Goal: Task Accomplishment & Management: Use online tool/utility

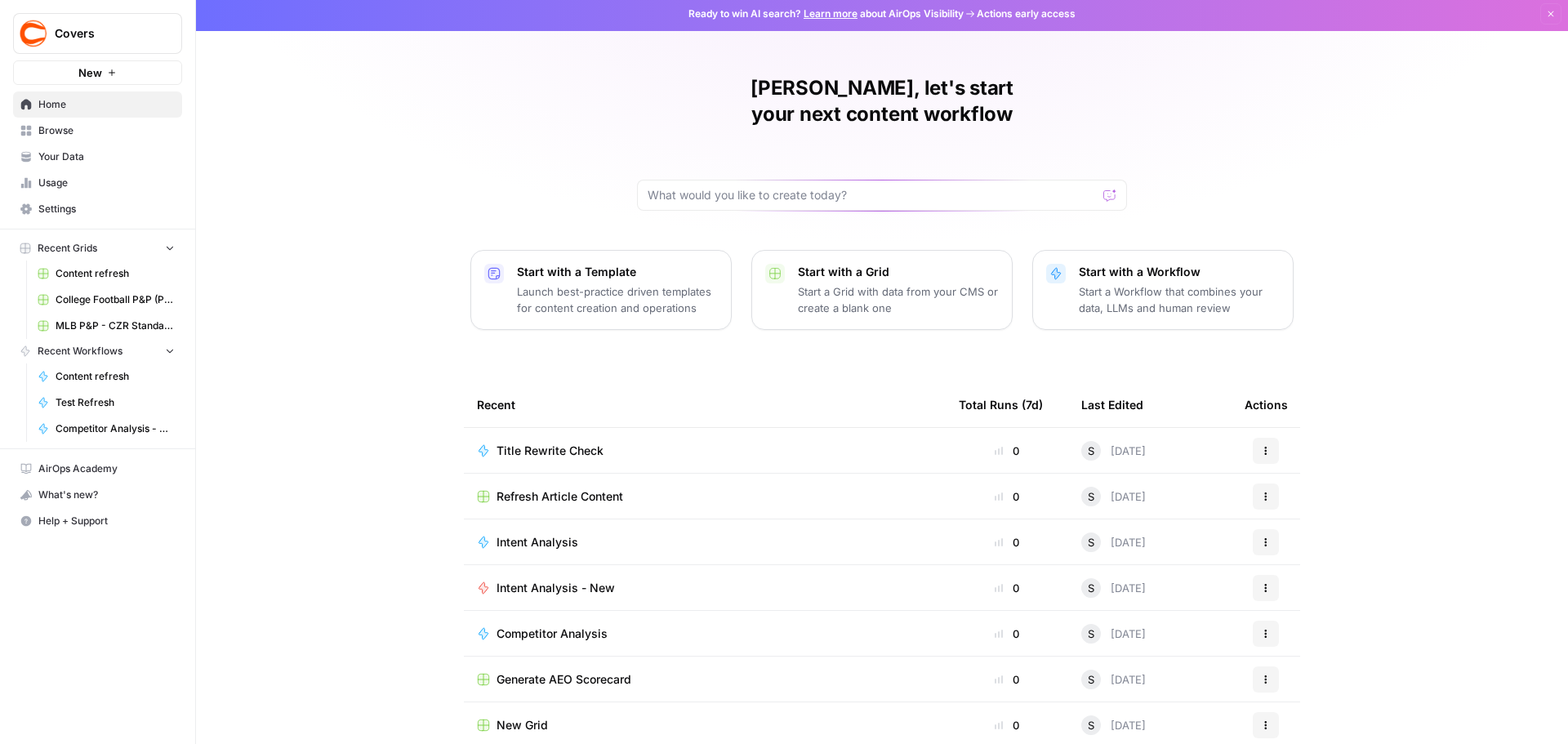
scroll to position [7, 0]
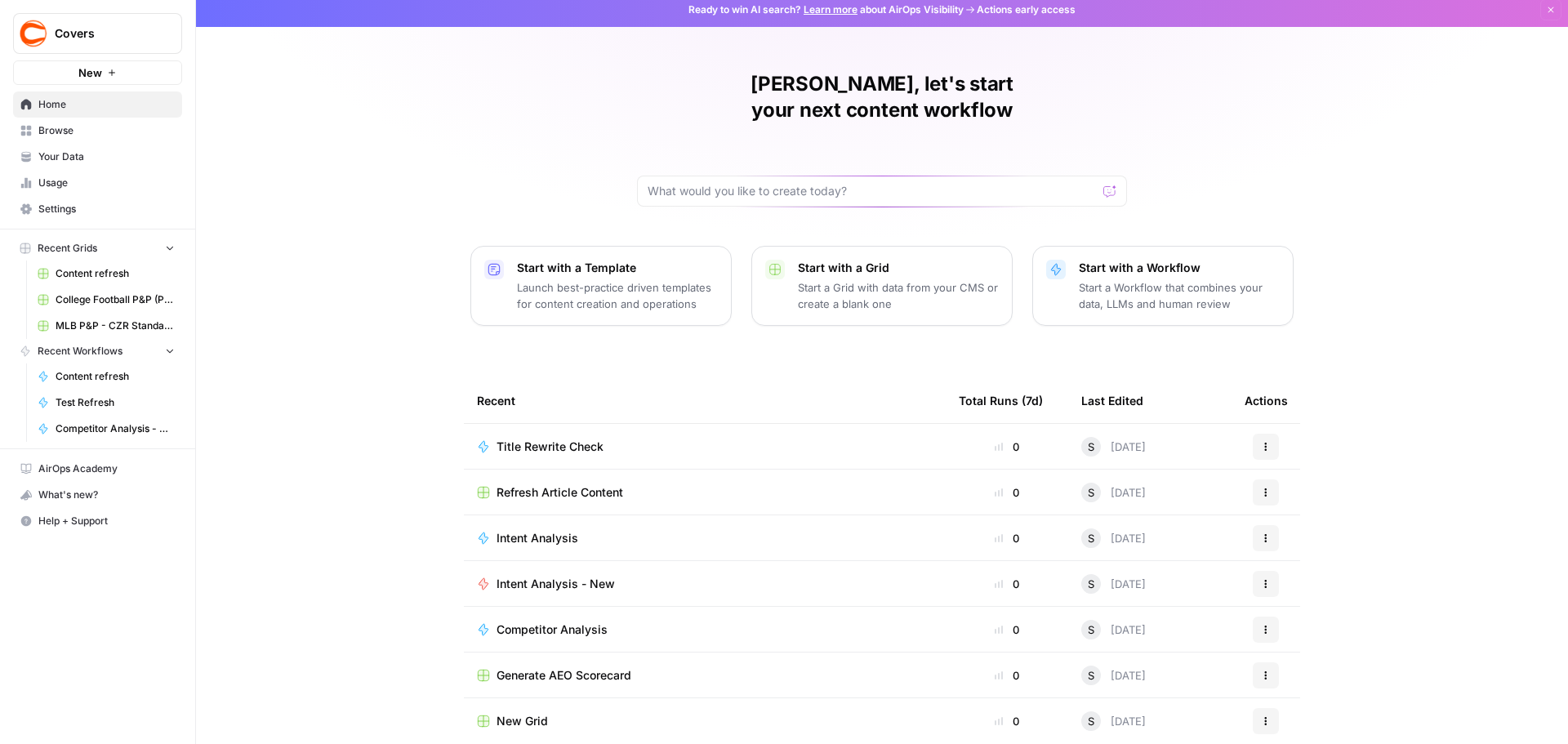
click at [75, 133] on span "Browse" at bounding box center [106, 131] width 136 height 15
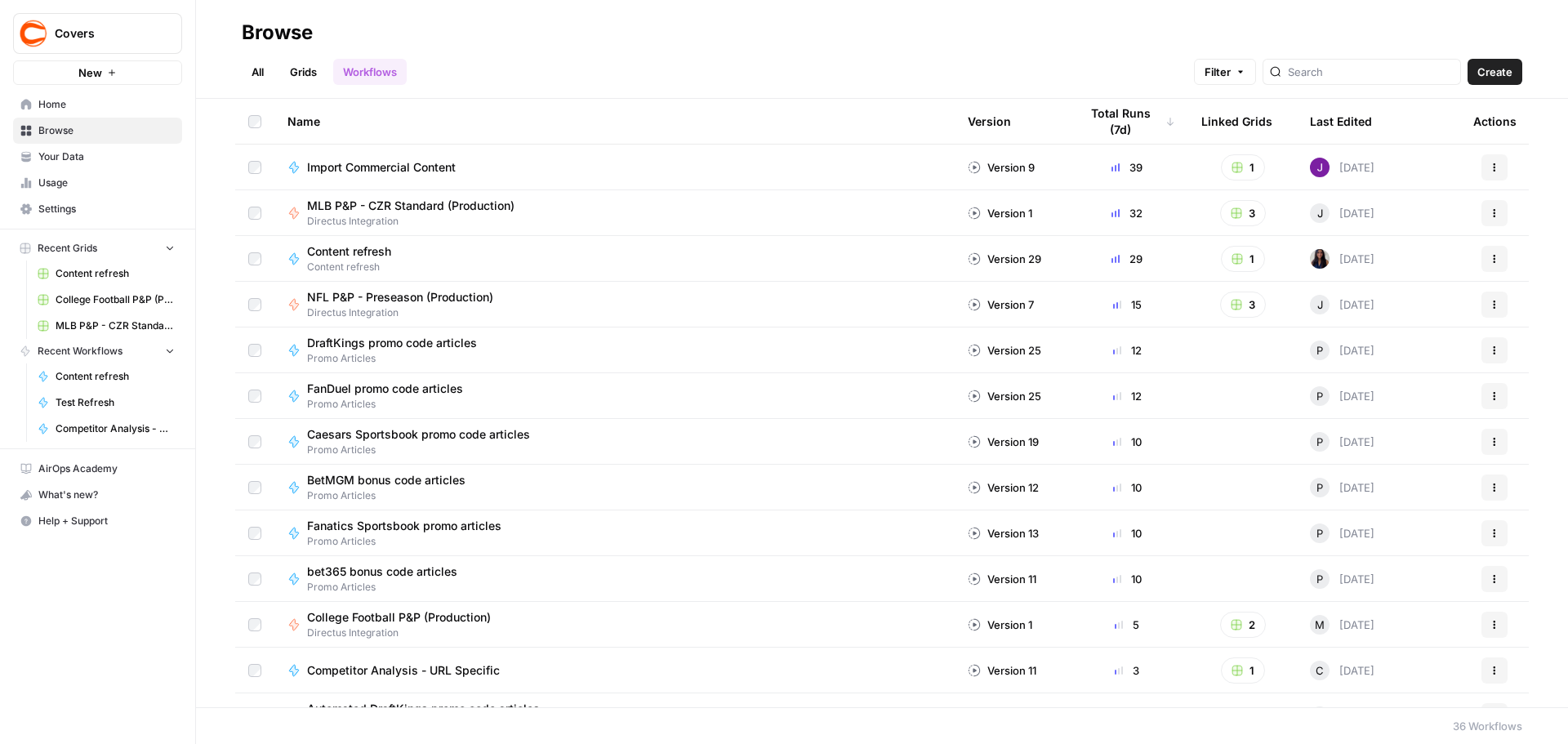
click at [259, 64] on link "All" at bounding box center [257, 71] width 32 height 27
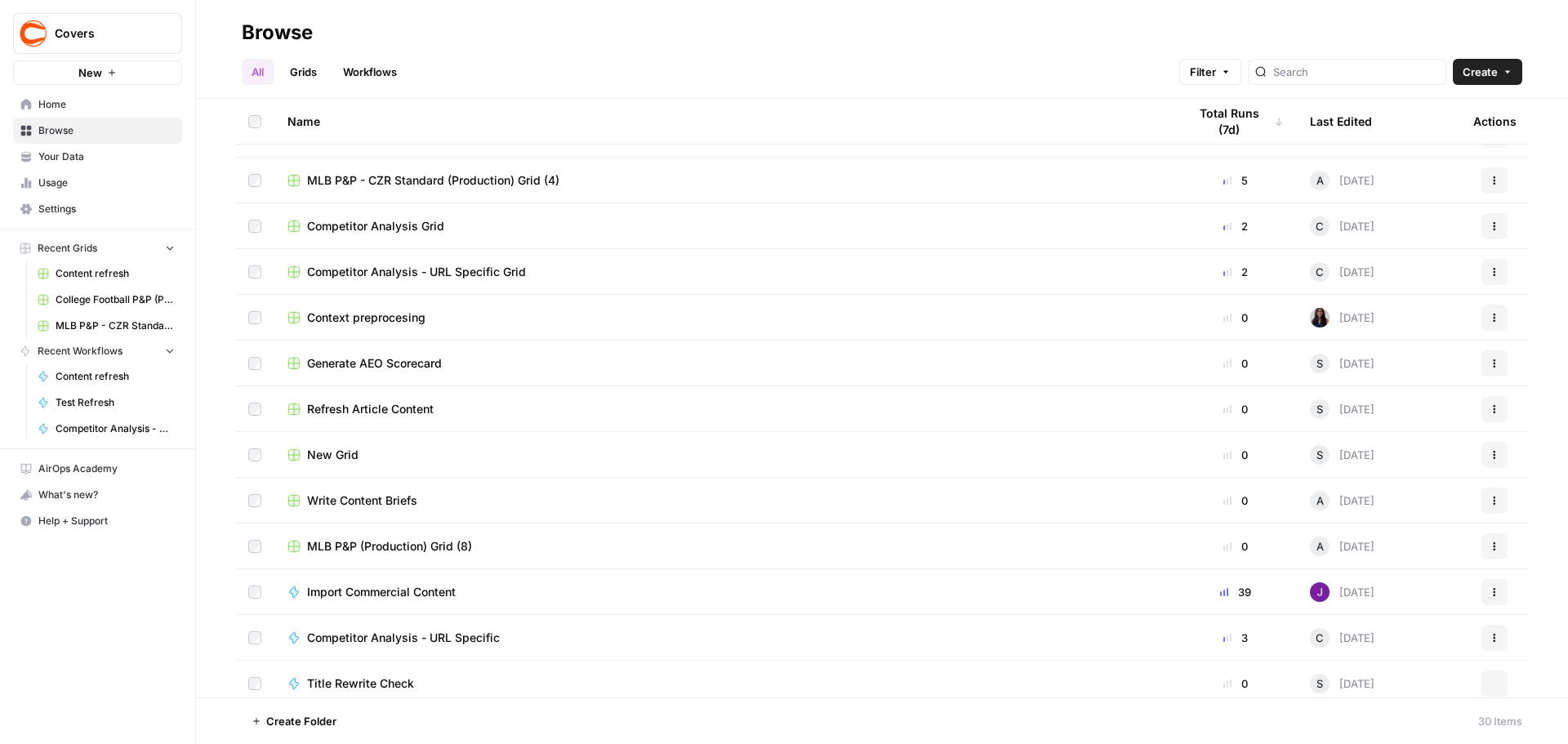
scroll to position [819, 0]
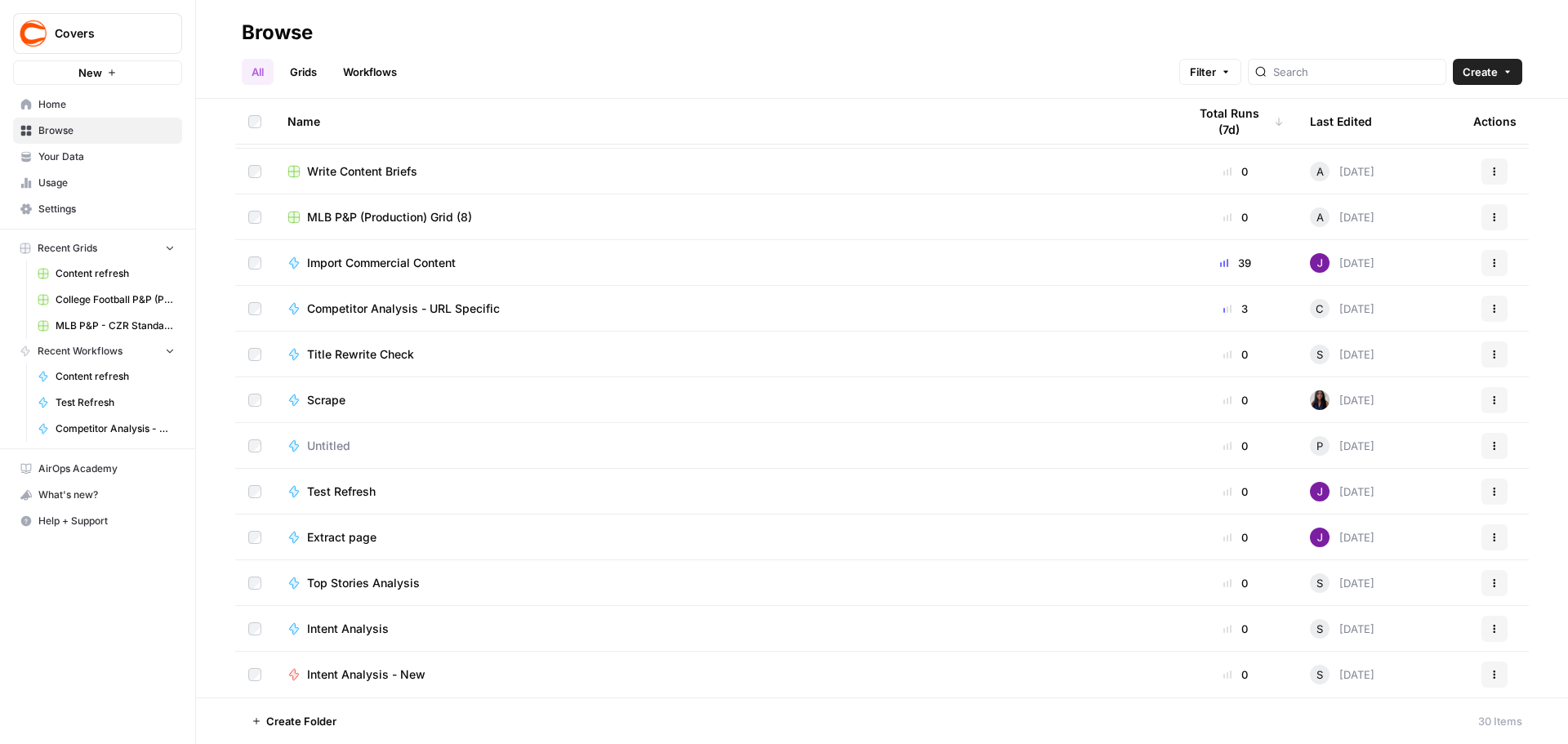
click at [640, 679] on div "Intent Analysis - New" at bounding box center [724, 674] width 874 height 16
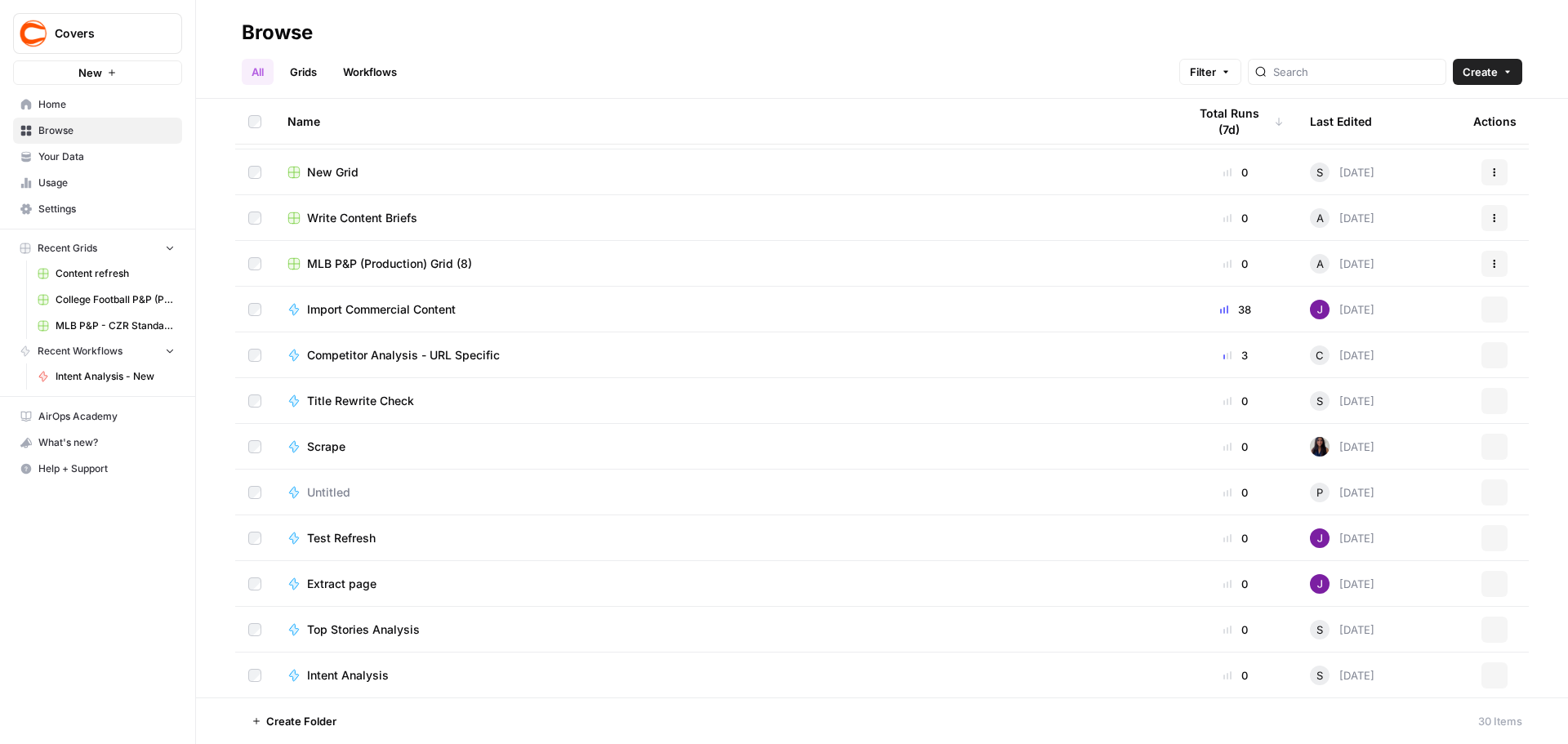
scroll to position [819, 0]
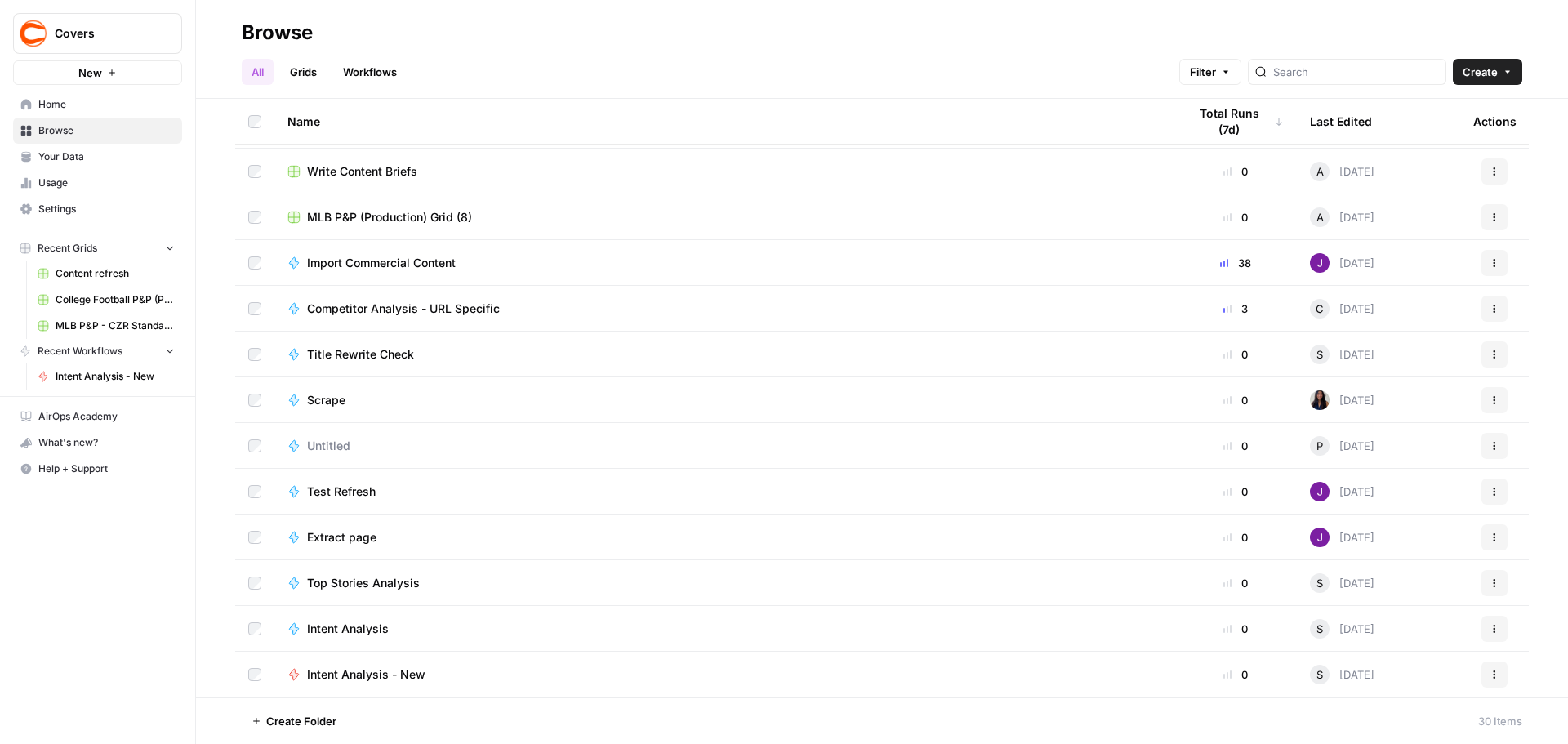
click at [1489, 671] on icon "button" at bounding box center [1494, 674] width 10 height 10
click at [510, 685] on td "Intent Analysis - New" at bounding box center [724, 674] width 900 height 46
click at [482, 671] on div "Intent Analysis - New" at bounding box center [724, 674] width 874 height 16
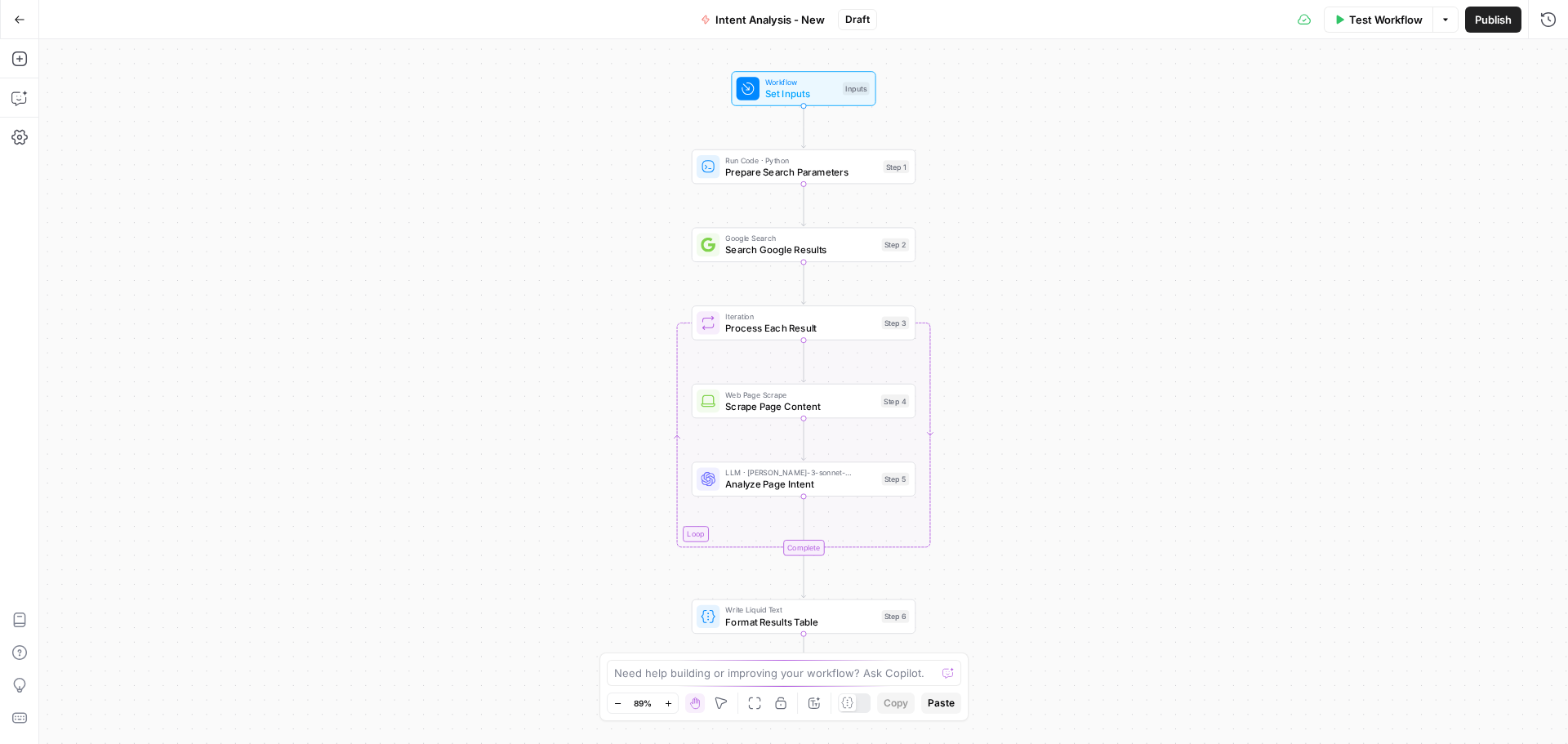
click at [1453, 32] on button "Options" at bounding box center [1445, 19] width 27 height 27
click at [1094, 106] on div "Workflow Set Inputs Inputs Run Code · Python Prepare Search Parameters Step 1 G…" at bounding box center [804, 392] width 1529 height 705
click at [1136, 324] on div "Workflow Set Inputs Inputs Run Code · Python Prepare Search Parameters Step 1 G…" at bounding box center [804, 392] width 1529 height 705
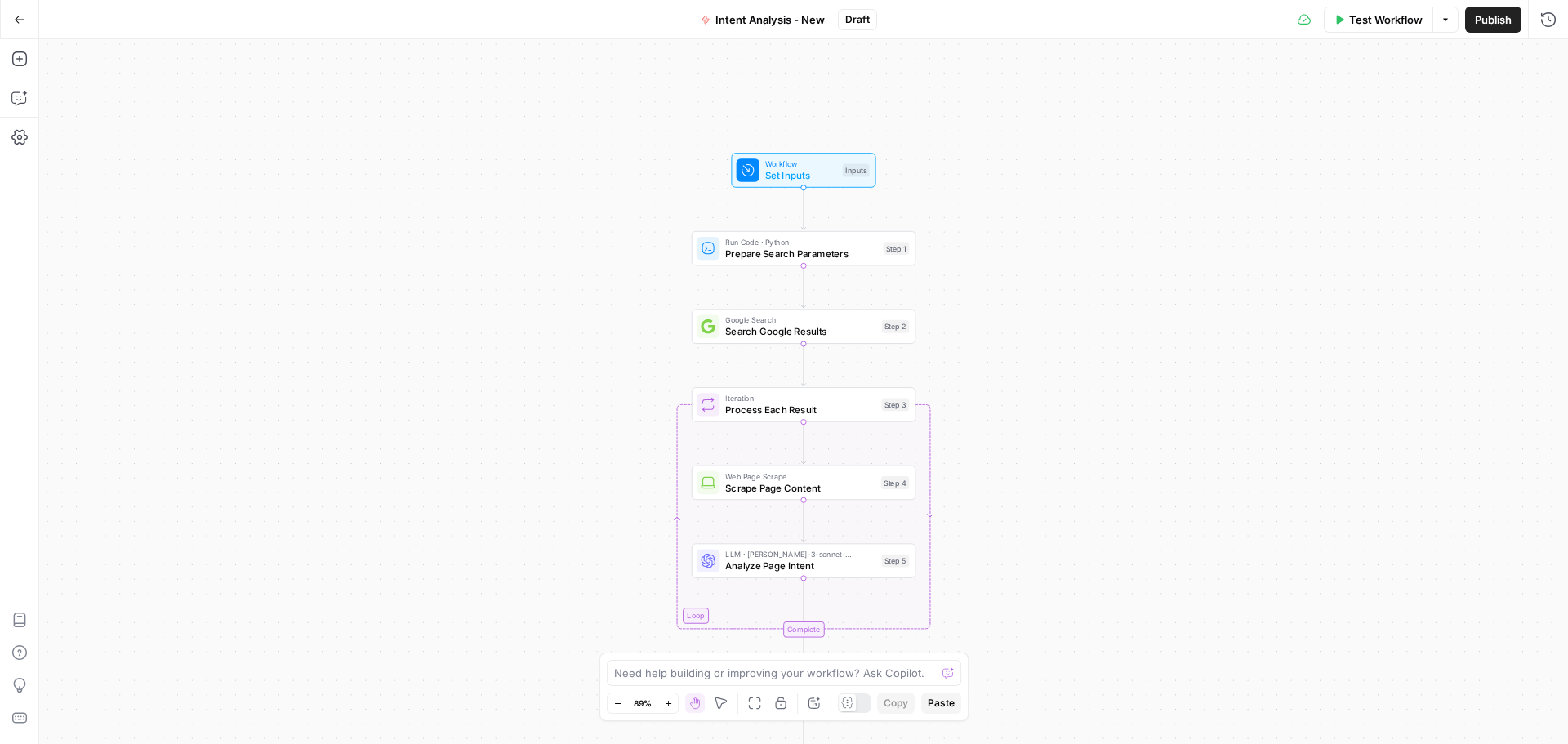
click at [1444, 27] on button "Options" at bounding box center [1445, 19] width 27 height 27
click at [1161, 383] on div "Workflow Set Inputs Inputs Run Code · Python Prepare Search Parameters Step 1 G…" at bounding box center [804, 392] width 1529 height 705
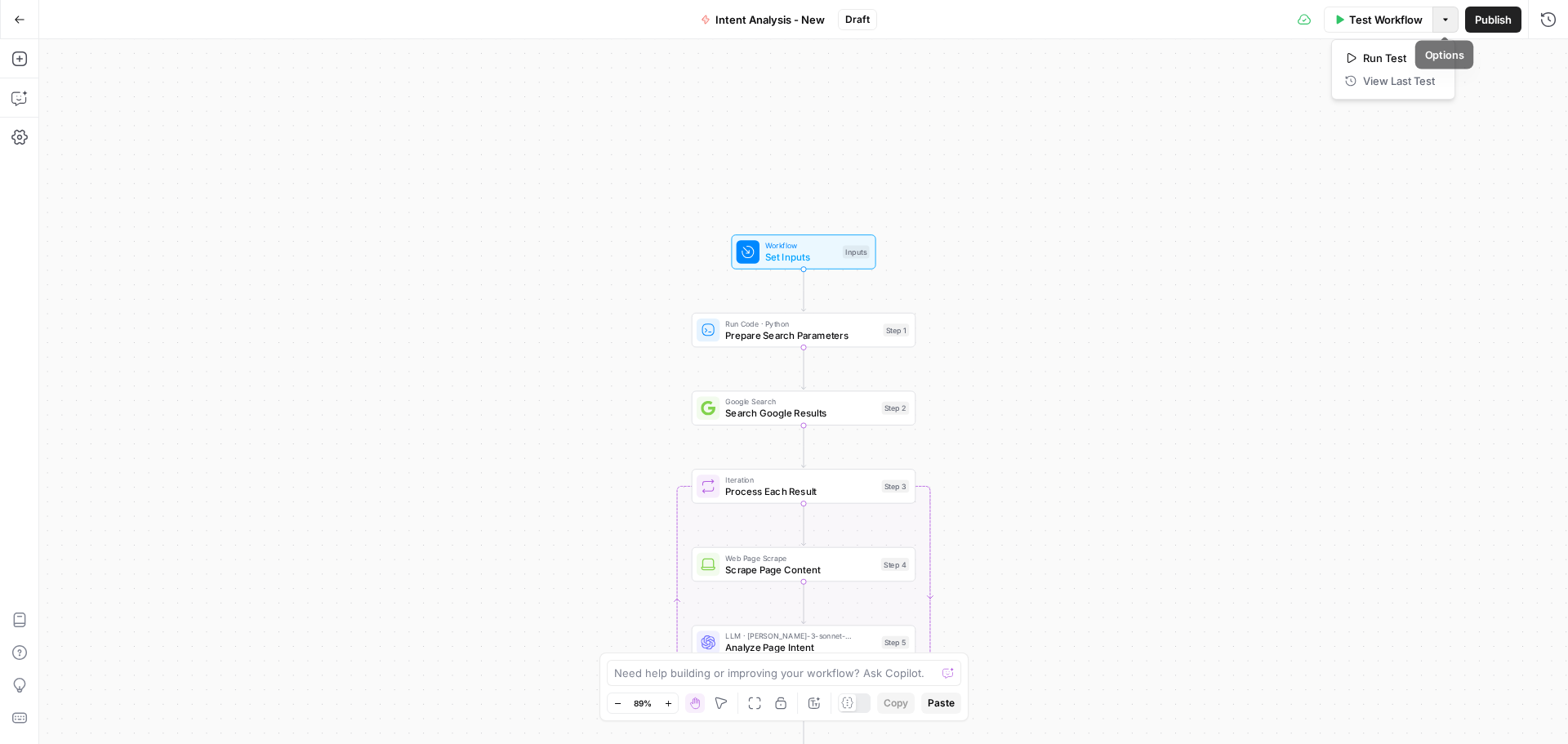
click at [1444, 19] on icon "button" at bounding box center [1444, 19] width 5 height 3
click at [1521, 189] on div "Workflow Set Inputs Inputs Run Code · Python Prepare Search Parameters Step 1 G…" at bounding box center [804, 392] width 1529 height 705
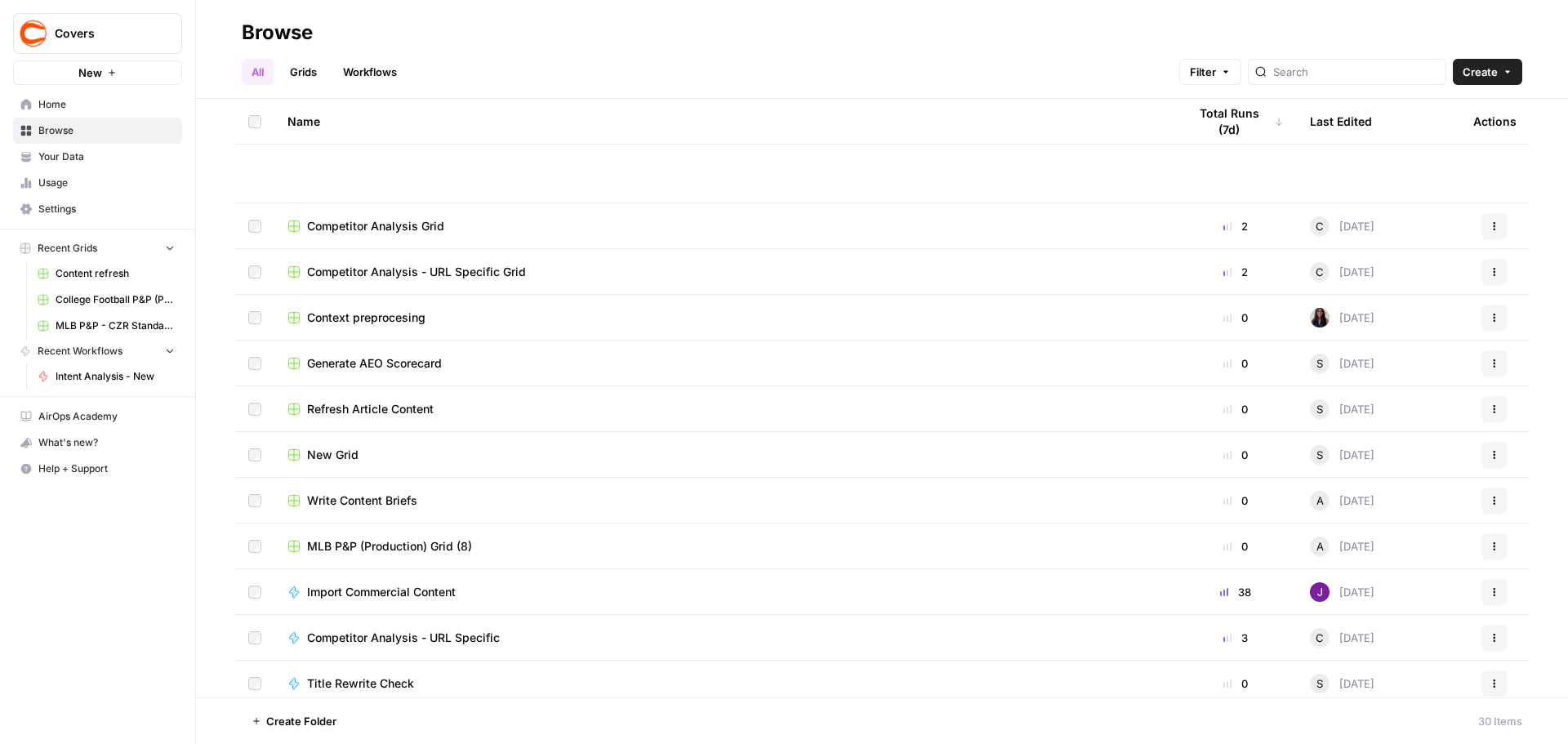
scroll to position [819, 0]
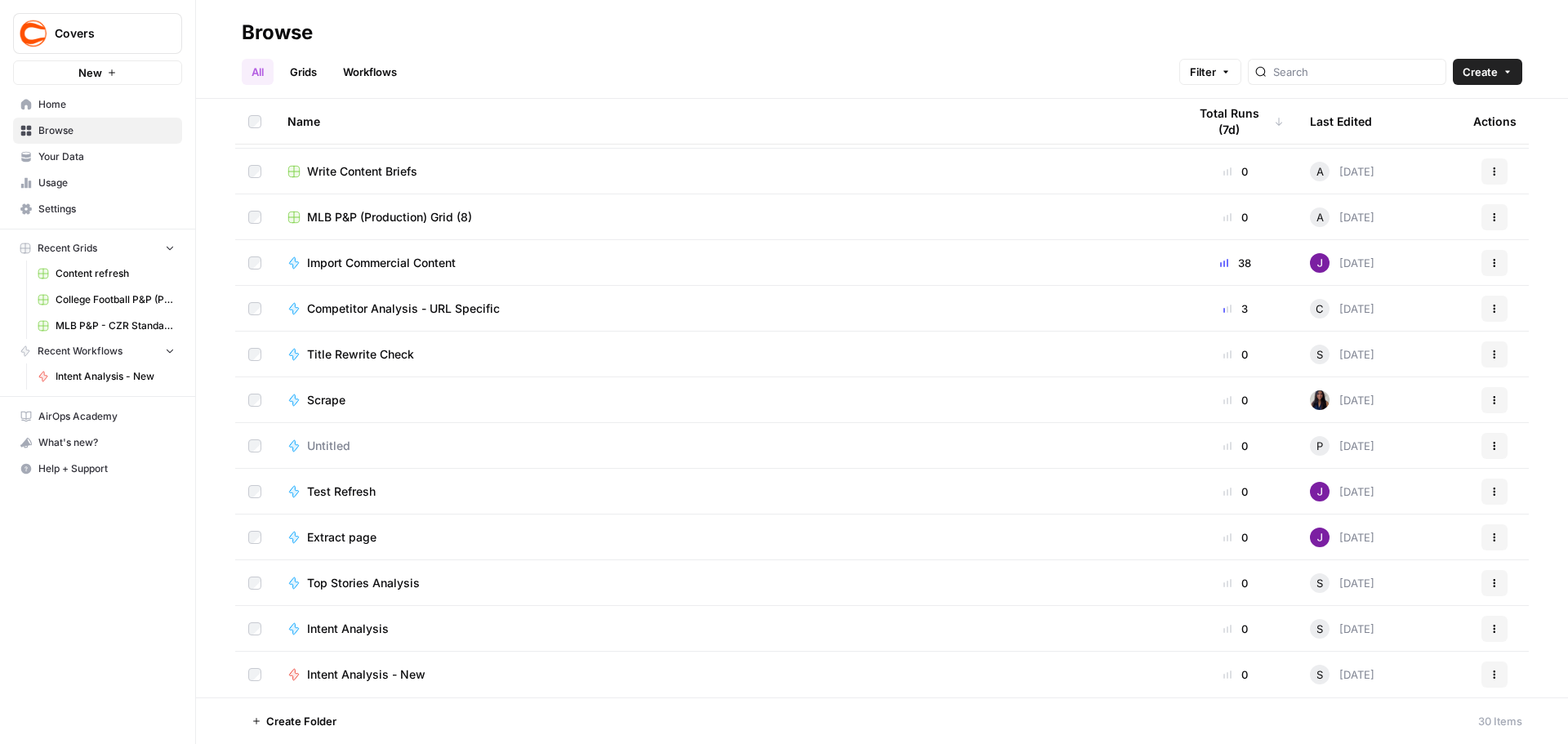
click at [1481, 675] on button "Actions" at bounding box center [1494, 674] width 27 height 27
click at [1390, 631] on span "Delete" at bounding box center [1409, 636] width 131 height 16
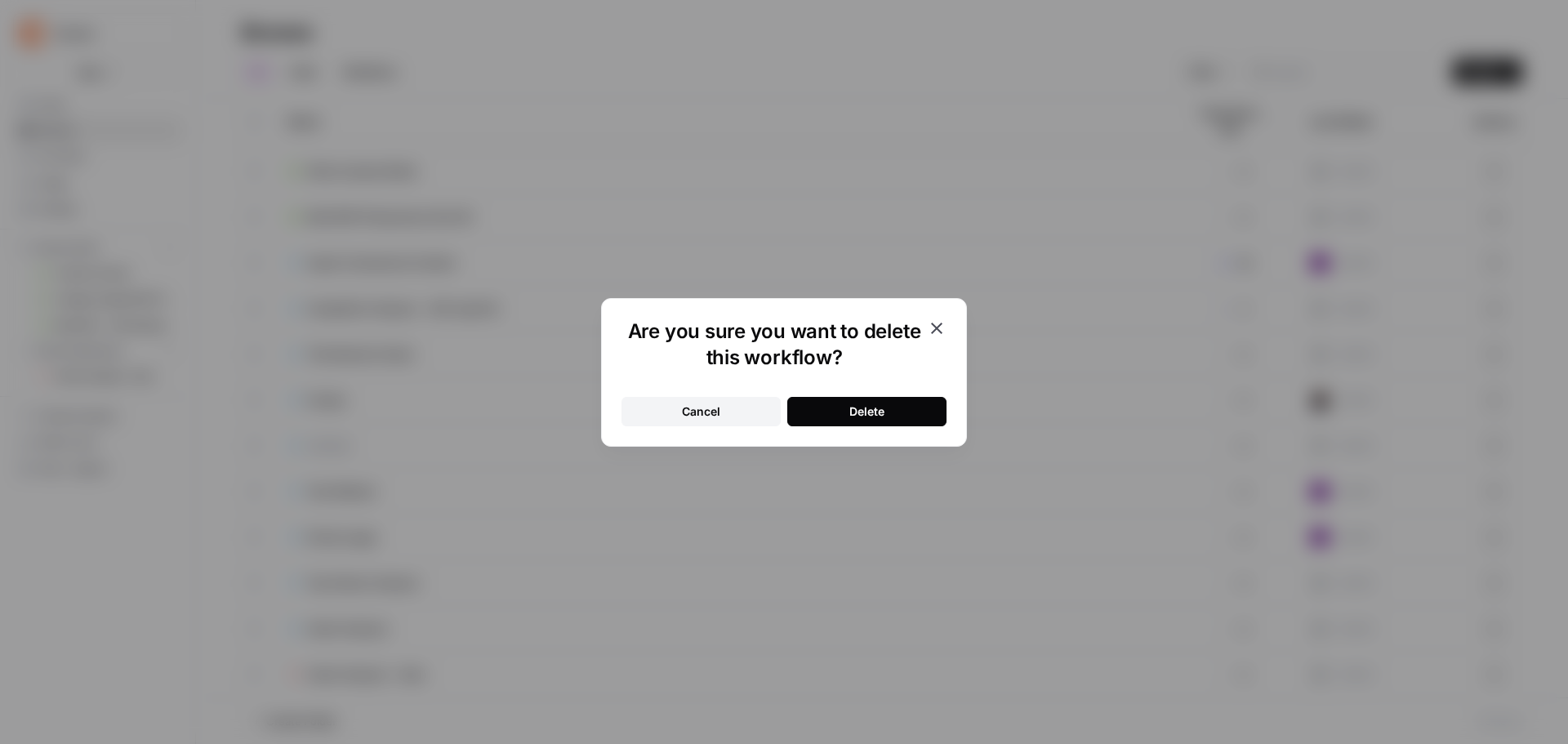
click at [857, 413] on div "Delete" at bounding box center [867, 412] width 35 height 16
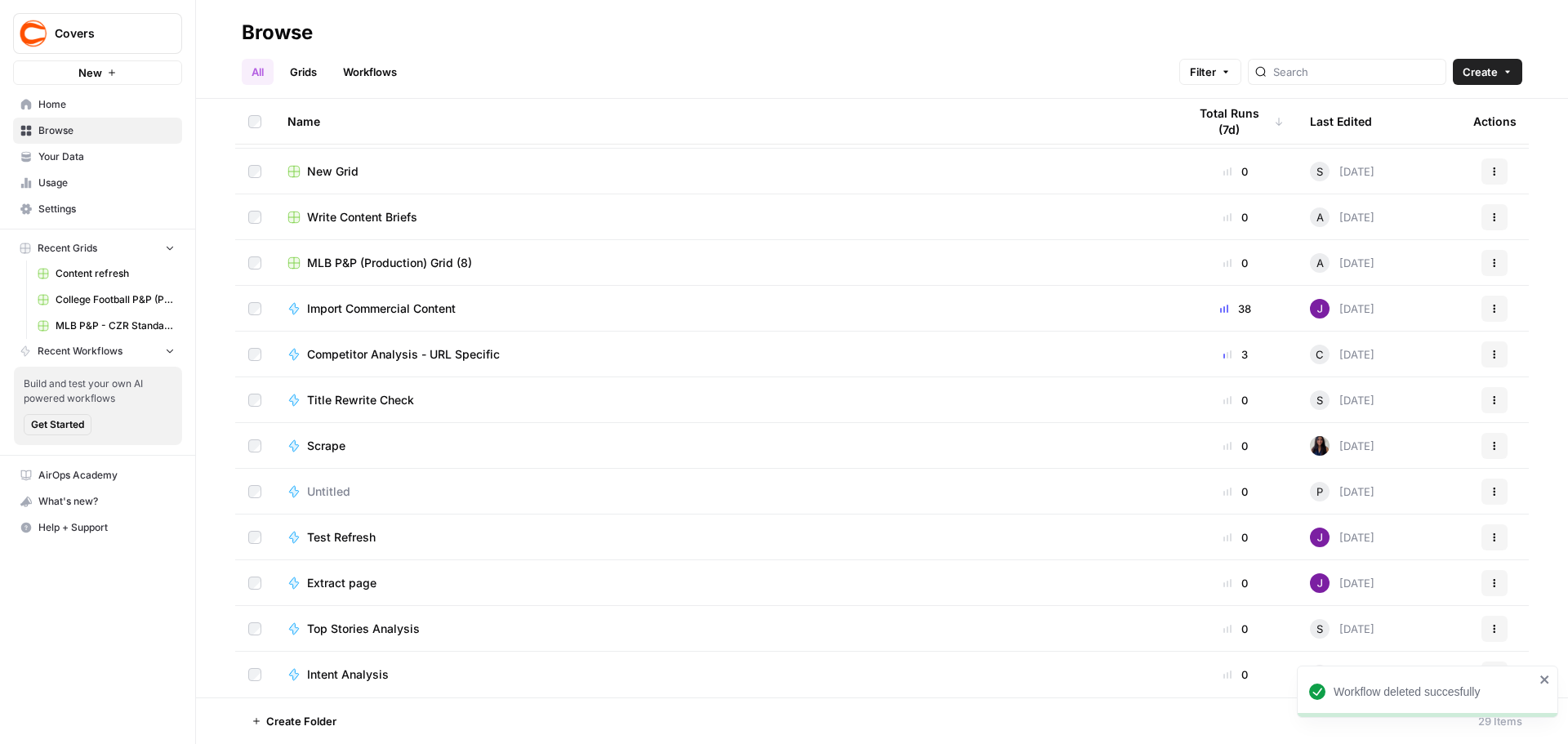
click at [743, 677] on div "Intent Analysis" at bounding box center [724, 674] width 874 height 16
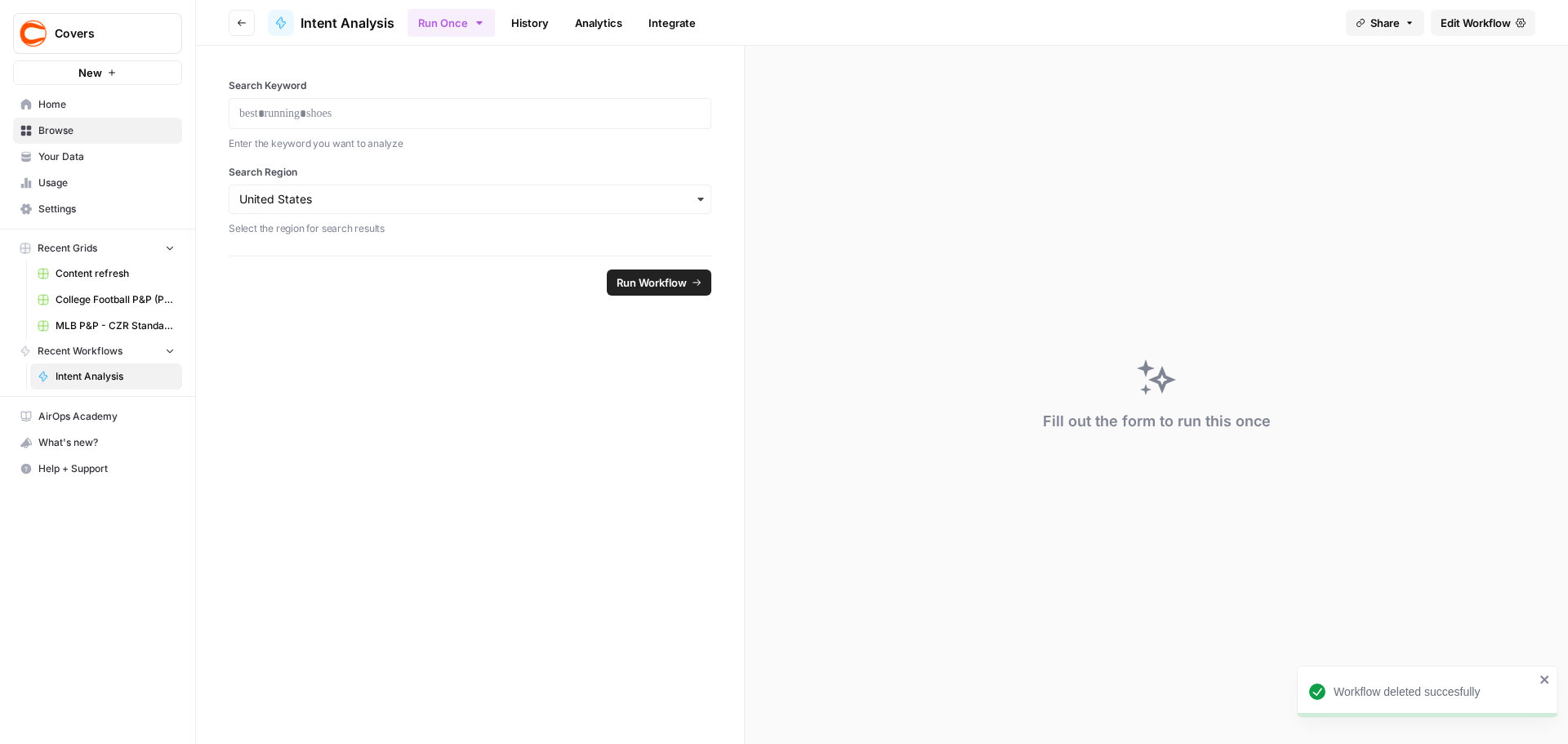
click at [540, 21] on link "History" at bounding box center [530, 23] width 57 height 27
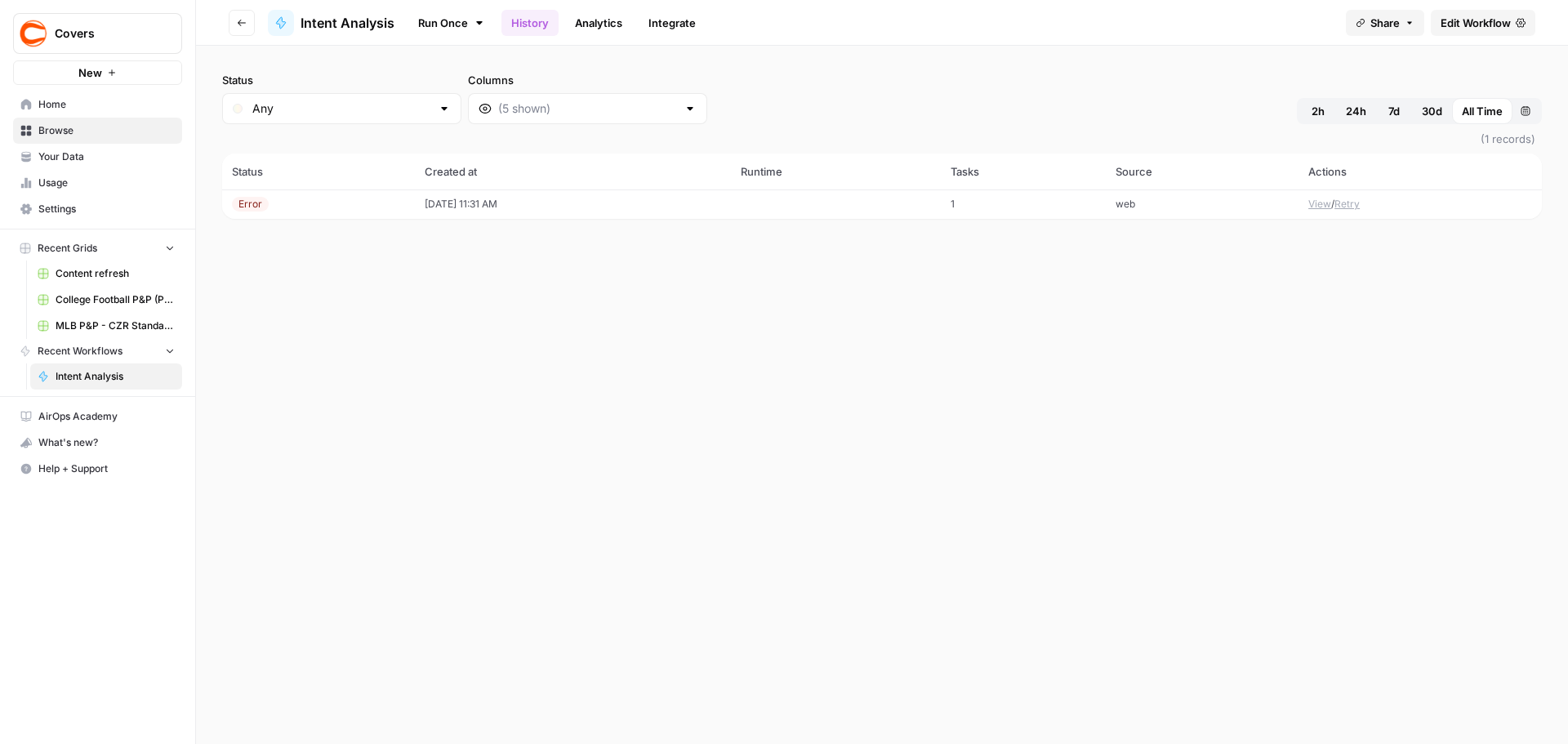
drag, startPoint x: 713, startPoint y: 435, endPoint x: 717, endPoint y: 445, distance: 10.8
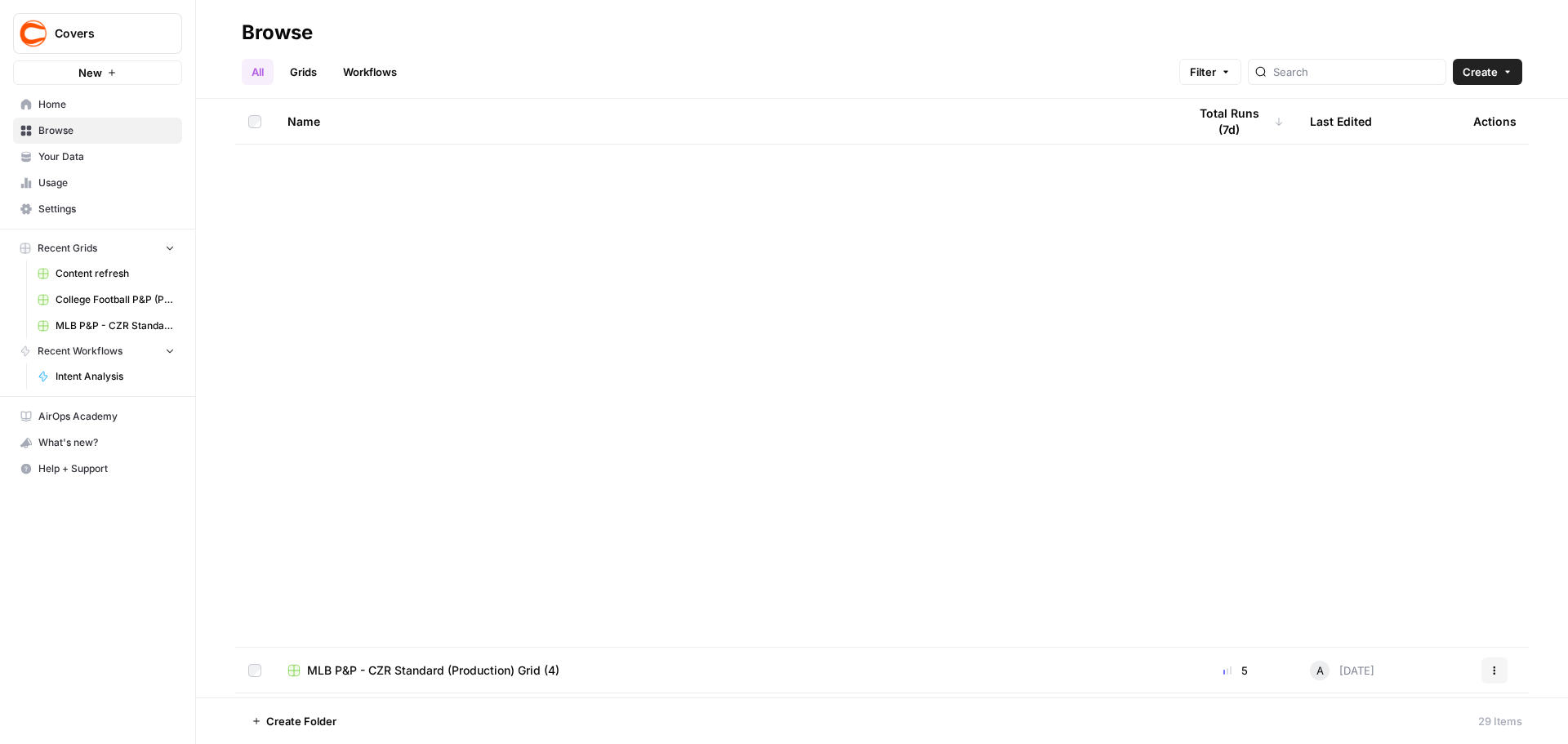
scroll to position [773, 0]
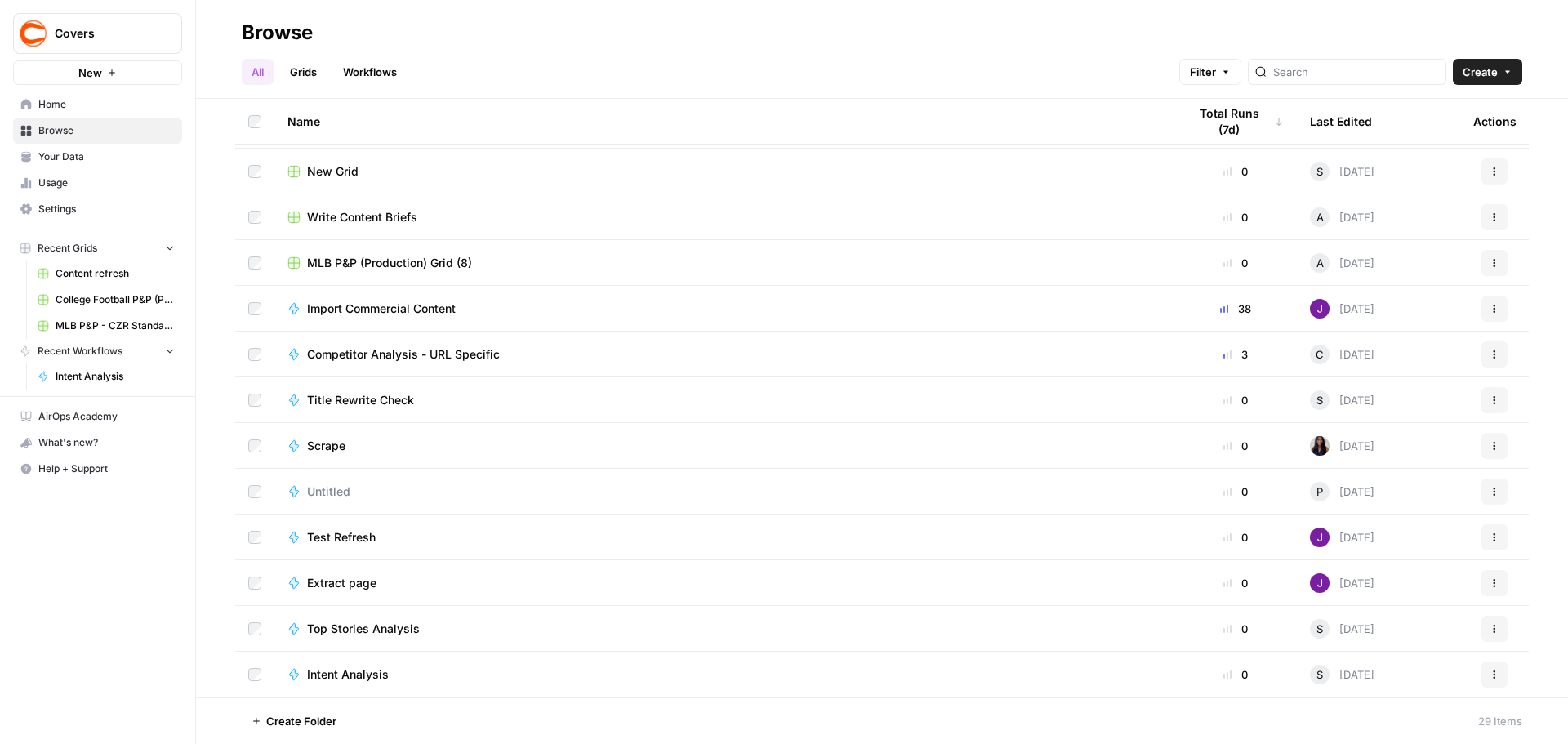
click at [1489, 676] on icon "button" at bounding box center [1494, 674] width 10 height 10
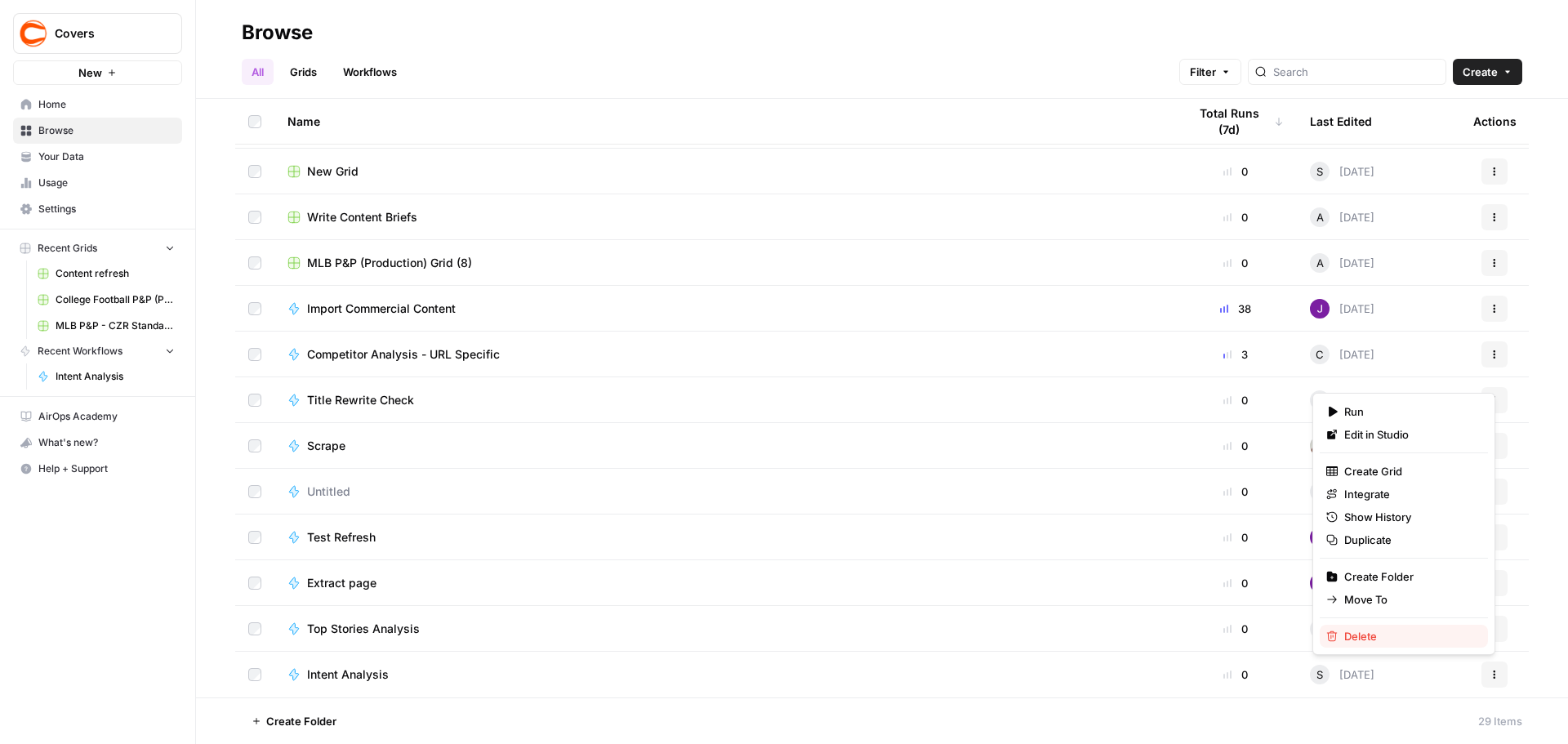
click at [1401, 640] on span "Delete" at bounding box center [1409, 636] width 131 height 16
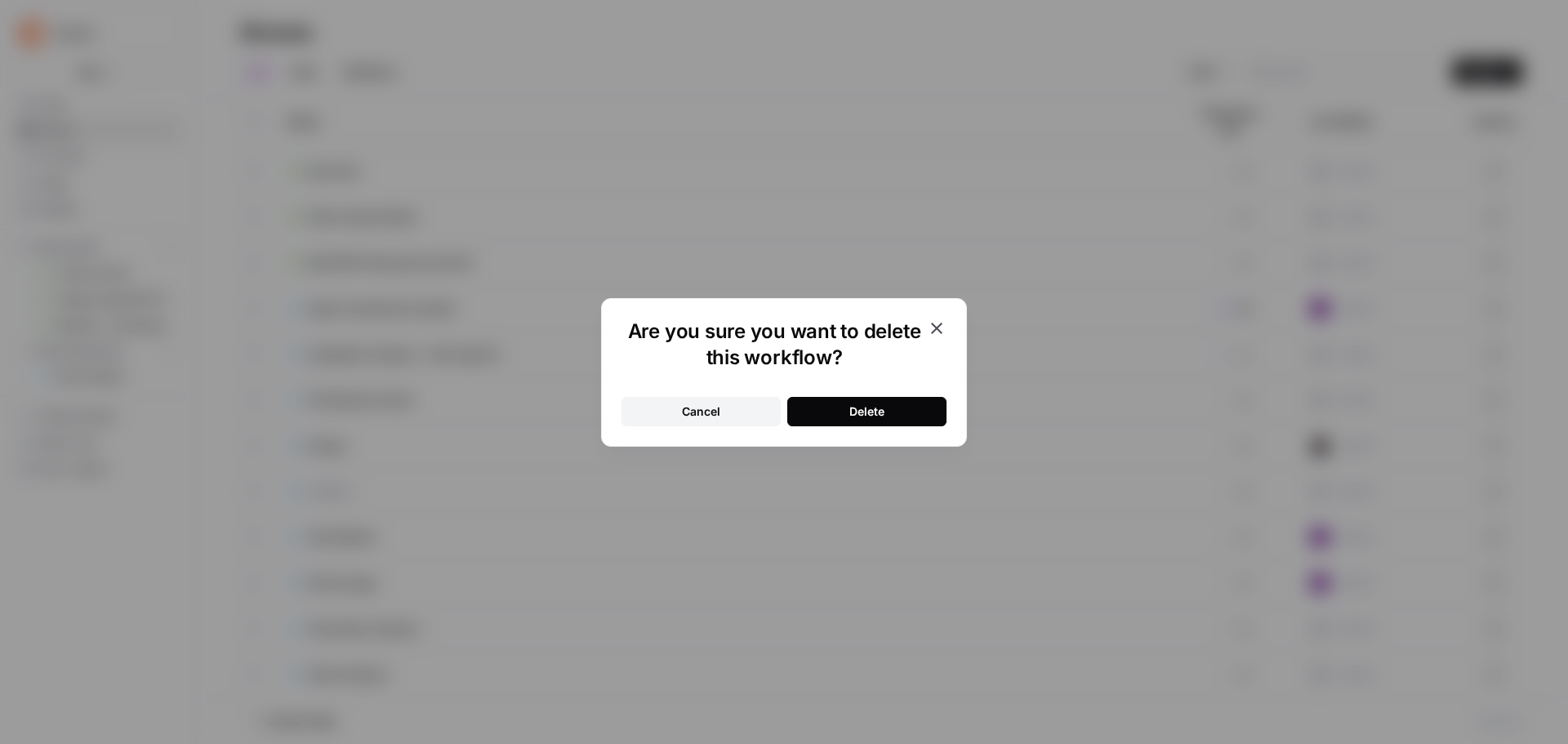
click at [840, 413] on button "Delete" at bounding box center [867, 412] width 159 height 29
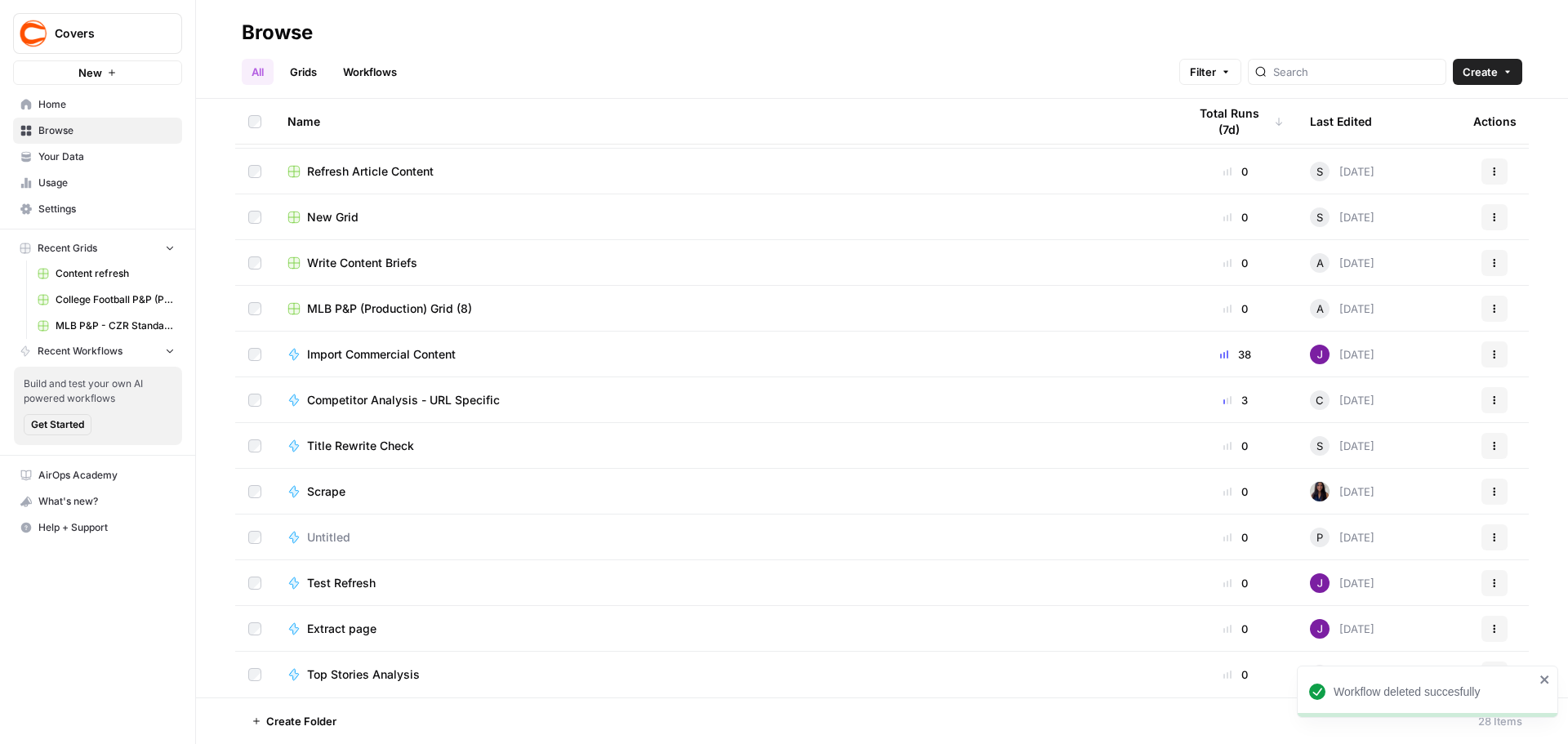
click at [1547, 680] on icon "close" at bounding box center [1545, 679] width 11 height 13
click at [1032, 674] on div "Top Stories Analysis" at bounding box center [724, 674] width 874 height 16
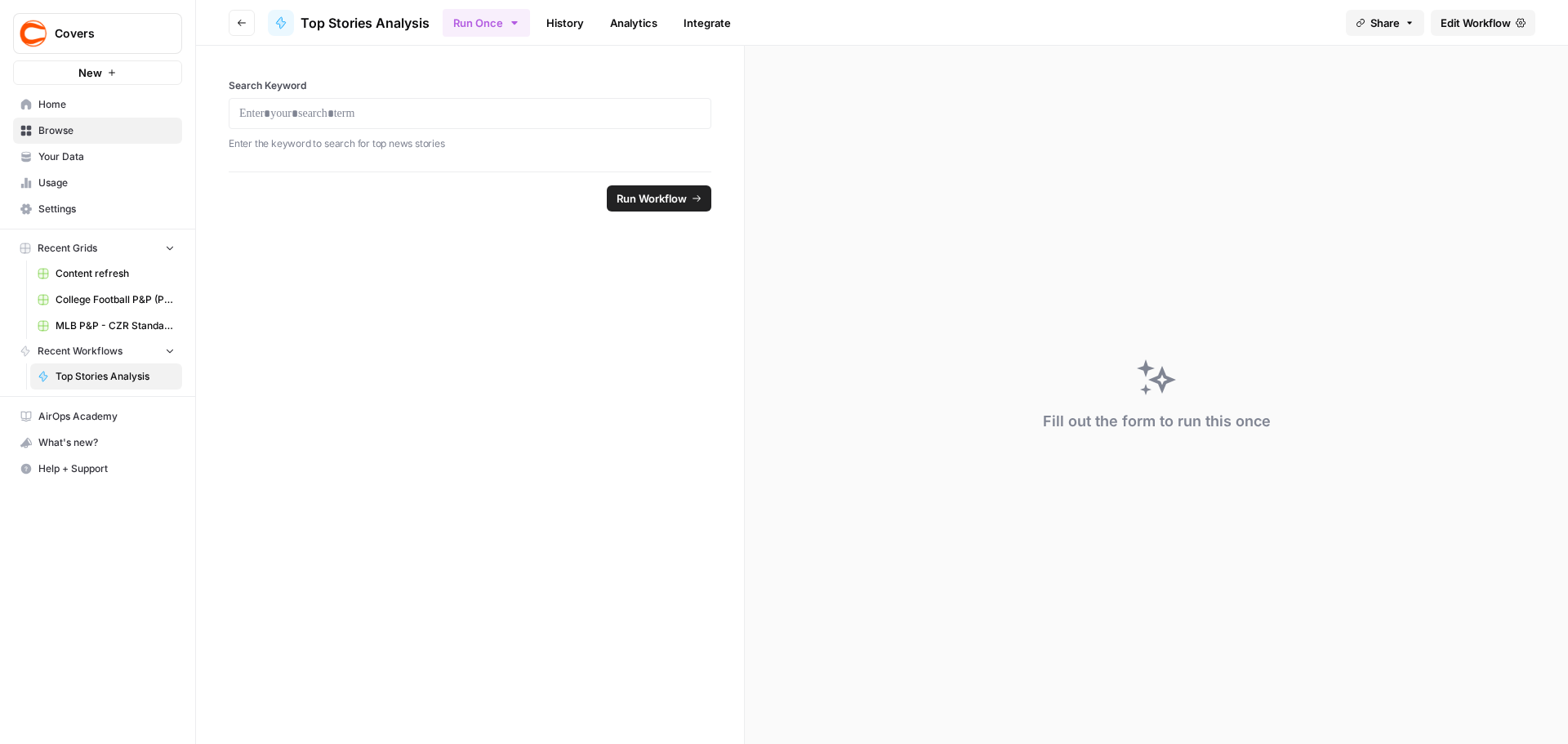
click at [573, 16] on link "History" at bounding box center [565, 23] width 57 height 27
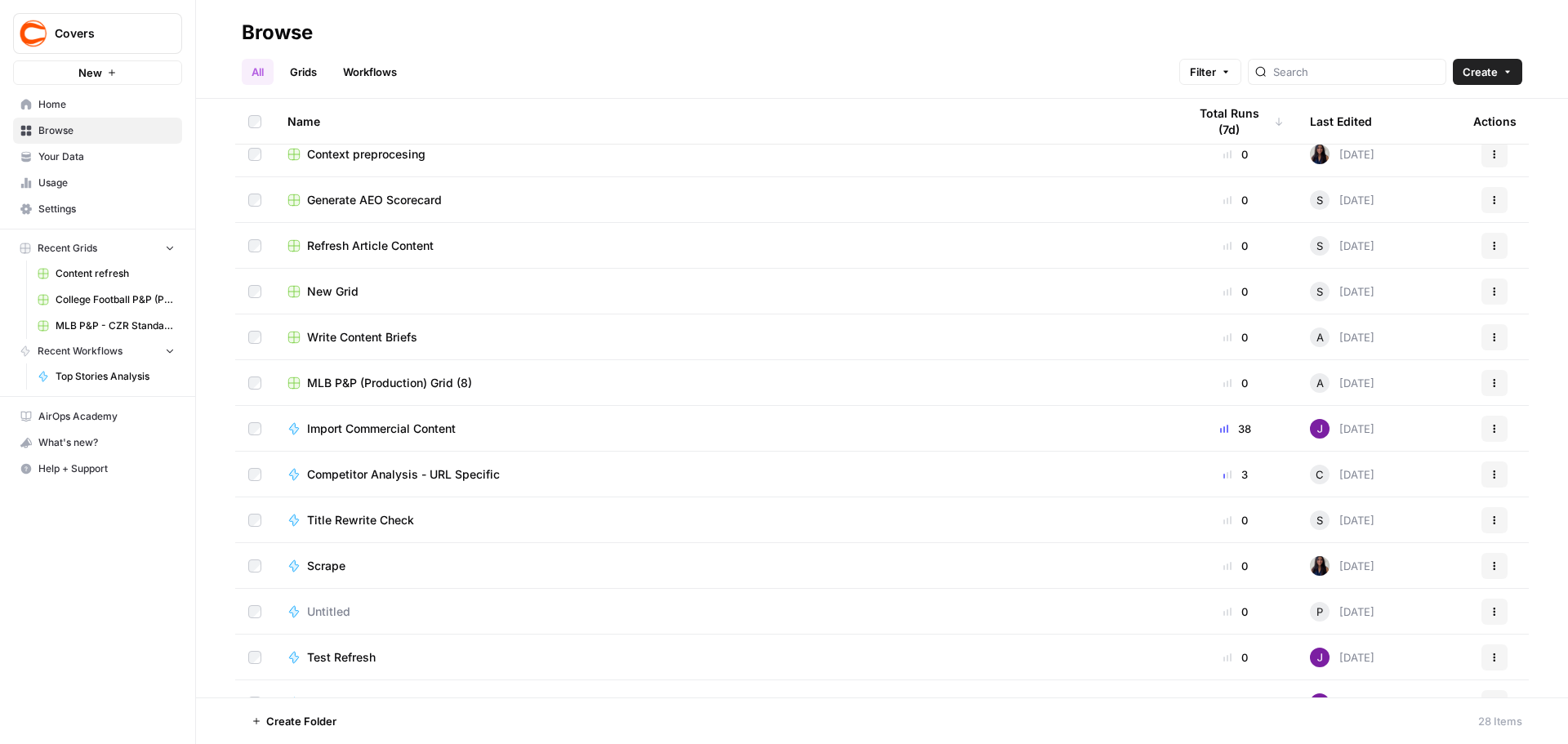
scroll to position [728, 0]
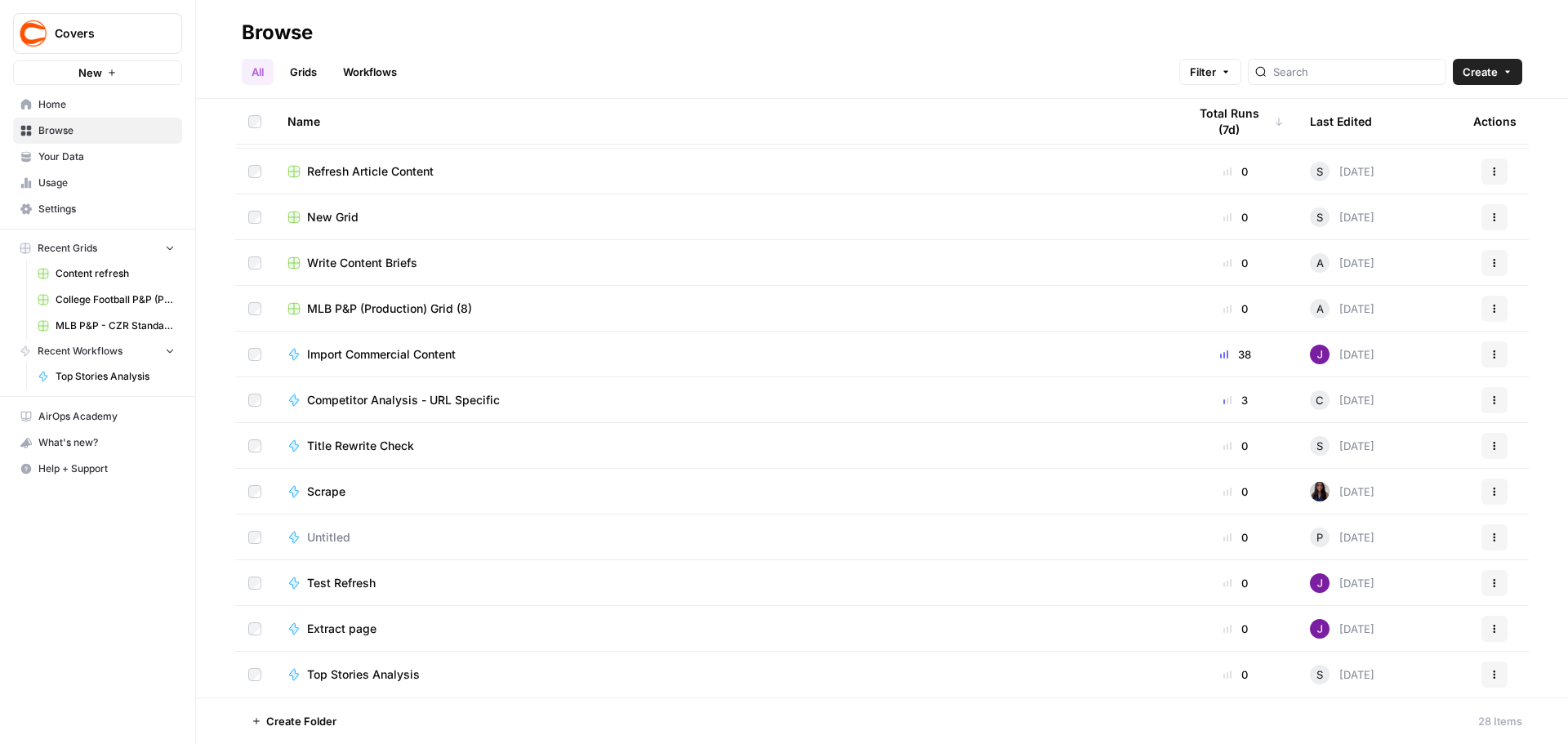
click at [1487, 667] on button "Actions" at bounding box center [1494, 674] width 27 height 27
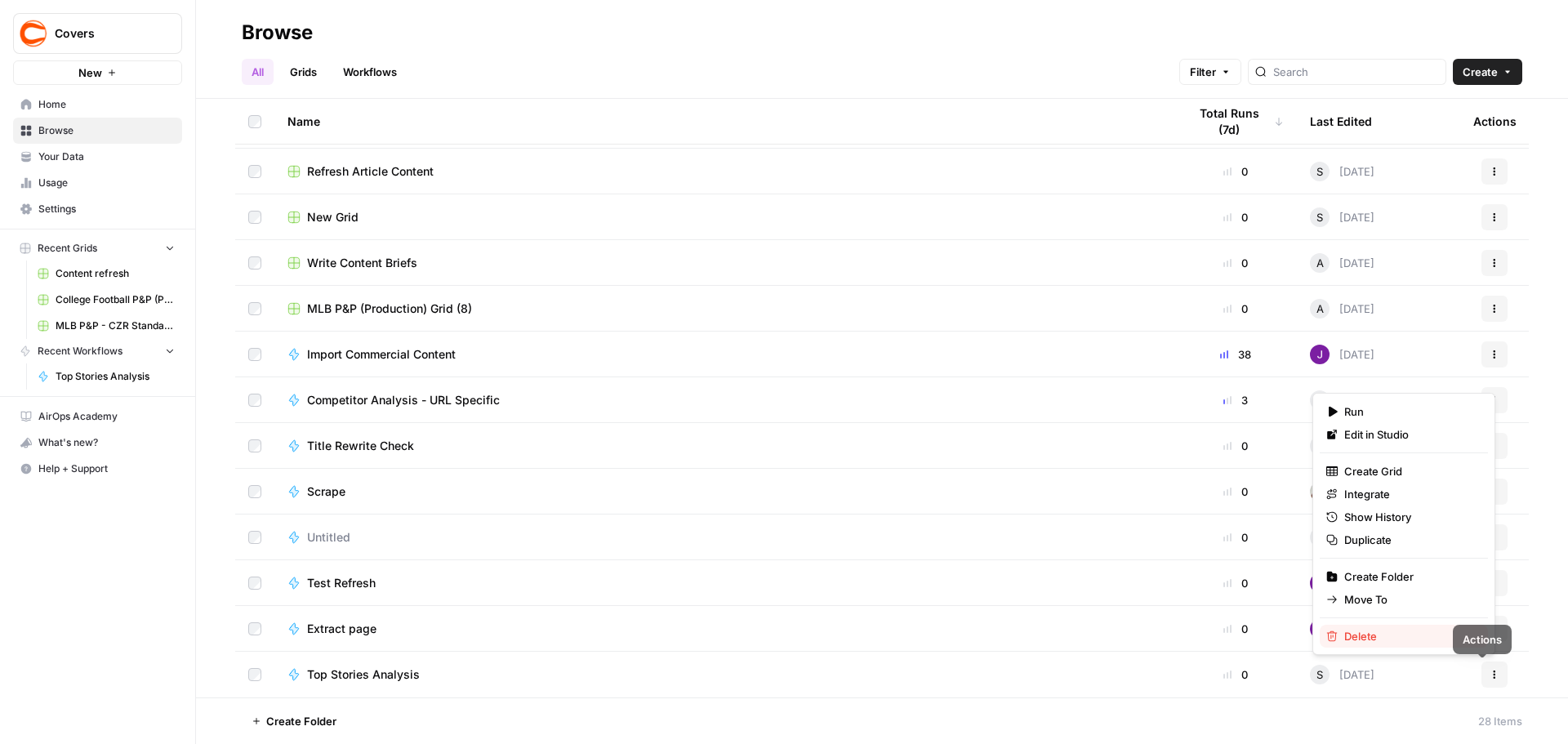
click at [1407, 637] on span "Delete" at bounding box center [1409, 636] width 131 height 16
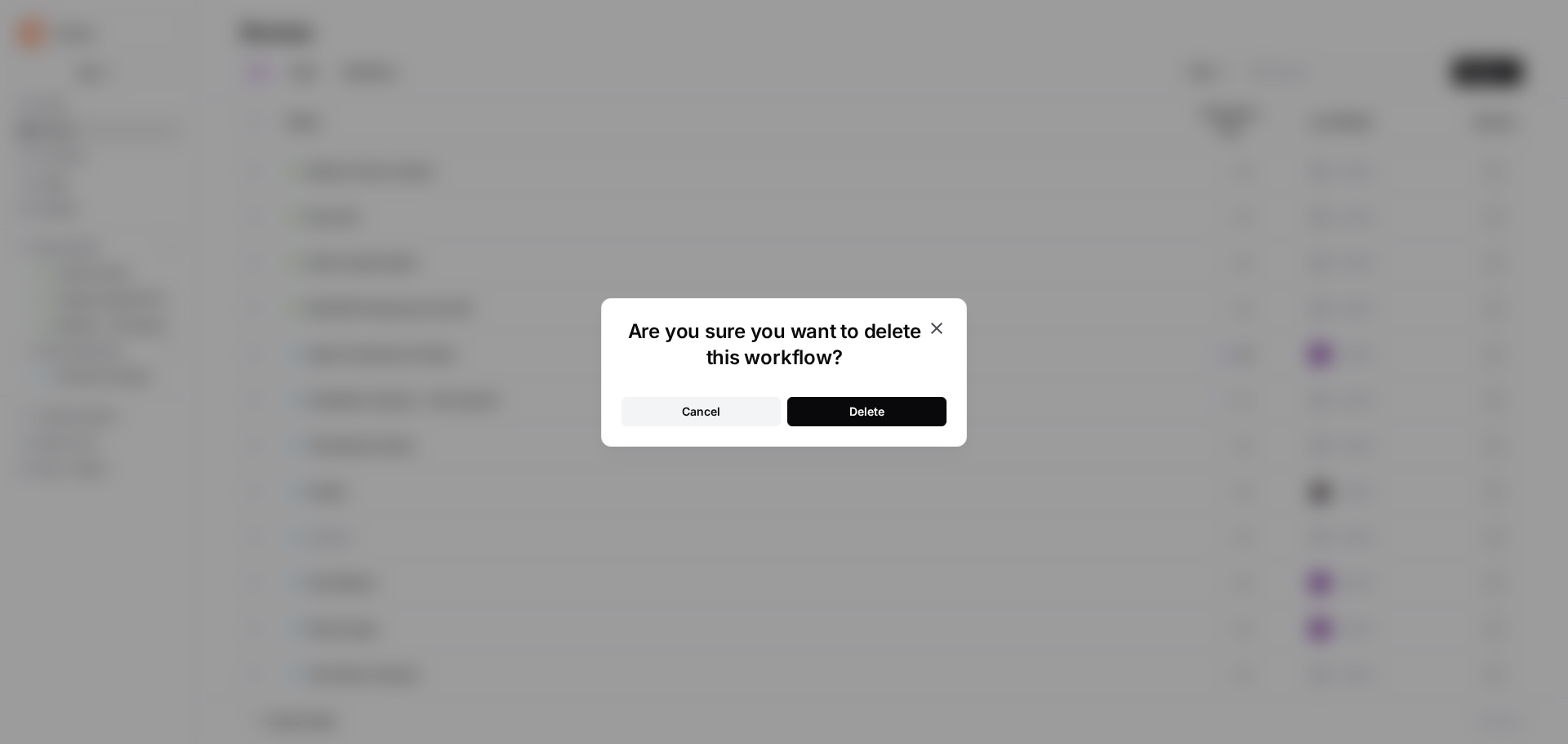
click at [851, 404] on div "Delete" at bounding box center [867, 412] width 35 height 16
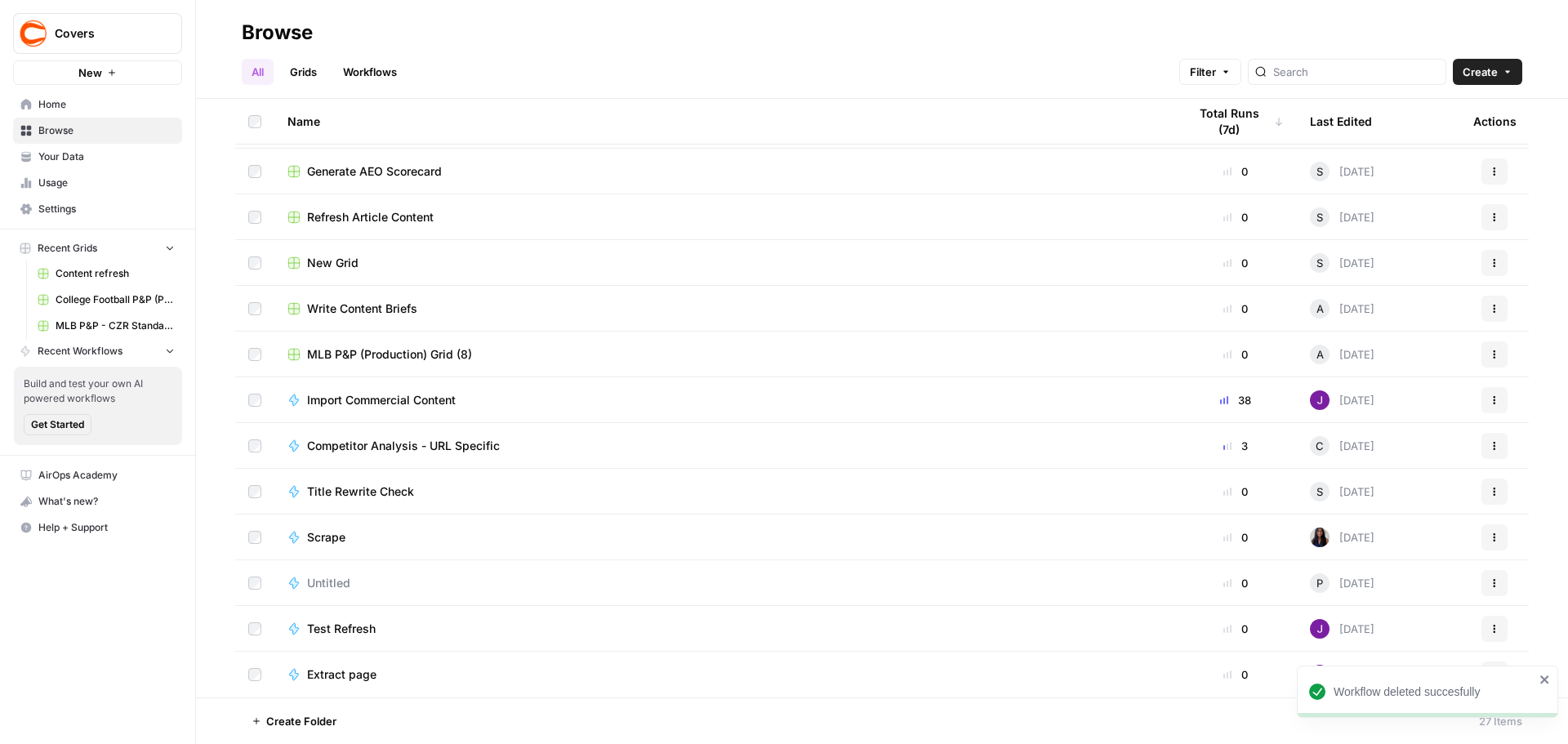
click at [1544, 677] on icon "close" at bounding box center [1545, 679] width 11 height 13
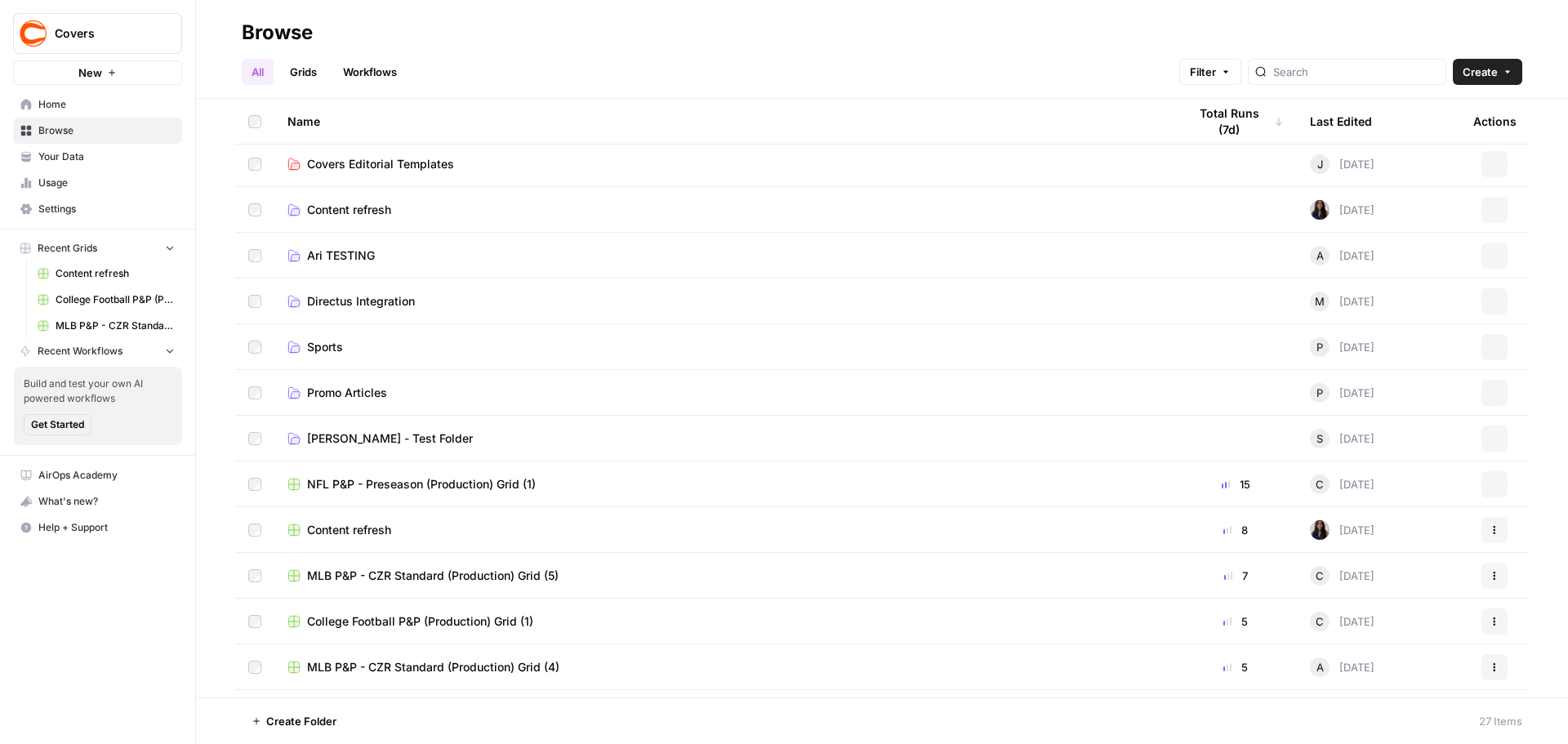
scroll to position [0, 0]
click at [1346, 114] on div "Last Edited" at bounding box center [1341, 121] width 62 height 45
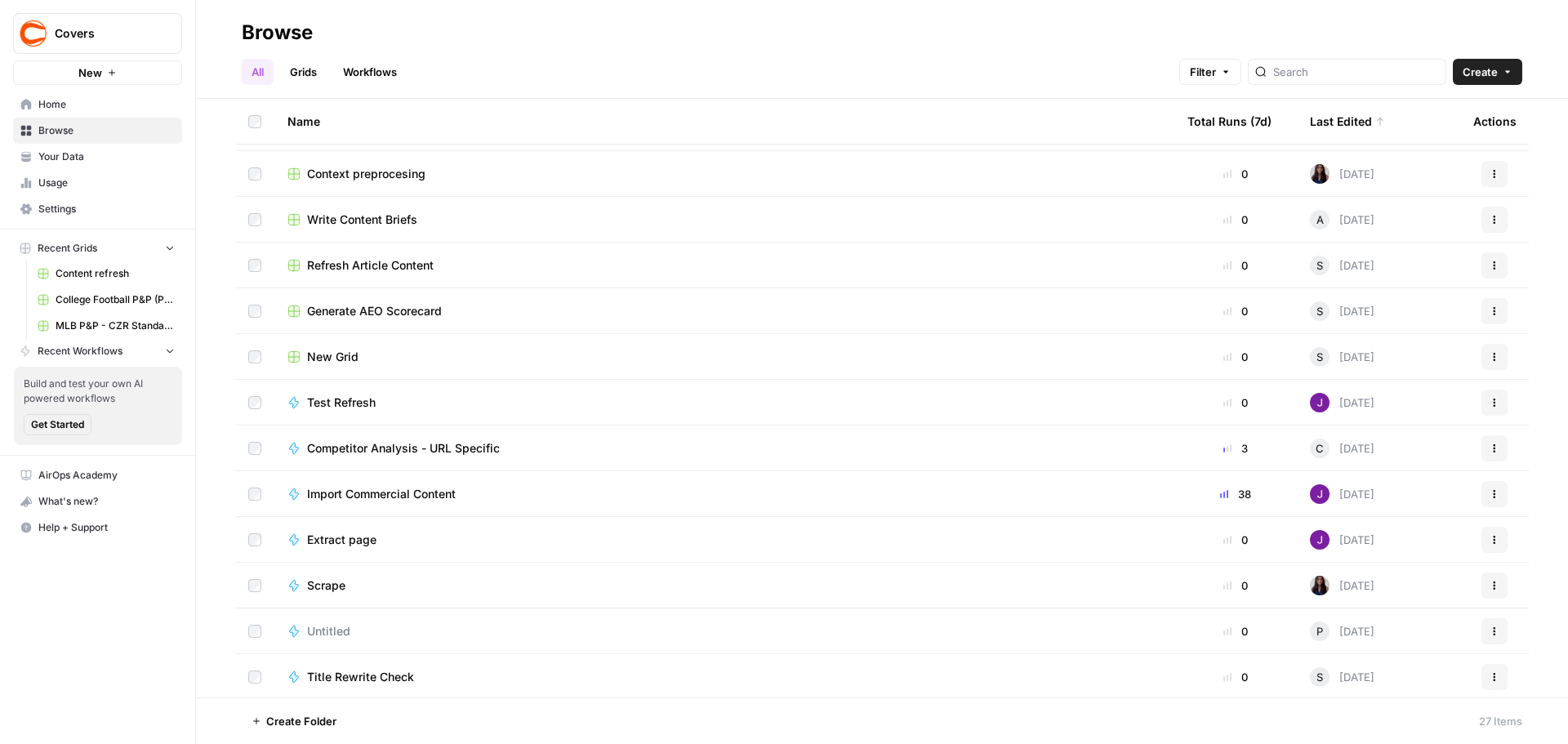
scroll to position [682, 0]
click at [1489, 628] on button "Actions" at bounding box center [1494, 629] width 27 height 27
click at [1379, 591] on span "Delete" at bounding box center [1409, 590] width 131 height 16
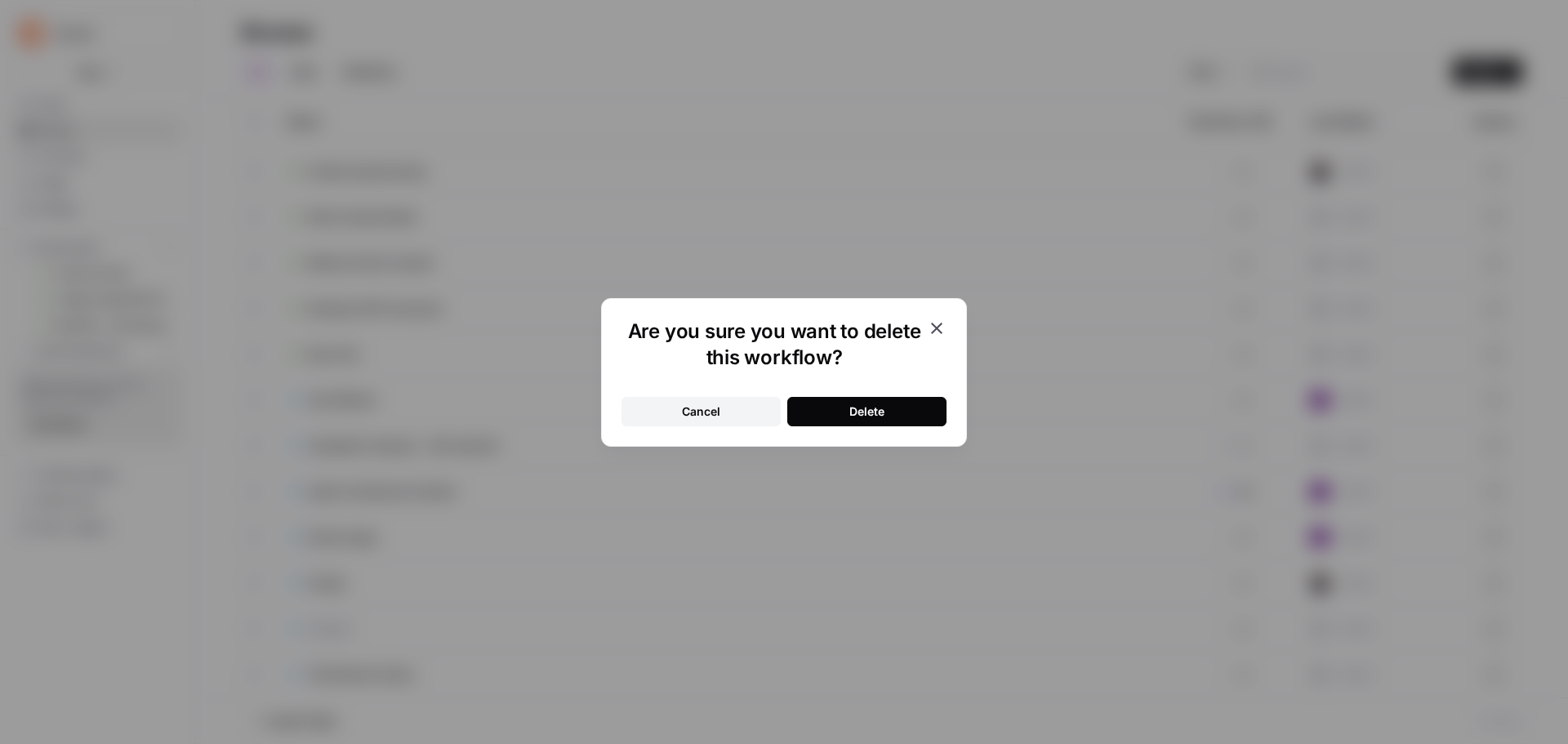
click at [883, 411] on div "Delete" at bounding box center [867, 412] width 35 height 16
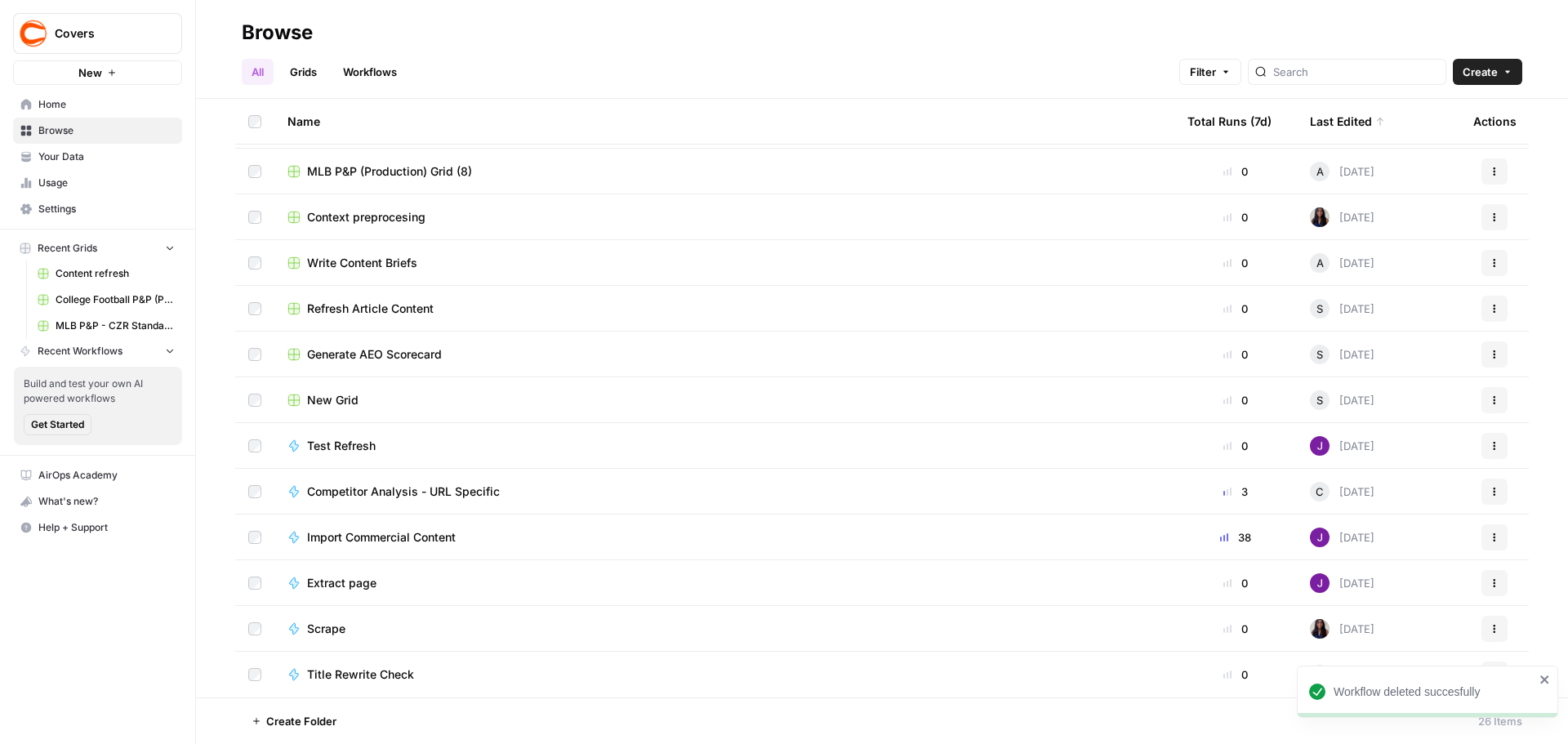
click at [1547, 683] on icon "close" at bounding box center [1544, 679] width 8 height 8
click at [566, 685] on td "Title Rewrite Check" at bounding box center [724, 674] width 900 height 46
click at [340, 677] on span "Title Rewrite Check" at bounding box center [360, 674] width 107 height 16
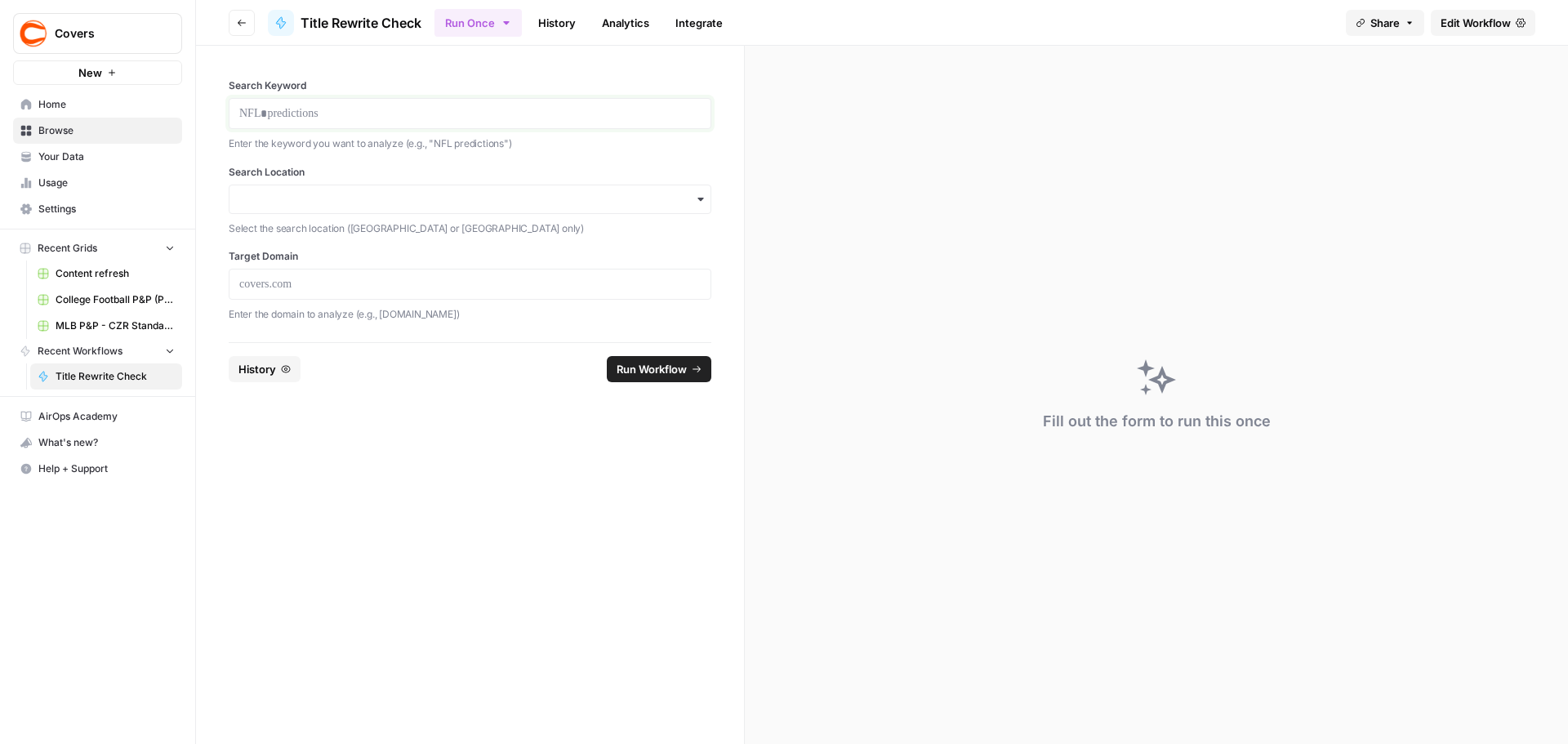
click at [330, 110] on p at bounding box center [470, 113] width 461 height 16
click at [444, 193] on input "Search Location" at bounding box center [470, 199] width 461 height 16
click at [284, 244] on div "[GEOGRAPHIC_DATA]" at bounding box center [470, 243] width 481 height 31
click at [293, 292] on div at bounding box center [470, 285] width 482 height 31
click at [299, 287] on p at bounding box center [470, 285] width 461 height 16
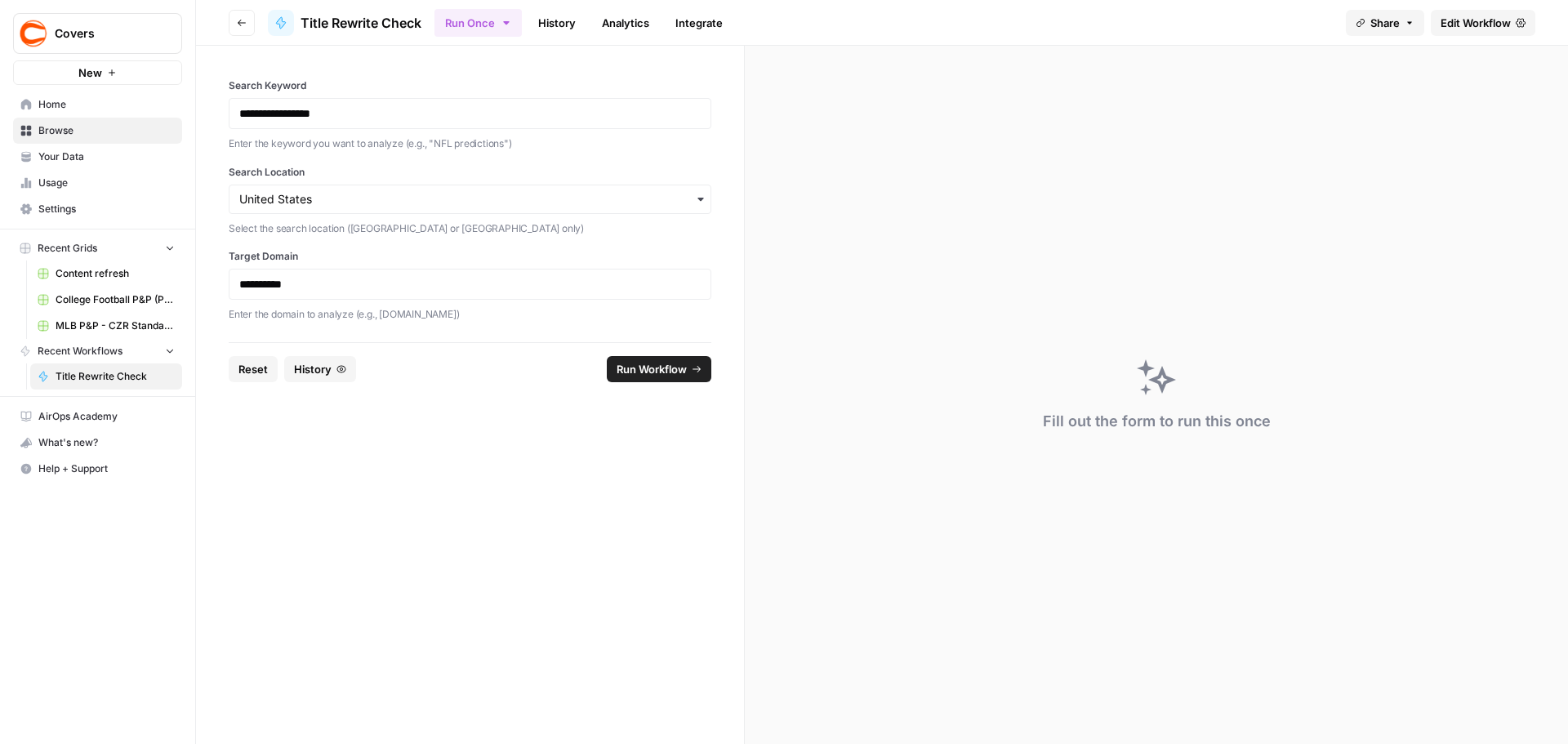
click at [645, 362] on span "Run Workflow" at bounding box center [652, 369] width 70 height 16
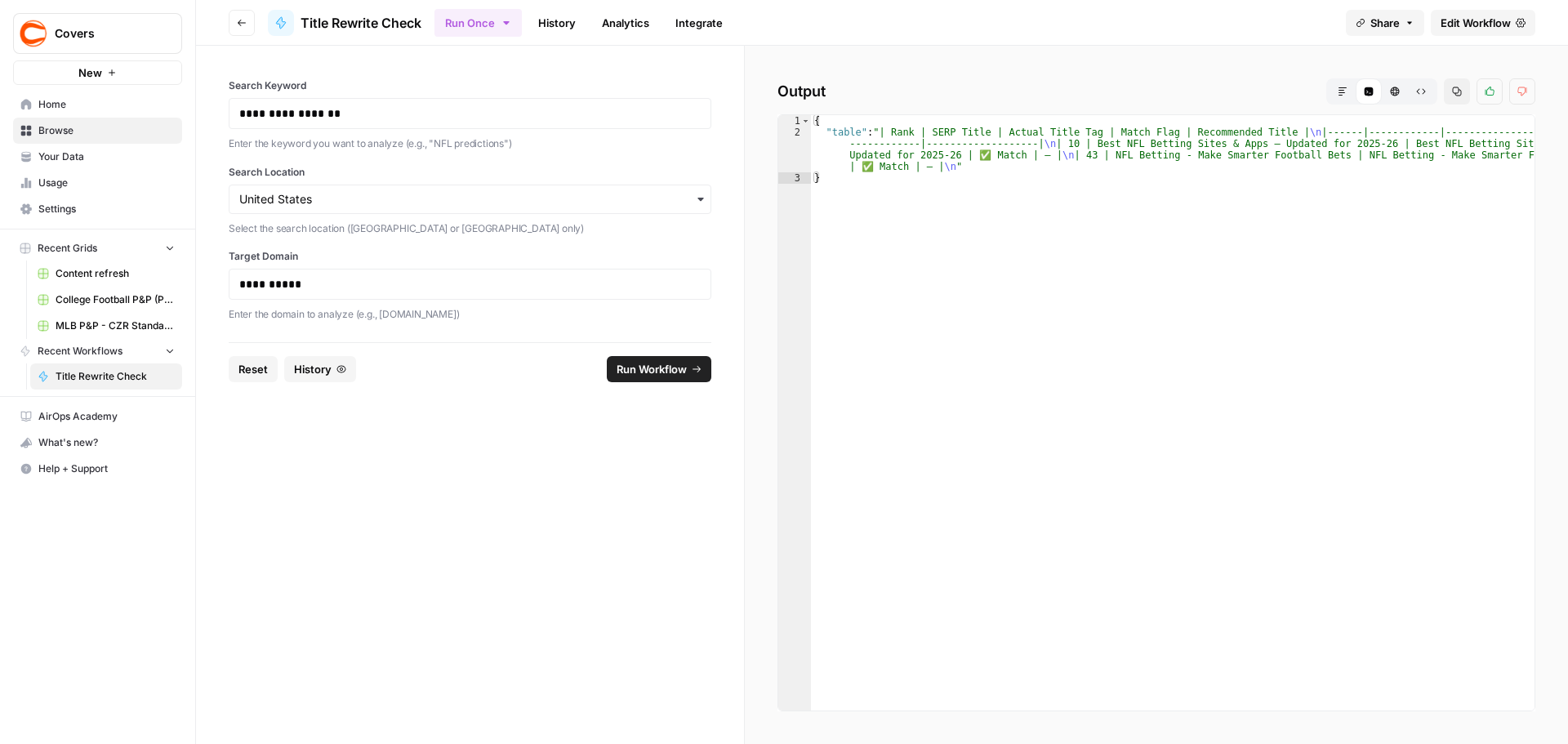
click at [1338, 84] on button "Markdown" at bounding box center [1342, 92] width 27 height 27
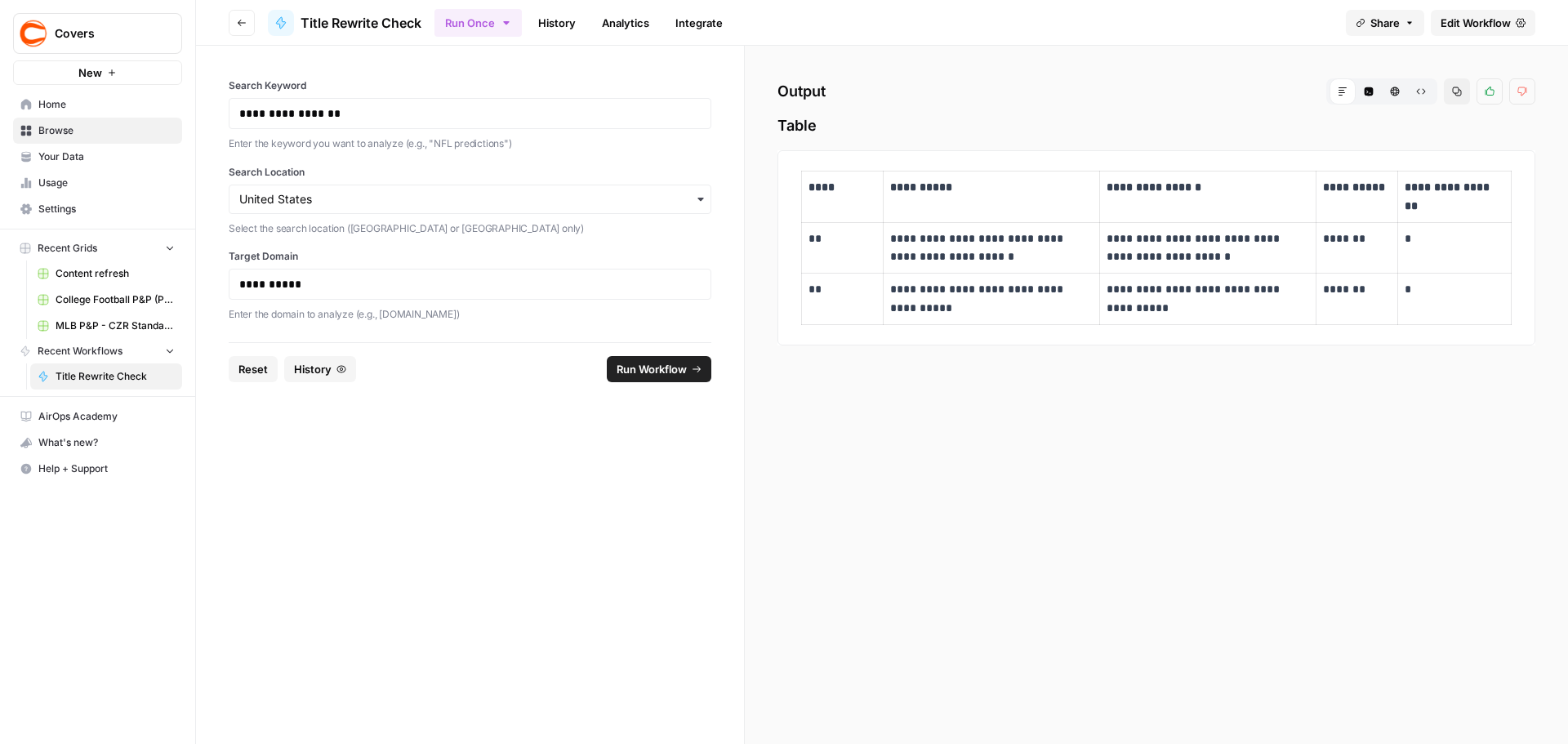
click at [445, 538] on form "**********" at bounding box center [470, 394] width 548 height 698
click at [60, 124] on span "Browse" at bounding box center [106, 131] width 136 height 15
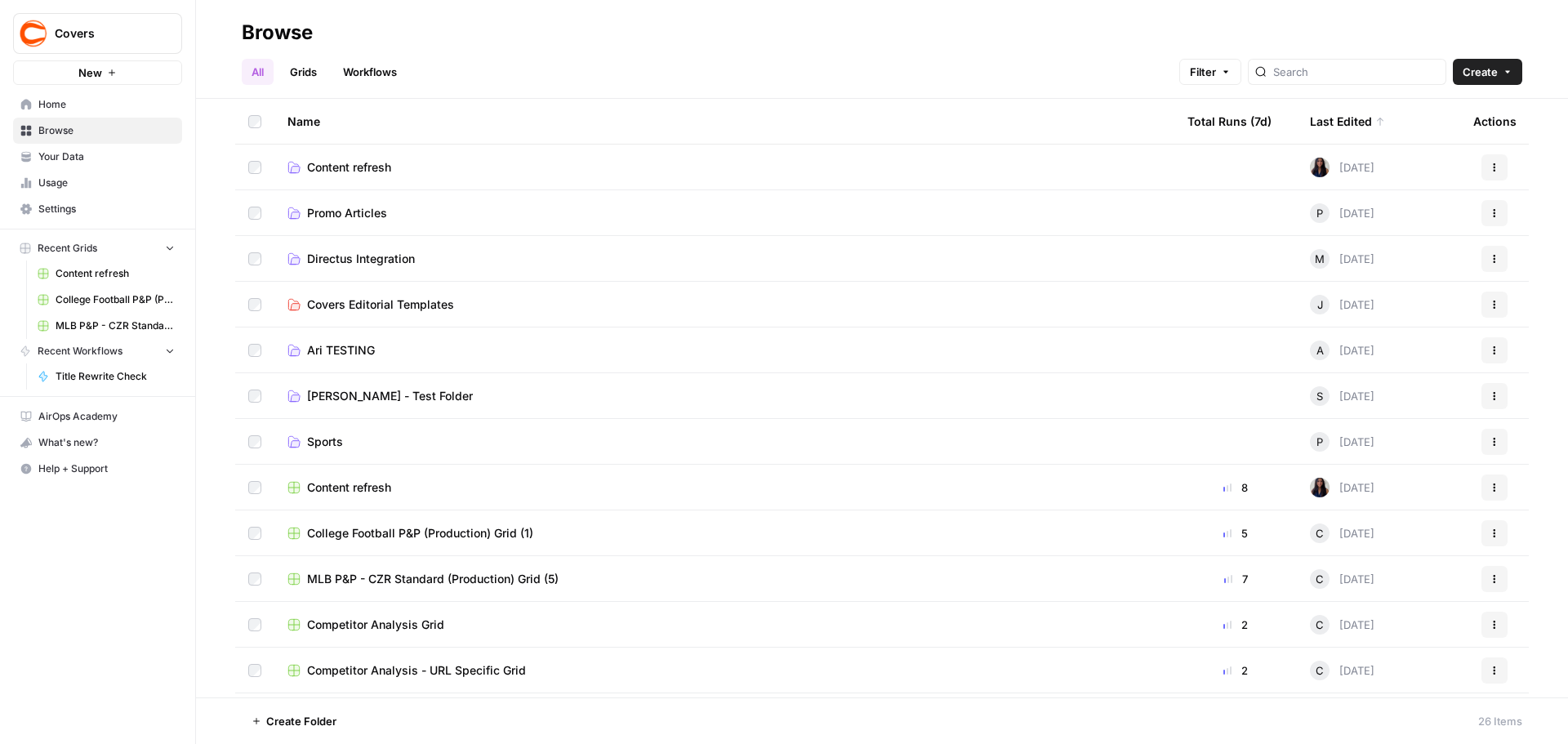
click at [360, 404] on td "[PERSON_NAME] - Test Folder" at bounding box center [724, 395] width 900 height 45
click at [362, 399] on span "[PERSON_NAME] - Test Folder" at bounding box center [389, 396] width 166 height 16
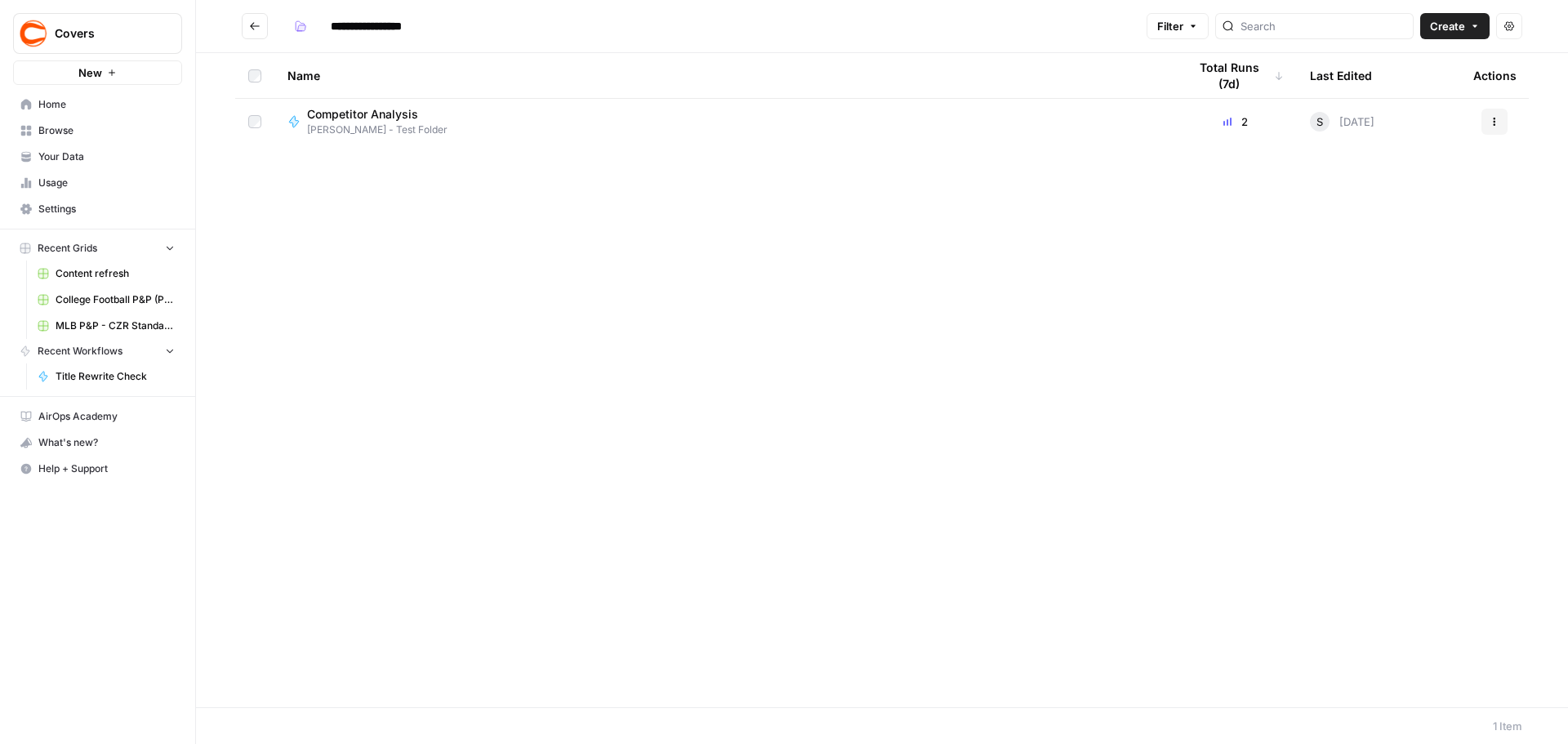
click at [391, 29] on input "**********" at bounding box center [379, 26] width 112 height 27
click at [365, 24] on input "**********" at bounding box center [379, 26] width 112 height 27
type input "*********"
click at [260, 30] on button "Go back" at bounding box center [254, 26] width 27 height 27
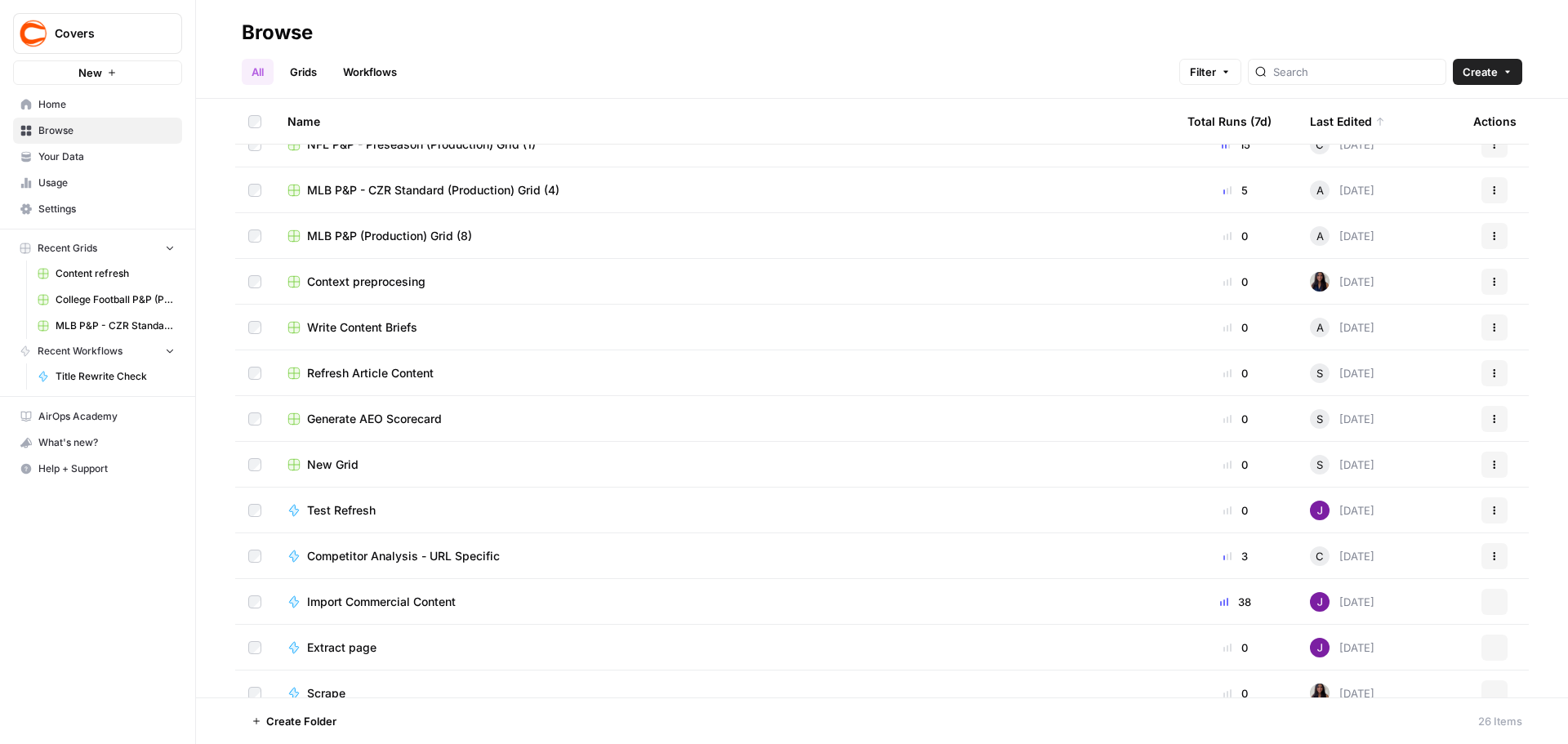
scroll to position [636, 0]
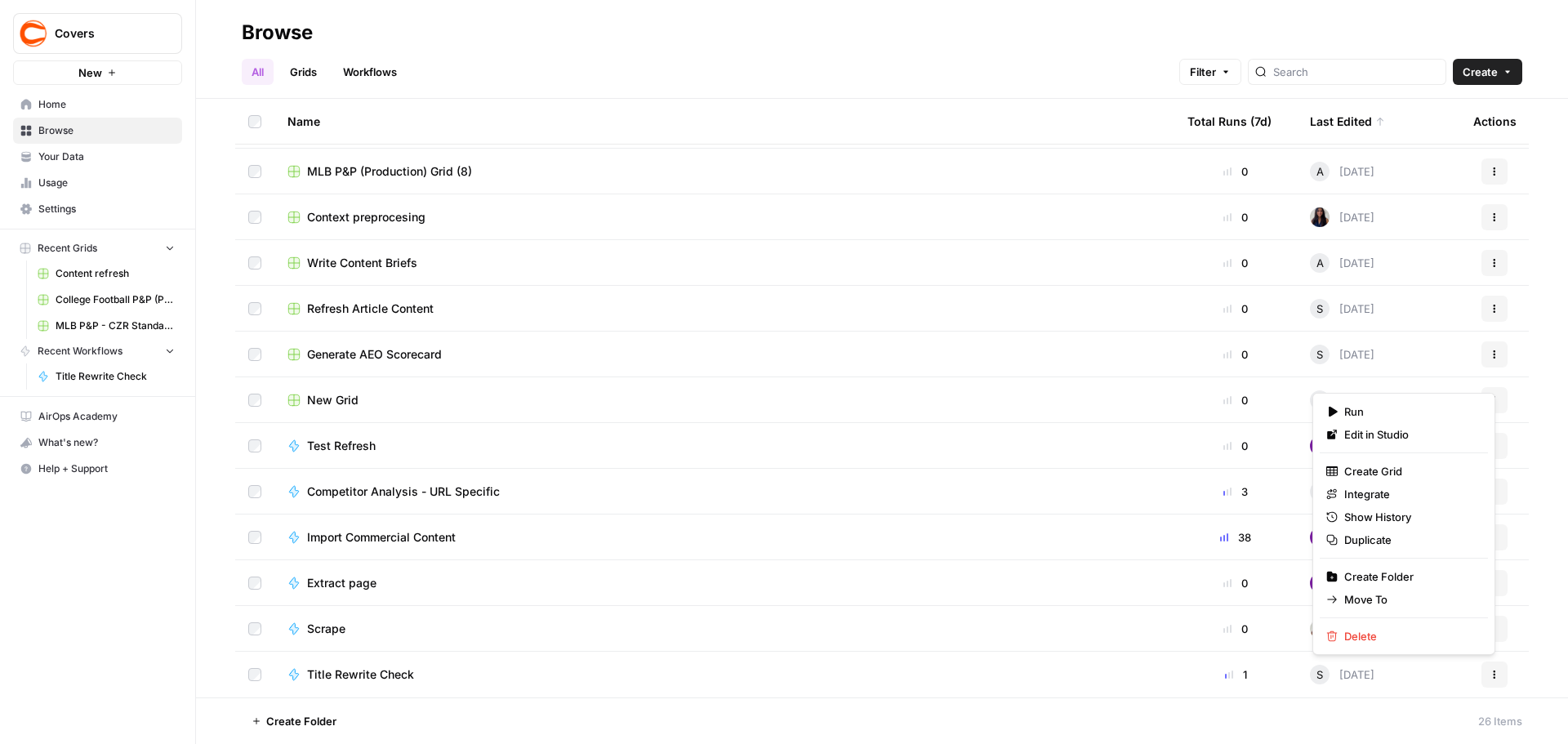
click at [1489, 671] on icon "button" at bounding box center [1494, 674] width 10 height 10
click at [1370, 602] on span "Move To" at bounding box center [1409, 599] width 131 height 16
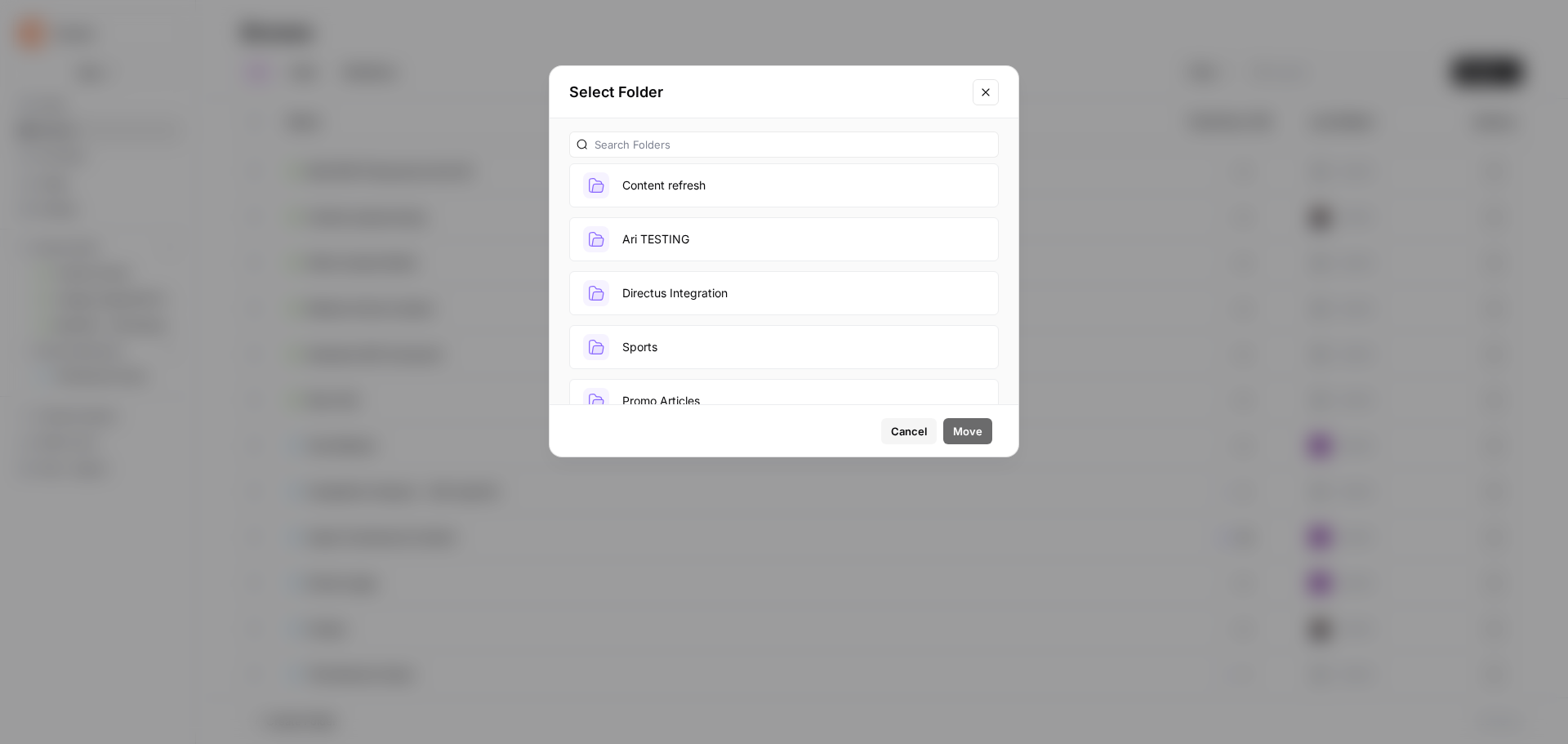
scroll to position [144, 0]
click at [722, 369] on button "SEO Tools" at bounding box center [784, 369] width 429 height 44
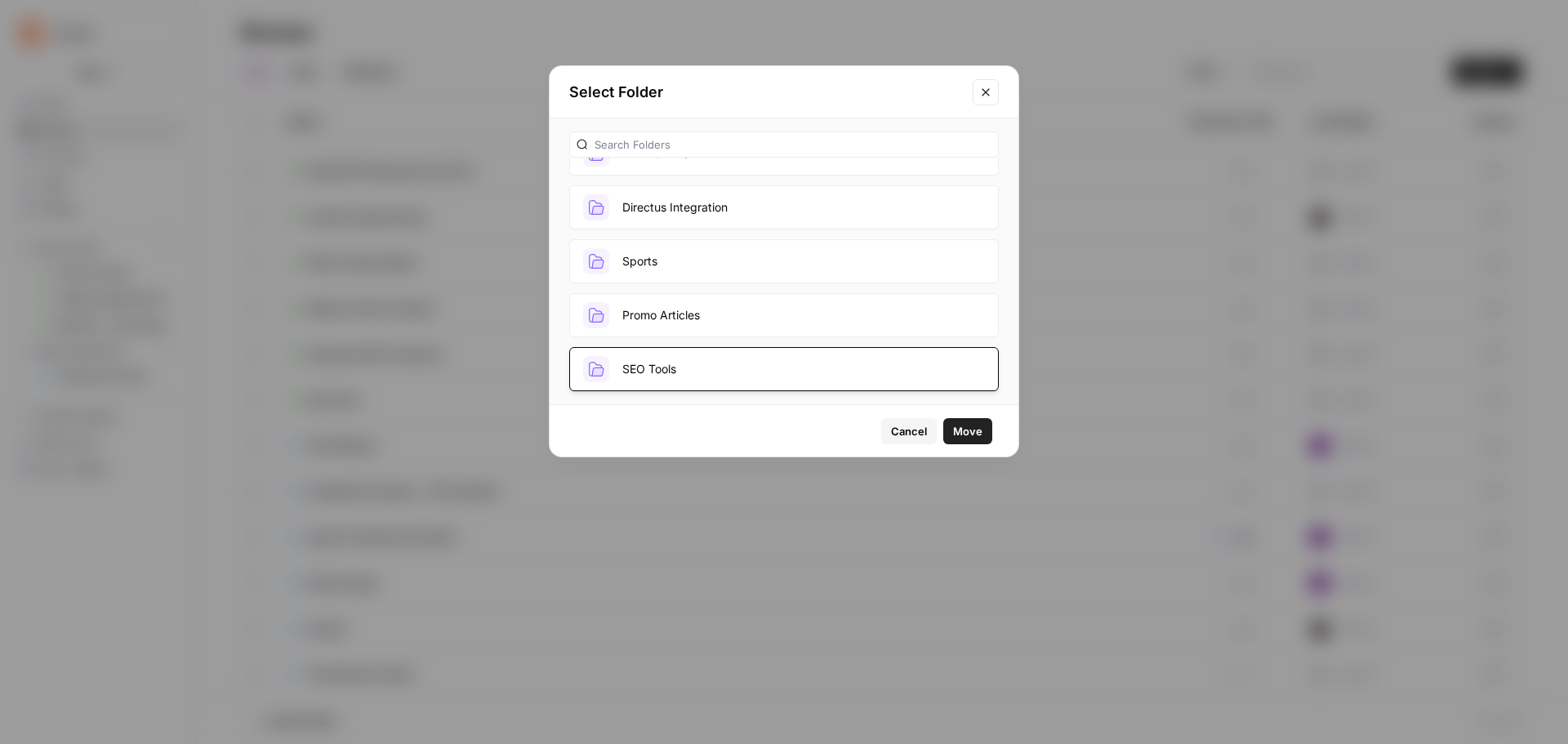
click at [976, 427] on span "Move" at bounding box center [968, 431] width 29 height 16
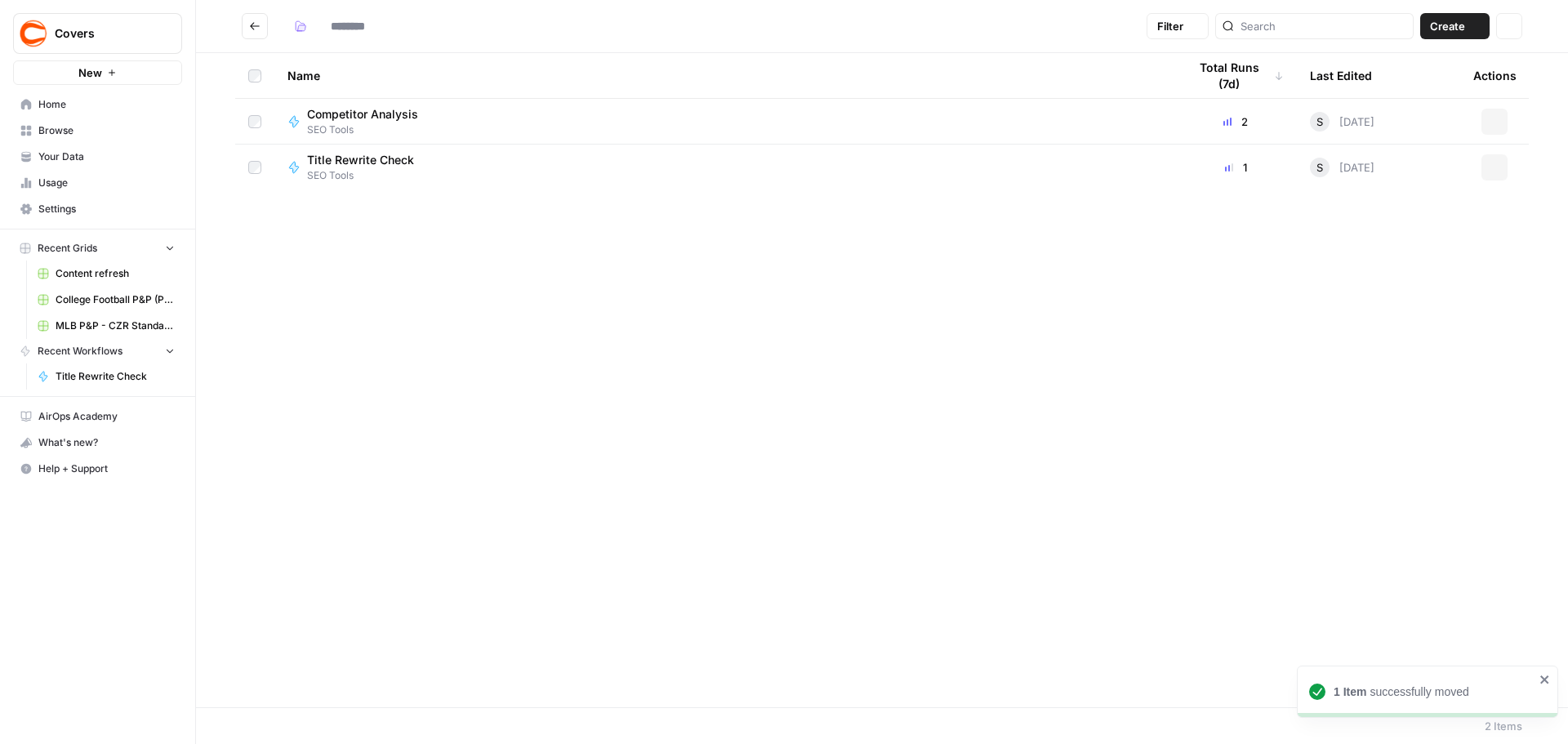
type input "*********"
click at [254, 17] on button "Go back" at bounding box center [254, 26] width 27 height 27
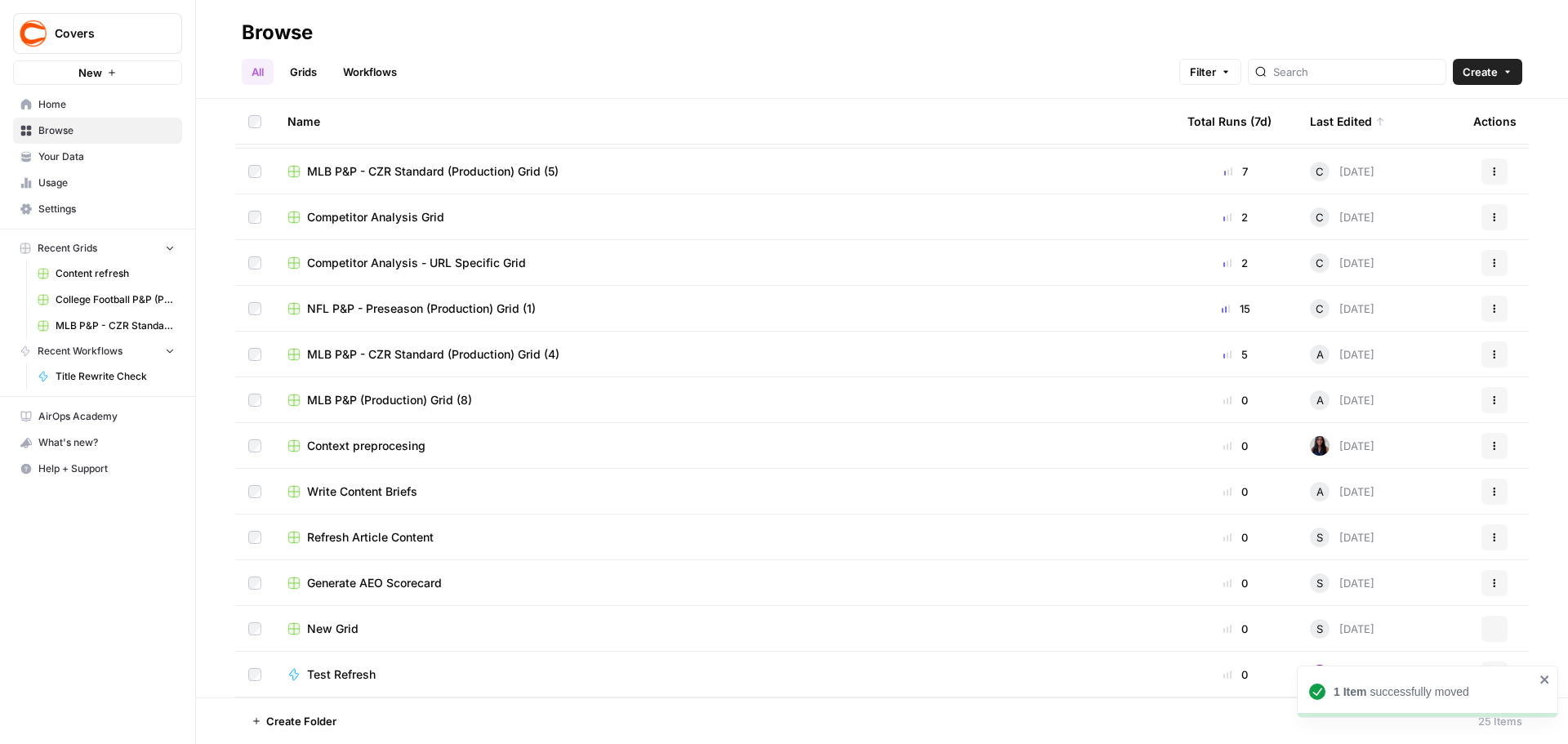
scroll to position [590, 0]
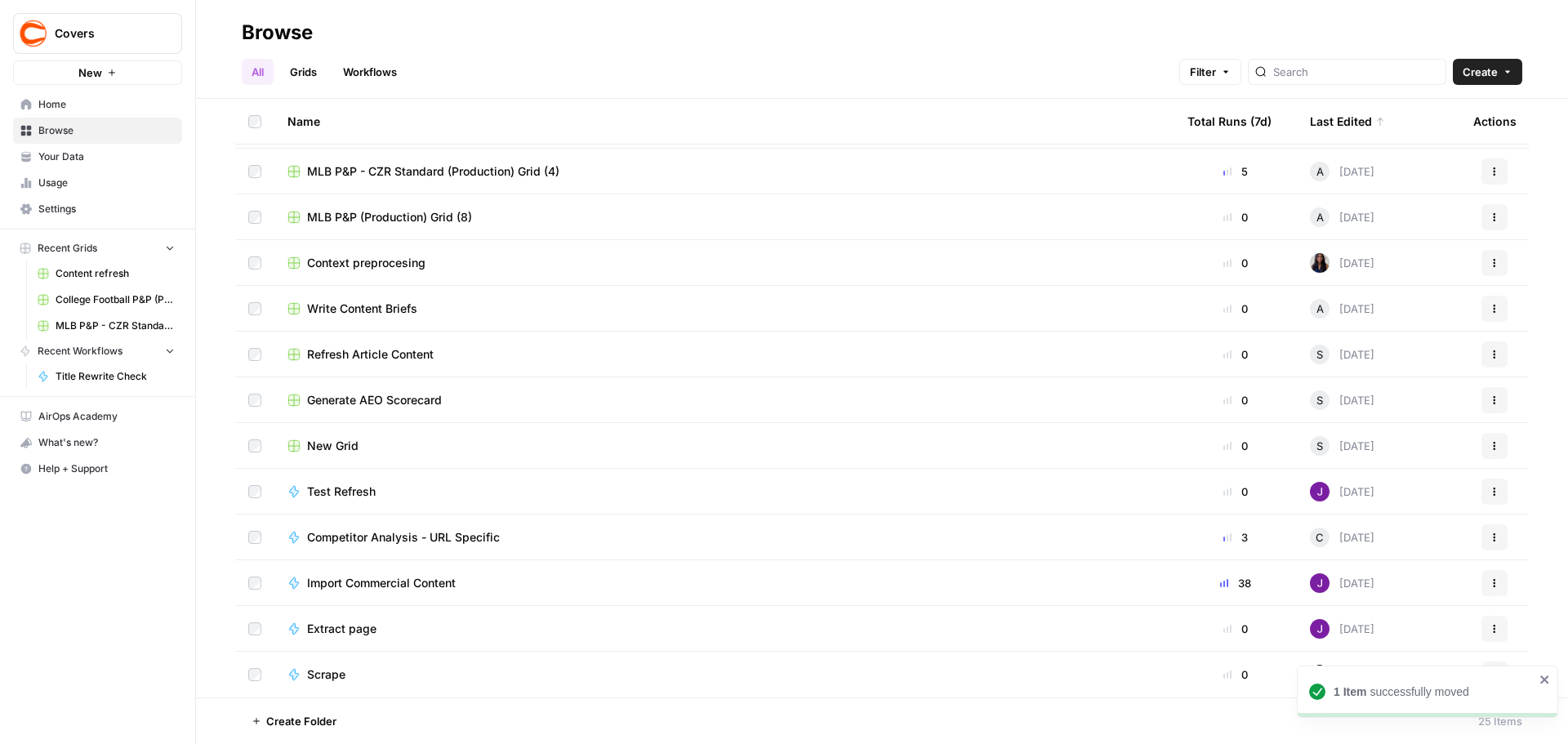
click at [1544, 677] on icon "close" at bounding box center [1545, 679] width 11 height 13
click at [631, 695] on td "Scrape" at bounding box center [724, 674] width 900 height 46
click at [553, 679] on div "Scrape" at bounding box center [724, 674] width 874 height 16
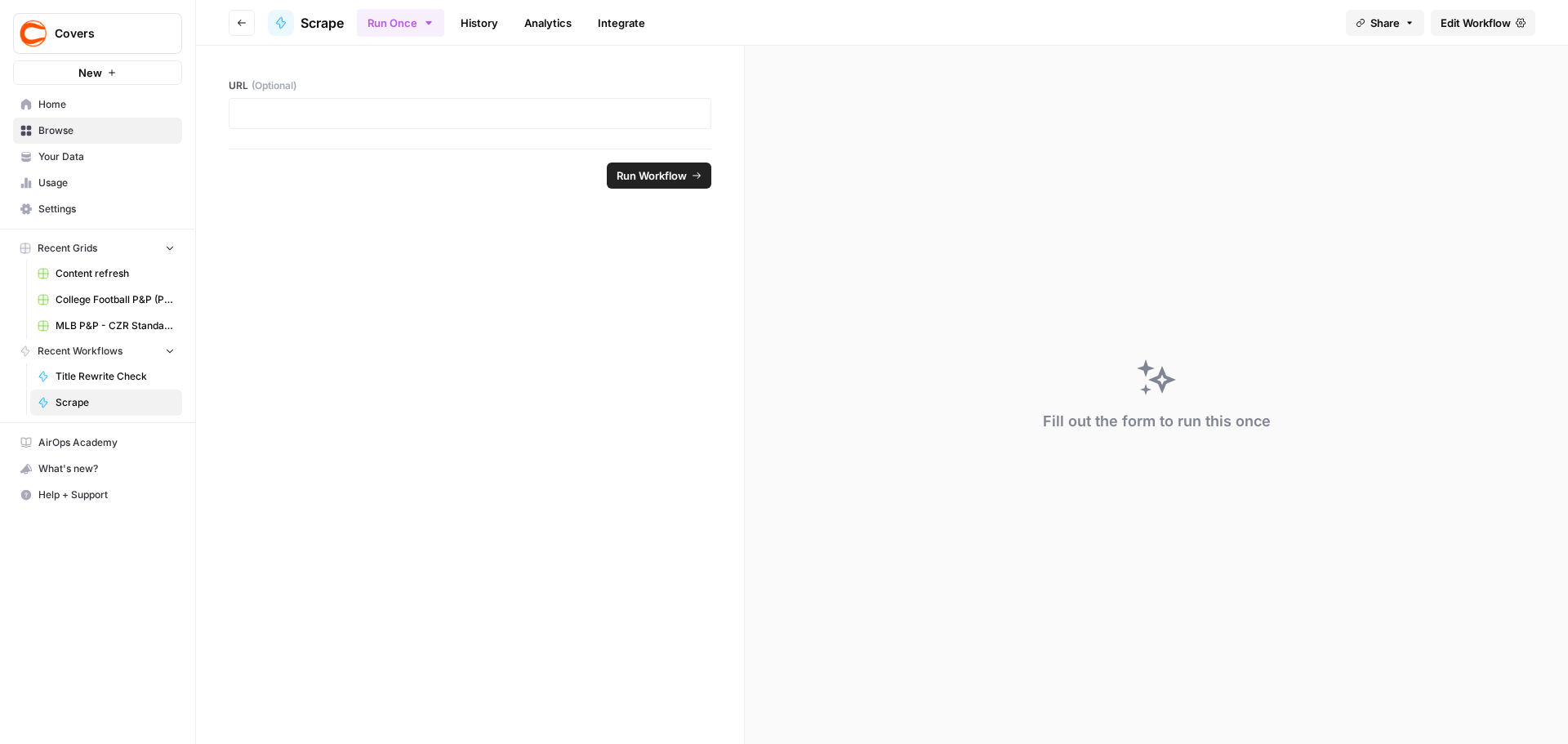
click at [480, 20] on link "History" at bounding box center [479, 23] width 57 height 27
click at [481, 26] on link "History" at bounding box center [479, 23] width 57 height 27
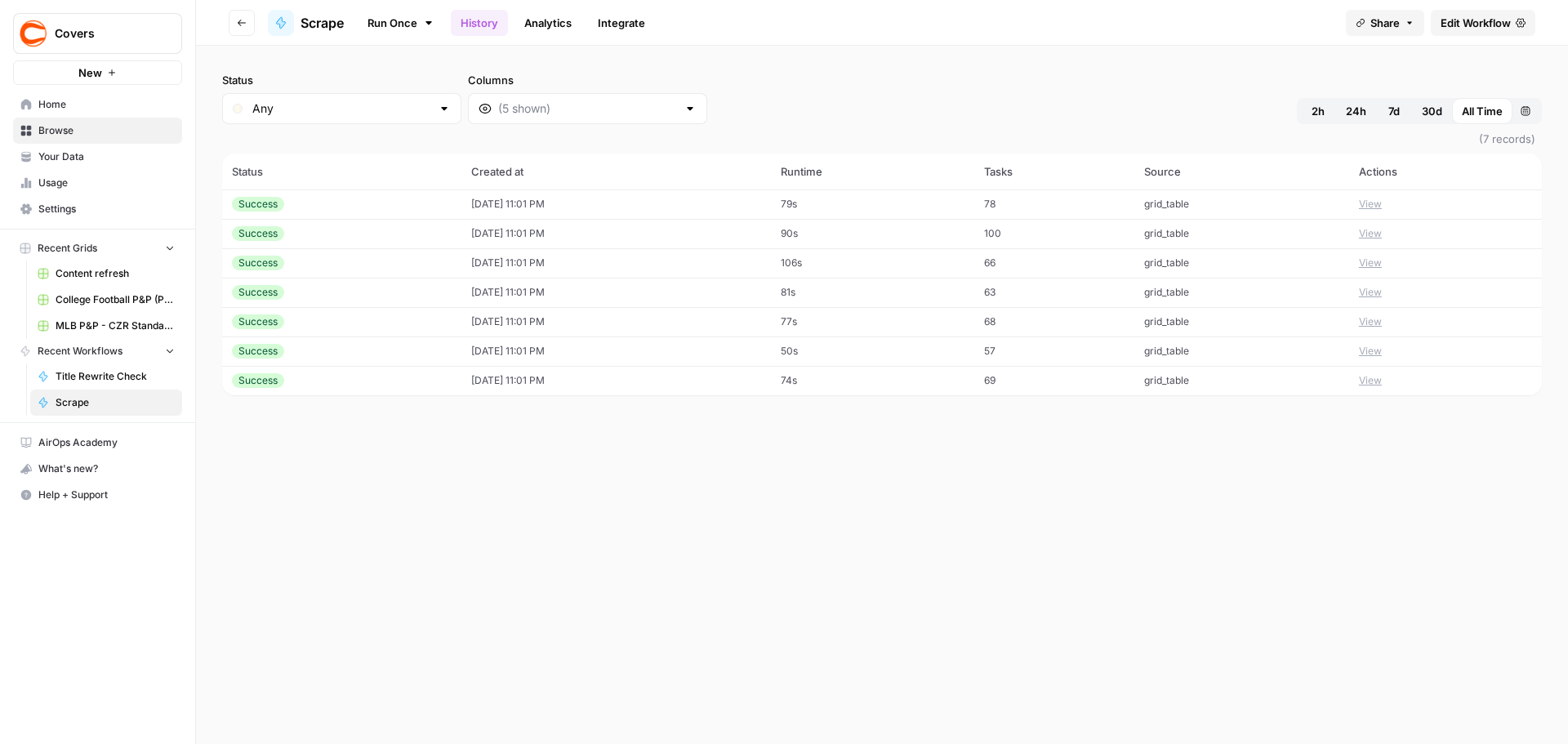
click at [1379, 193] on td "View" at bounding box center [1445, 204] width 193 height 29
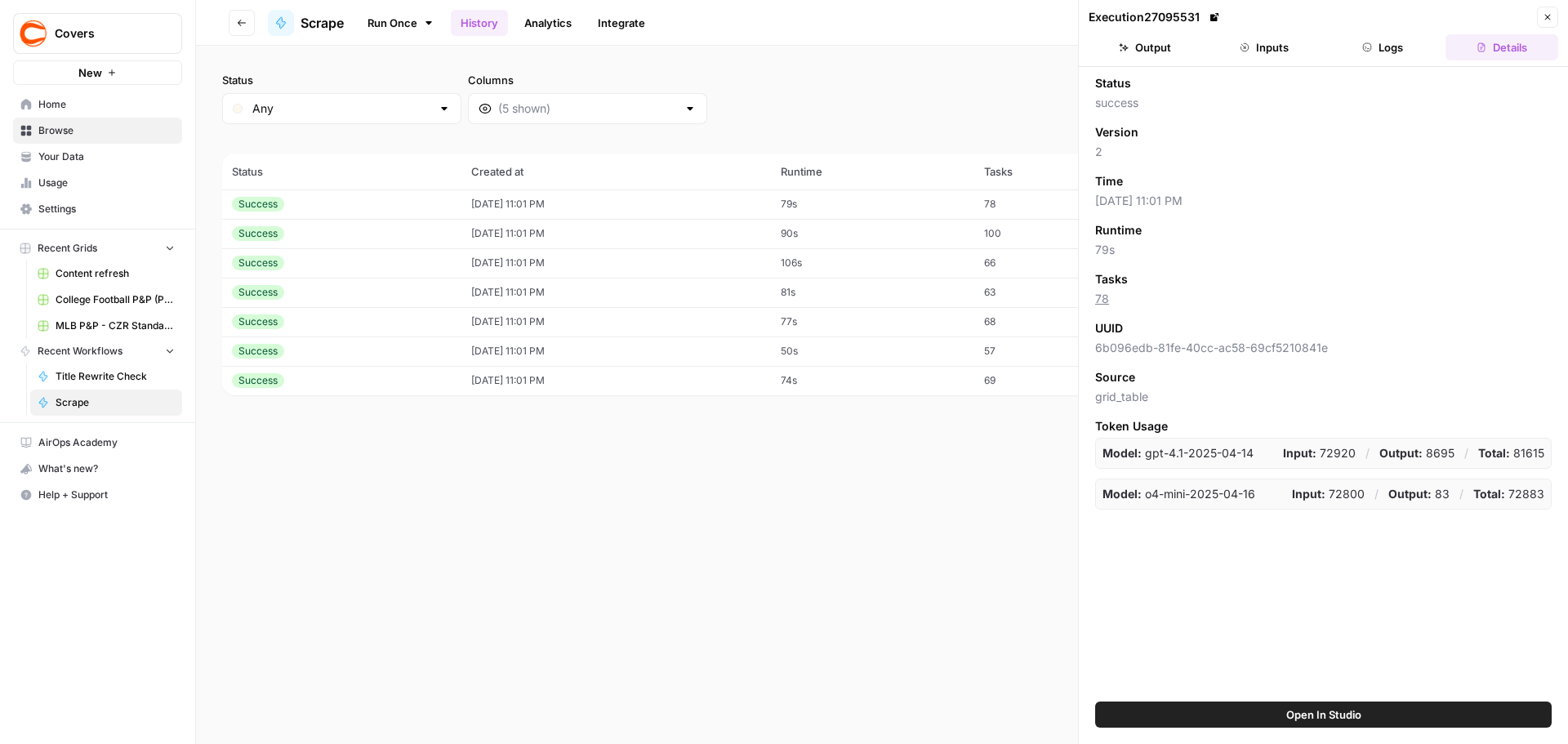
click at [1146, 39] on button "Output" at bounding box center [1144, 47] width 113 height 27
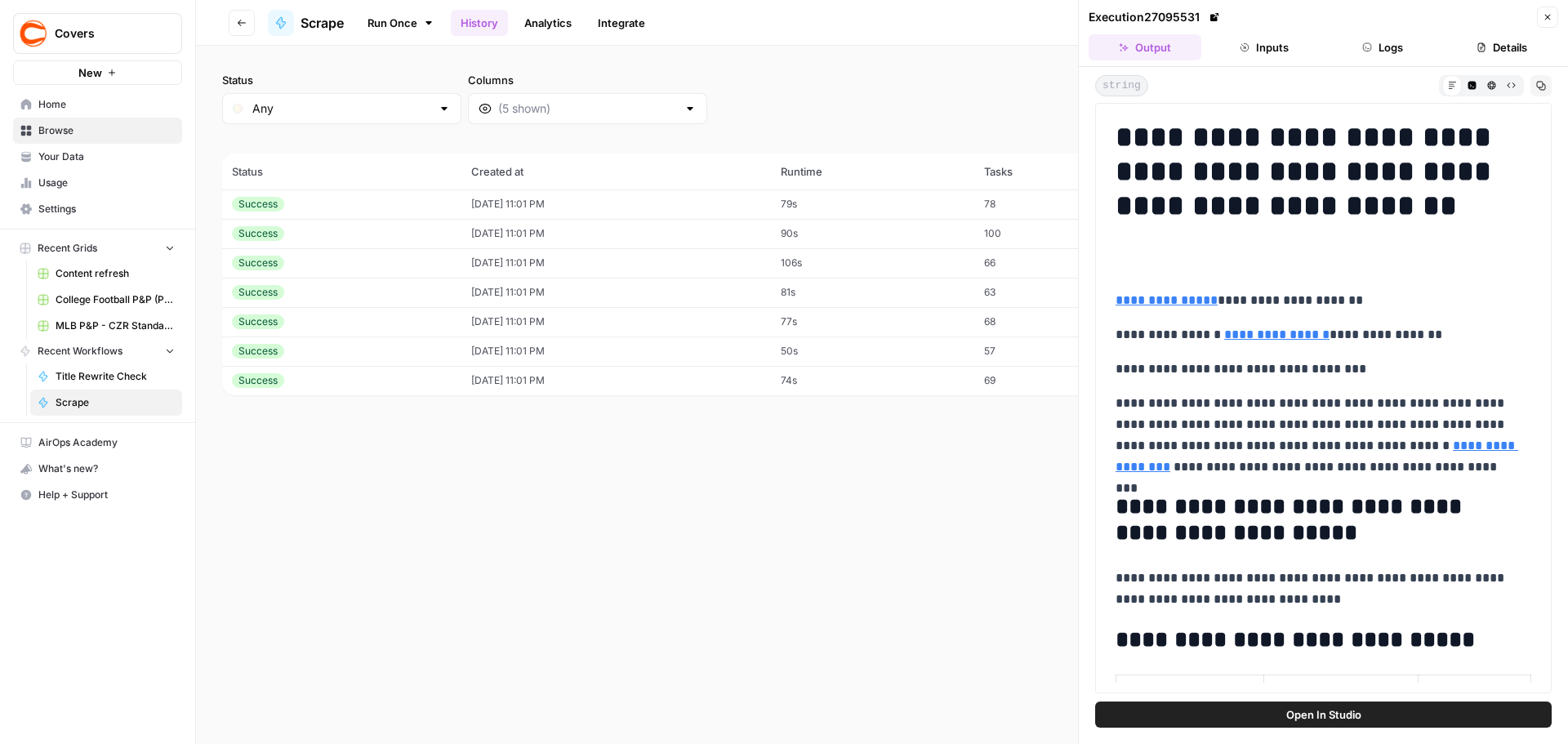
drag, startPoint x: 740, startPoint y: 463, endPoint x: 731, endPoint y: 465, distance: 9.2
click at [737, 464] on div "Status Any Columns 2h 24h 7d 30d All Time Custom range (7 records) Status Creat…" at bounding box center [881, 394] width 1372 height 698
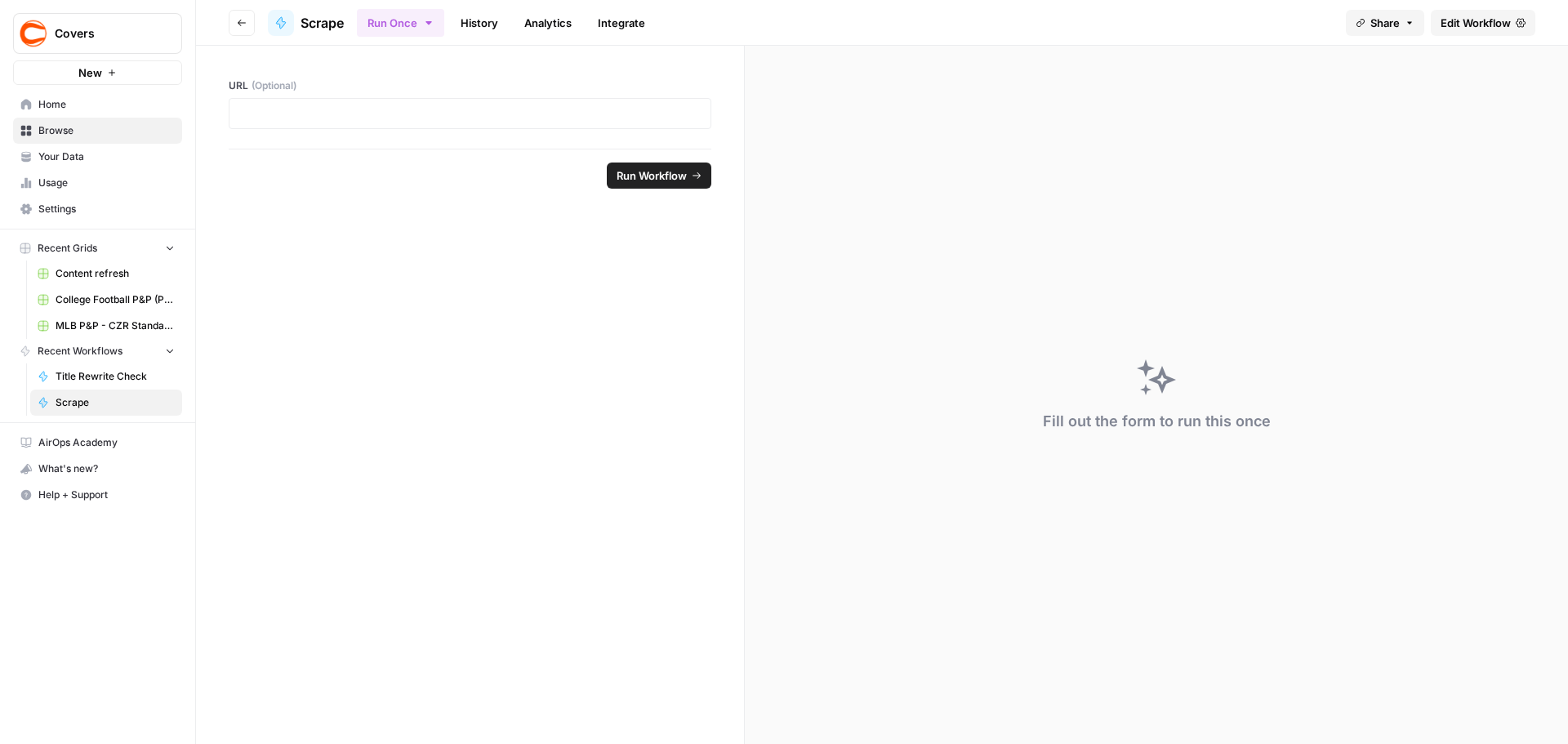
click at [231, 18] on button "Go back" at bounding box center [242, 23] width 27 height 27
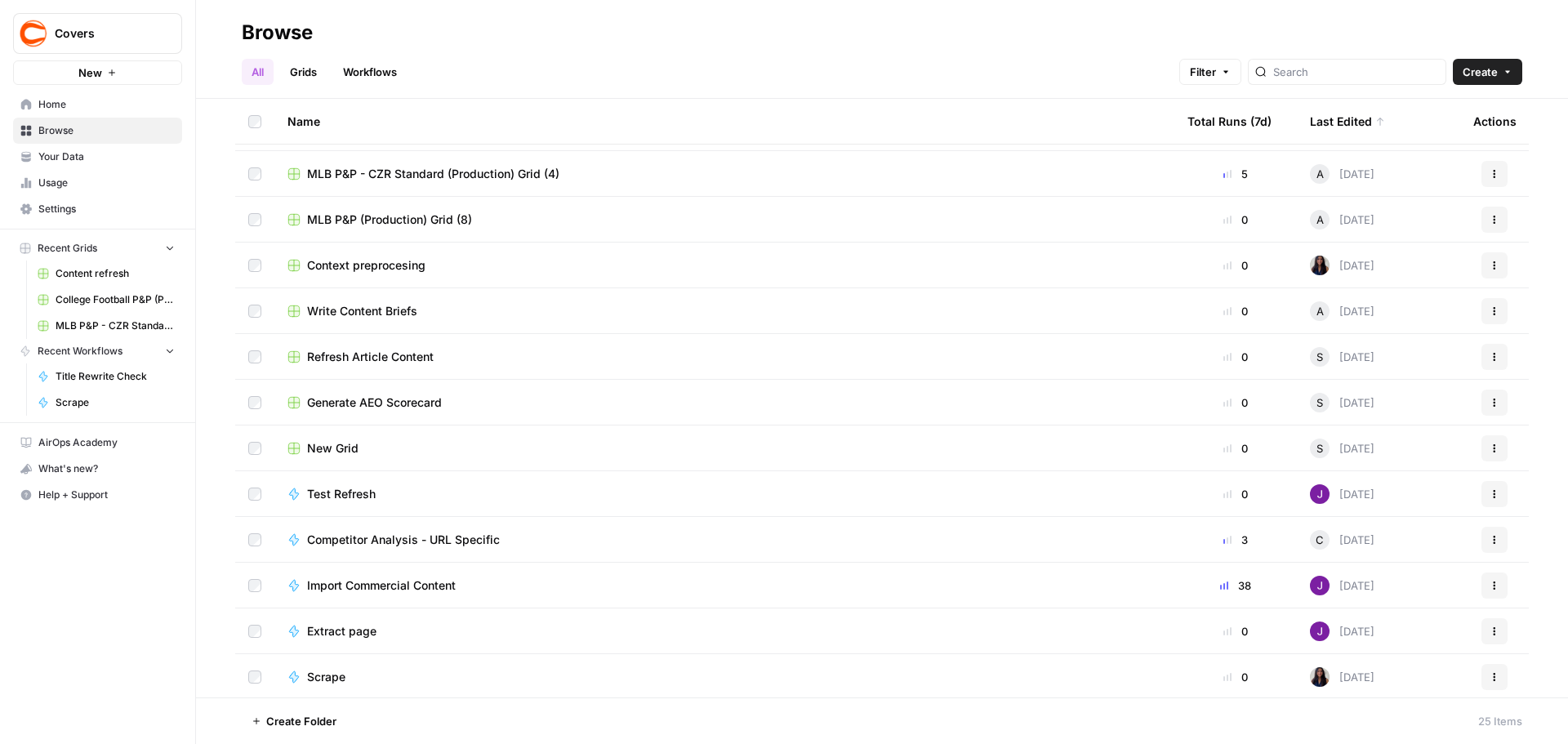
scroll to position [590, 0]
click at [315, 675] on span "Scrape" at bounding box center [326, 674] width 38 height 16
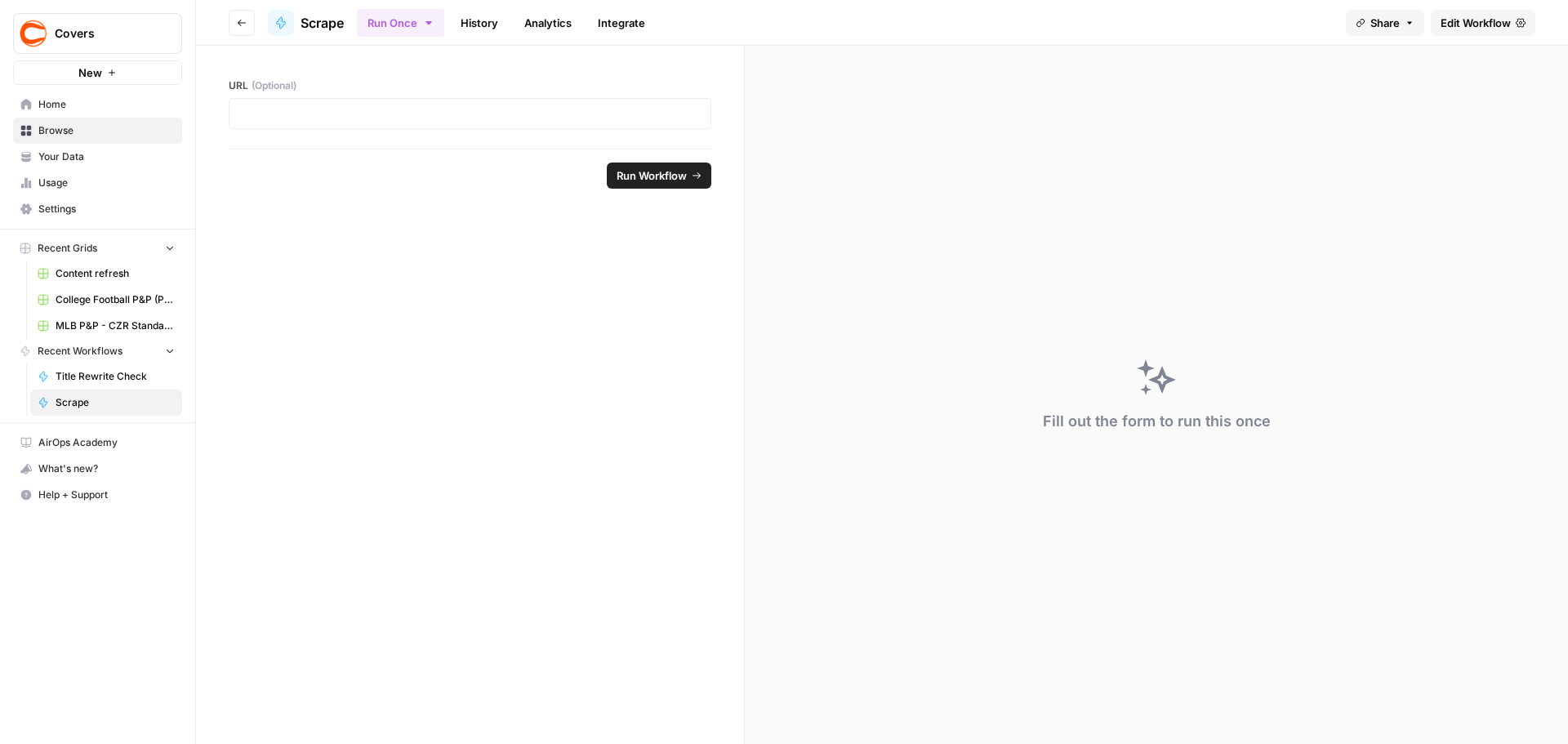
click at [1478, 27] on span "Edit Workflow" at bounding box center [1476, 23] width 70 height 16
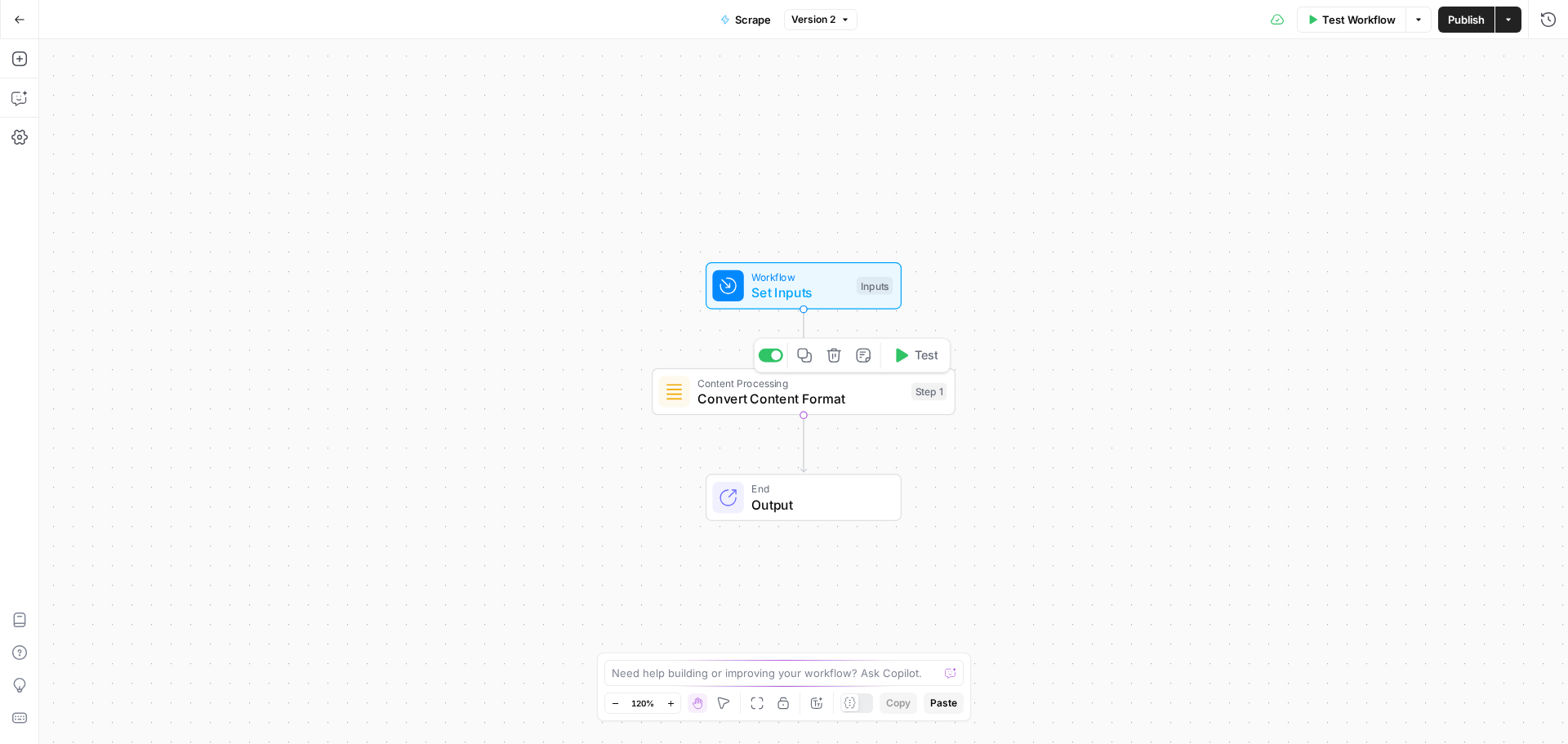
click at [719, 404] on span "Convert Content Format" at bounding box center [800, 398] width 206 height 19
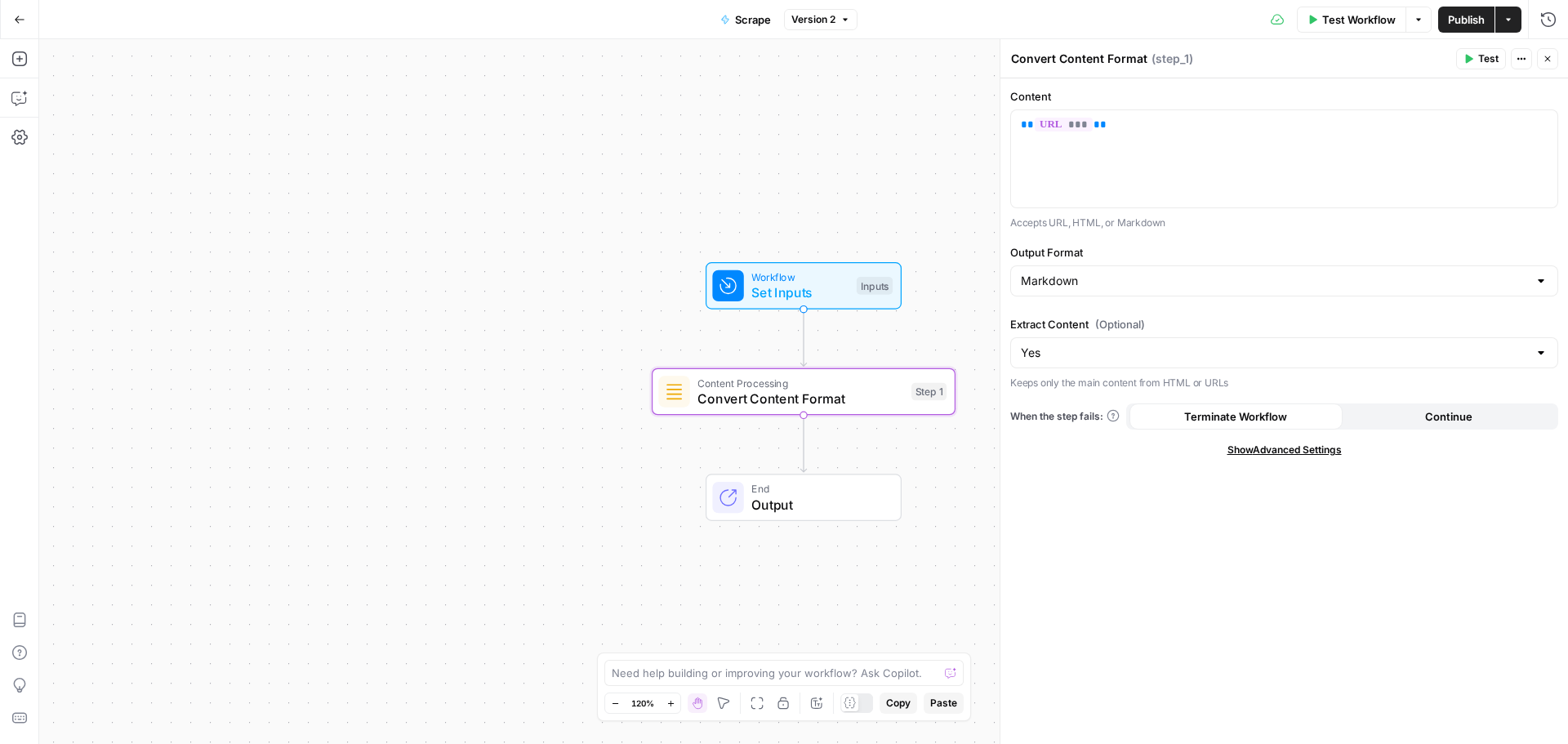
click at [1270, 271] on div "Markdown" at bounding box center [1284, 281] width 548 height 31
click at [1270, 271] on div at bounding box center [1284, 281] width 548 height 31
type input "Markdown"
click at [1083, 486] on div "Content ** *** ** Accepts URL, HTML, or Markdown Output Format Markdown Extract…" at bounding box center [1284, 411] width 568 height 665
click at [1061, 352] on input "Extract Content (Optional)" at bounding box center [1274, 352] width 507 height 16
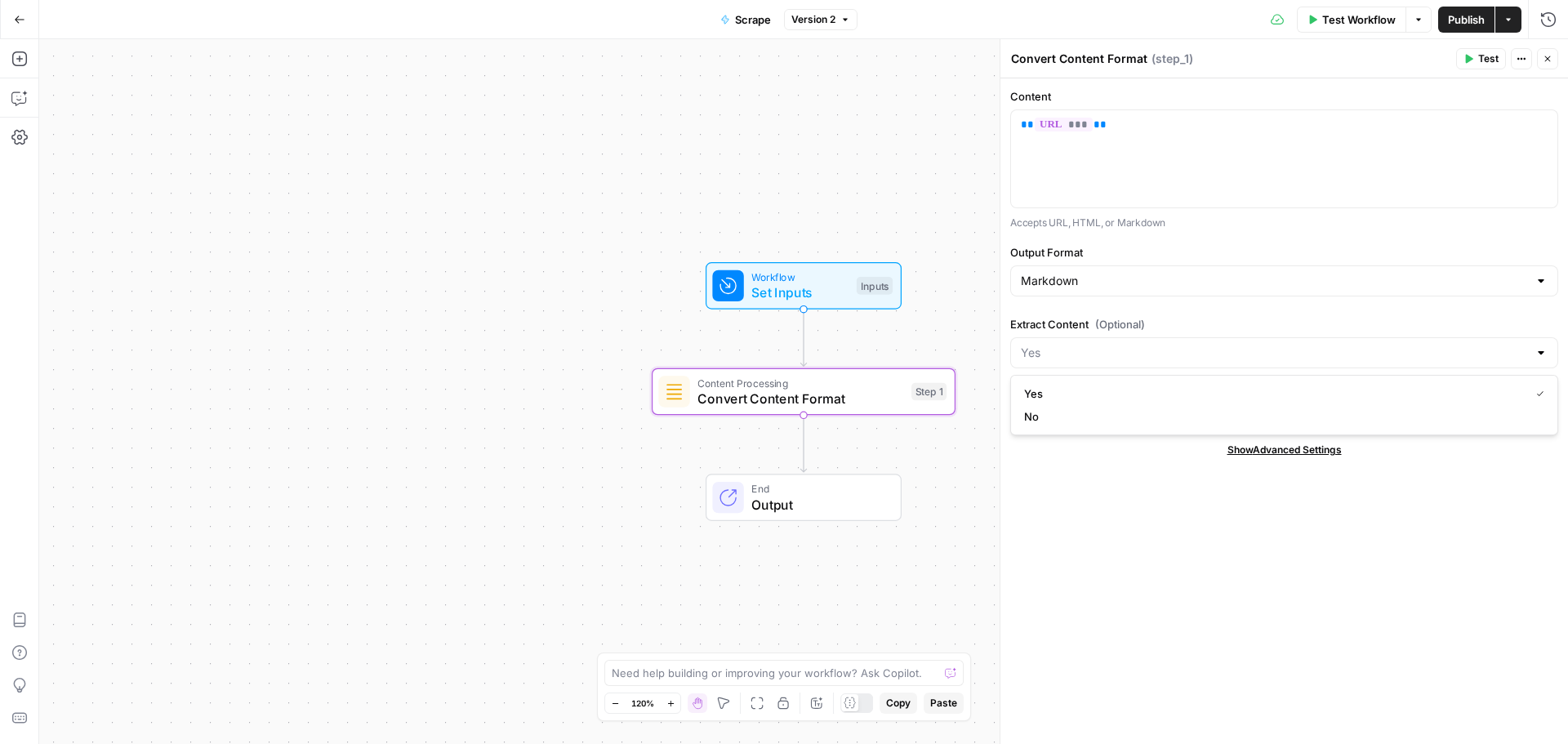
type input "Yes"
click at [1080, 536] on div "Content ** *** ** Accepts URL, HTML, or Markdown Output Format Markdown Extract…" at bounding box center [1284, 411] width 568 height 665
drag, startPoint x: 395, startPoint y: 381, endPoint x: 403, endPoint y: 372, distance: 12.0
click at [395, 381] on div "Workflow Set Inputs Inputs Content Processing Convert Content Format Step 1 End…" at bounding box center [804, 392] width 1529 height 705
drag, startPoint x: 403, startPoint y: 372, endPoint x: 392, endPoint y: 368, distance: 11.7
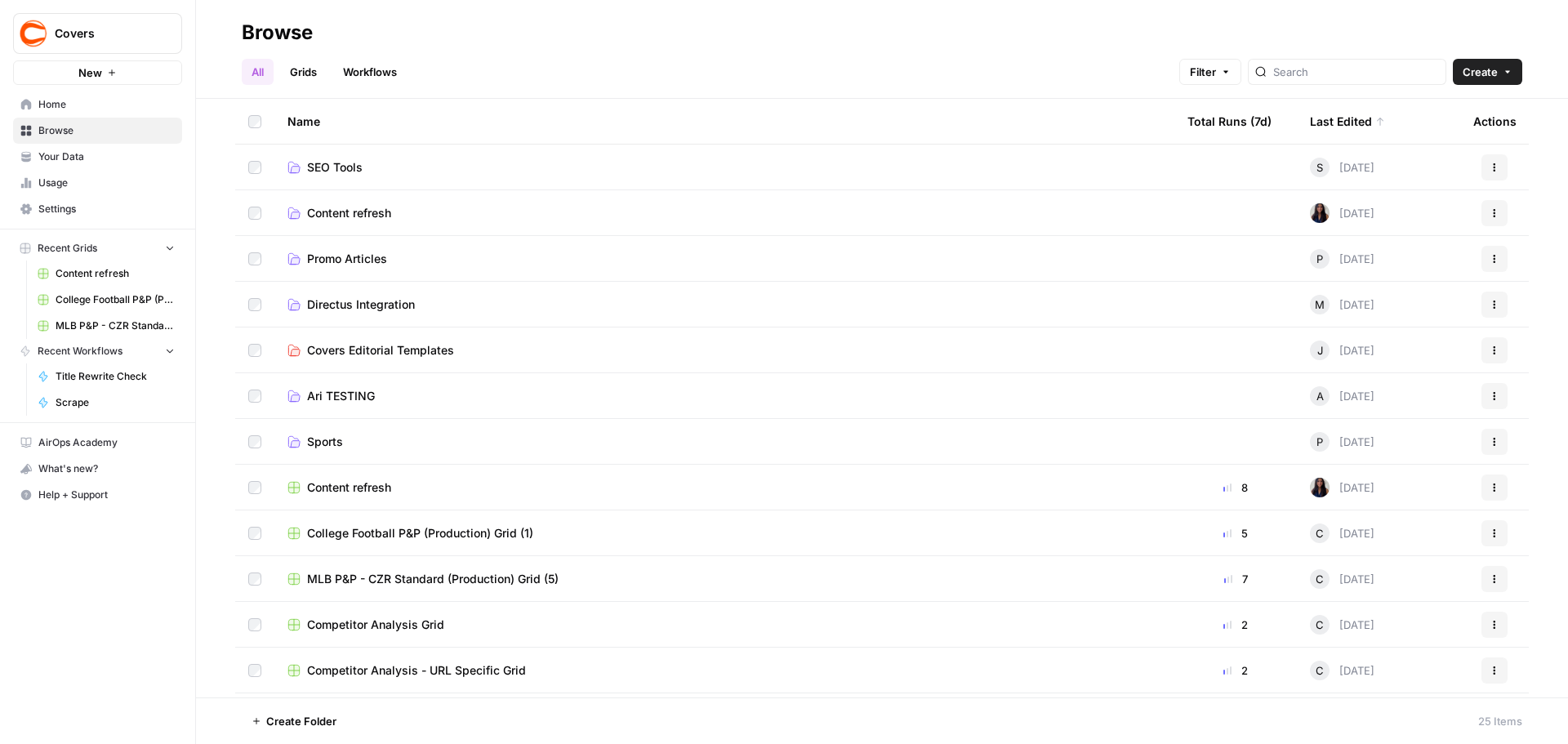
scroll to position [590, 0]
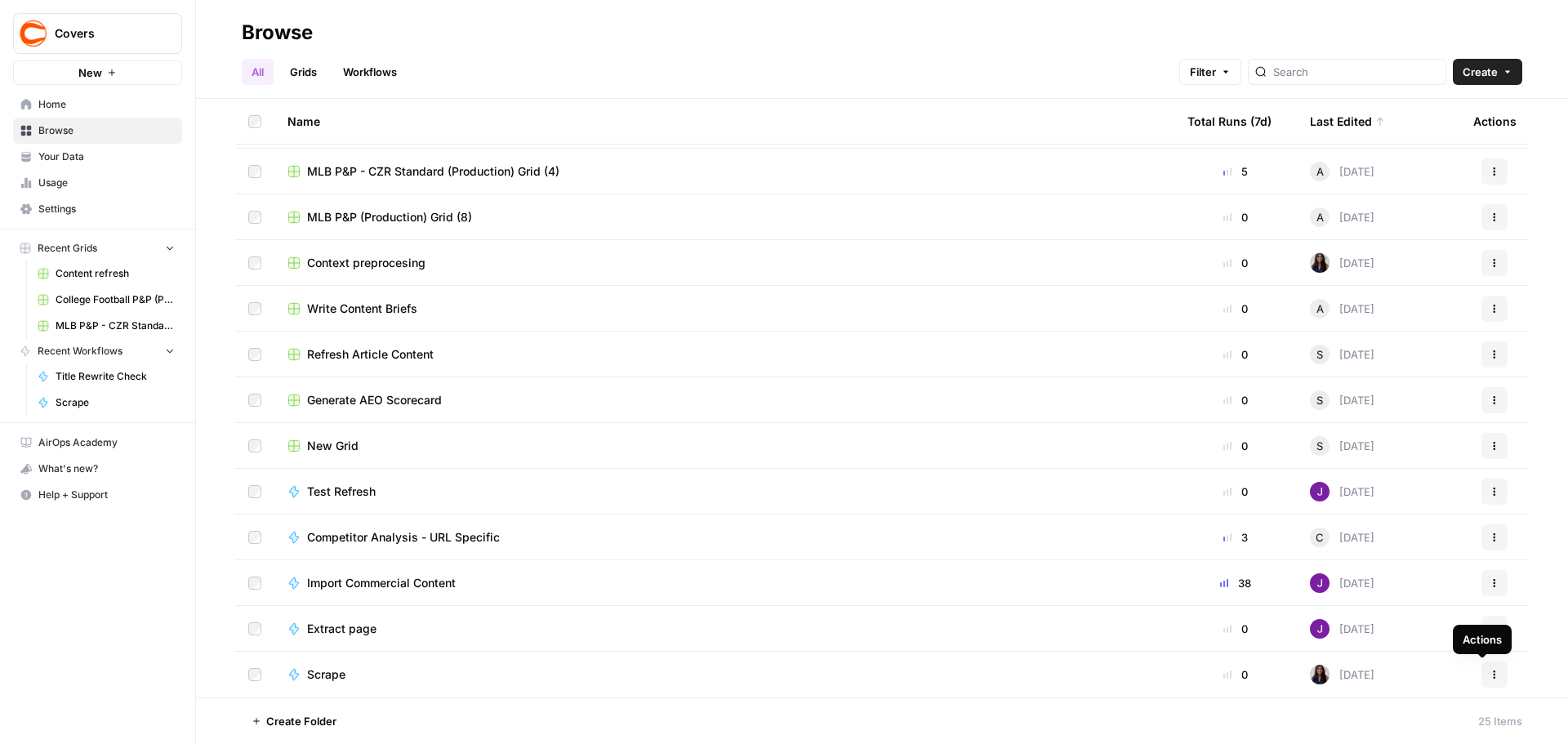
click at [1489, 672] on button "Actions" at bounding box center [1494, 674] width 27 height 27
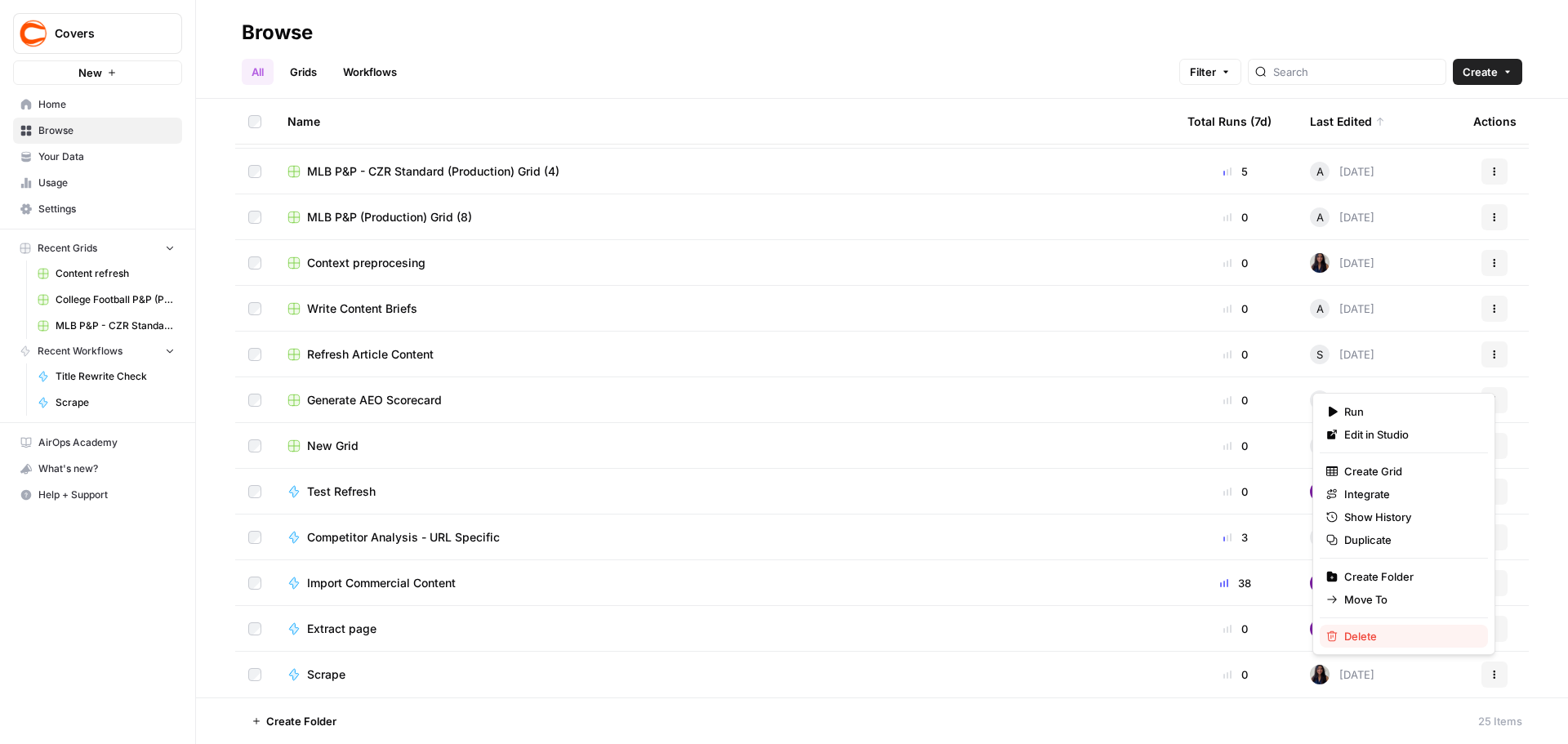
click at [1384, 637] on span "Delete" at bounding box center [1409, 636] width 131 height 16
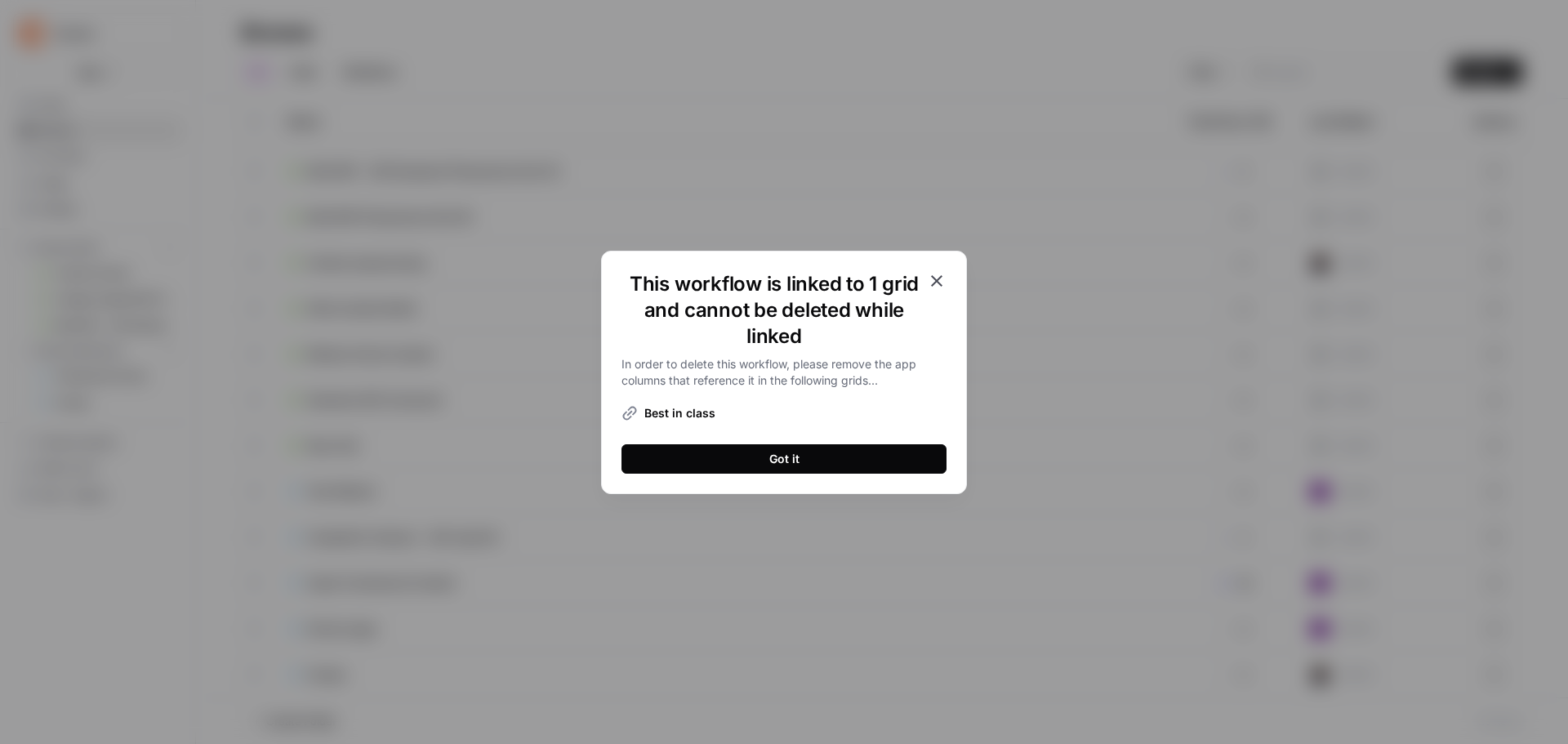
click at [942, 273] on icon "button" at bounding box center [936, 280] width 19 height 19
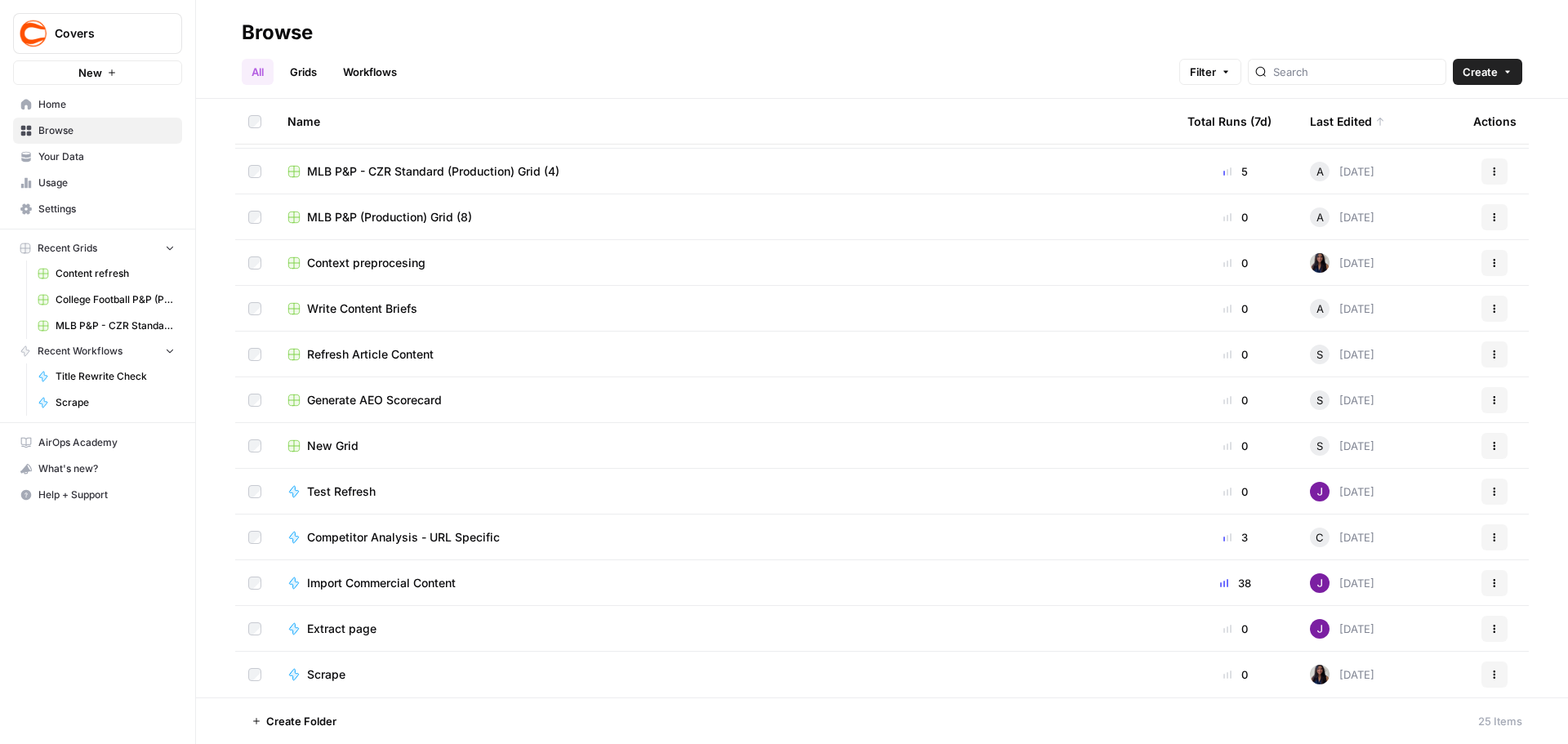
click at [1004, 626] on div "Extract page" at bounding box center [724, 629] width 874 height 16
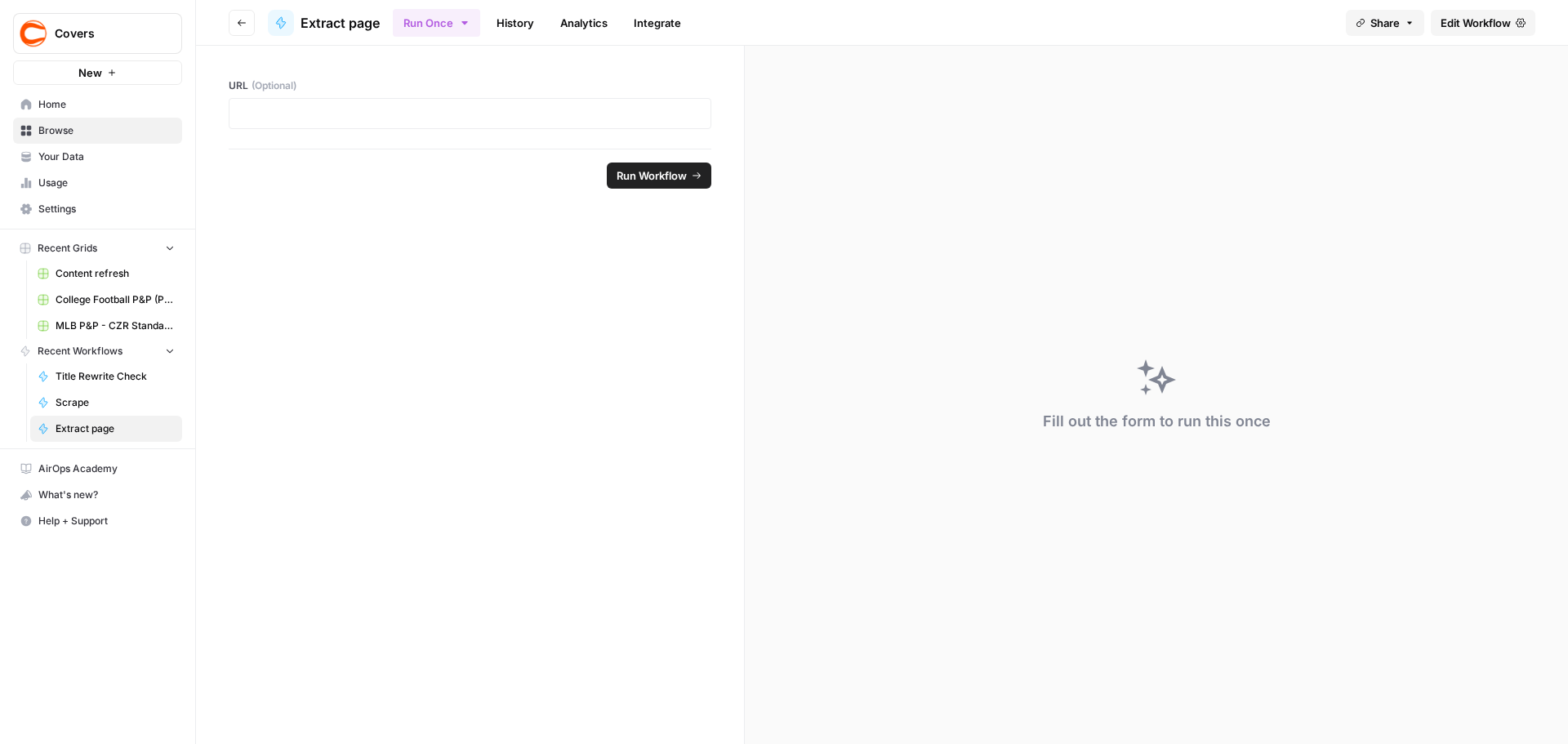
click at [518, 24] on link "History" at bounding box center [515, 23] width 57 height 27
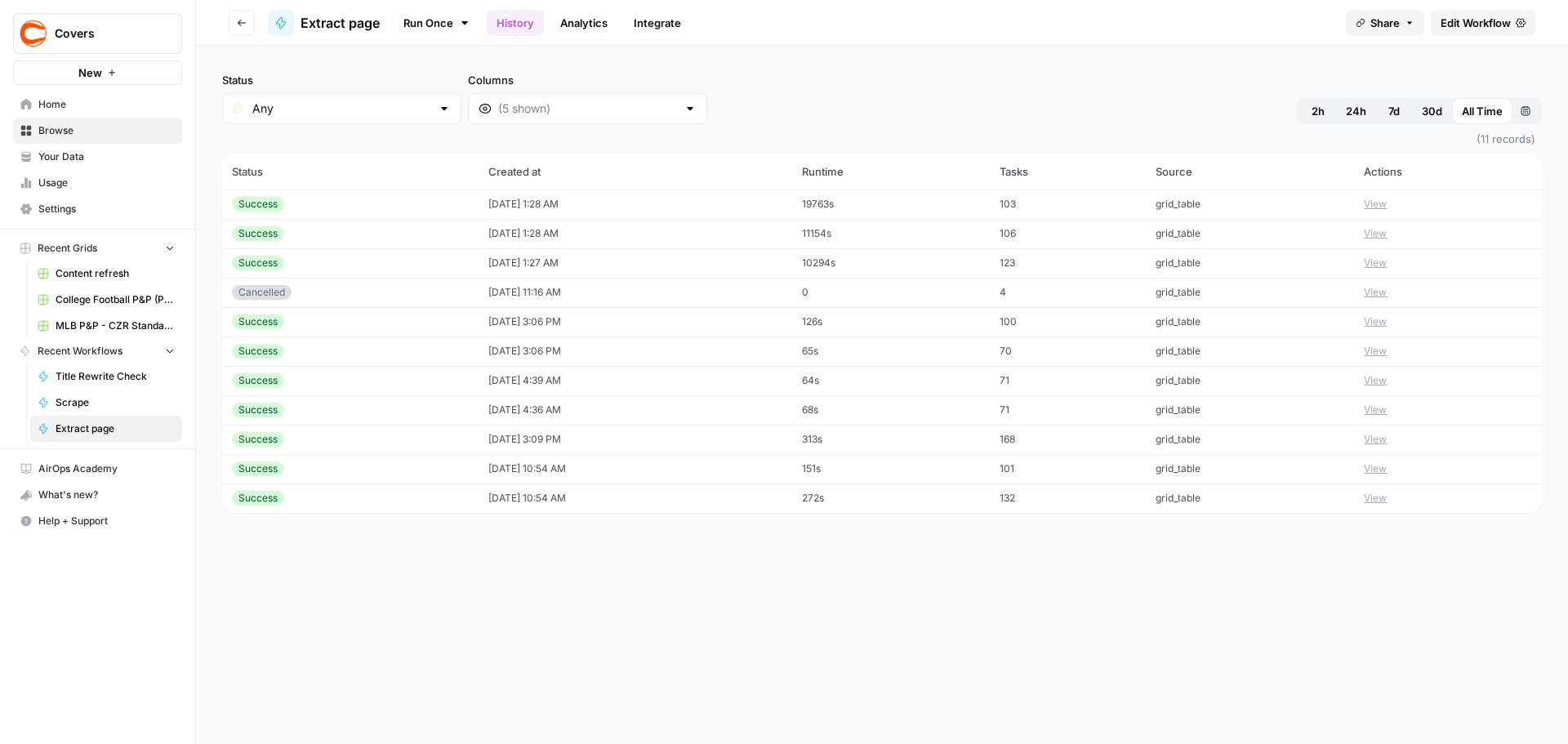
click at [1480, 33] on link "Edit Workflow" at bounding box center [1483, 23] width 104 height 27
drag, startPoint x: 672, startPoint y: 567, endPoint x: 664, endPoint y: 566, distance: 8.1
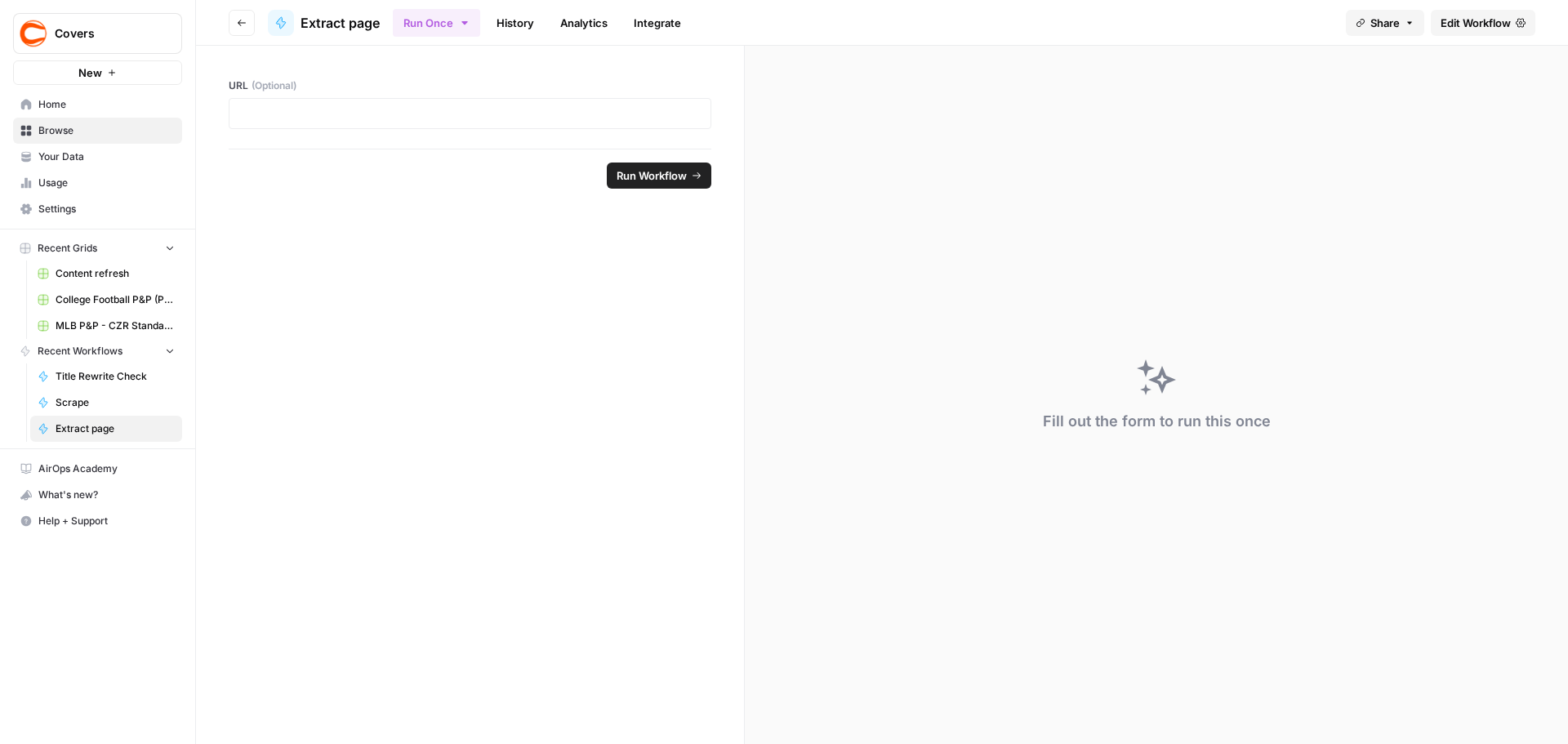
click at [76, 130] on span "Browse" at bounding box center [106, 131] width 136 height 15
